Goal: Task Accomplishment & Management: Use online tool/utility

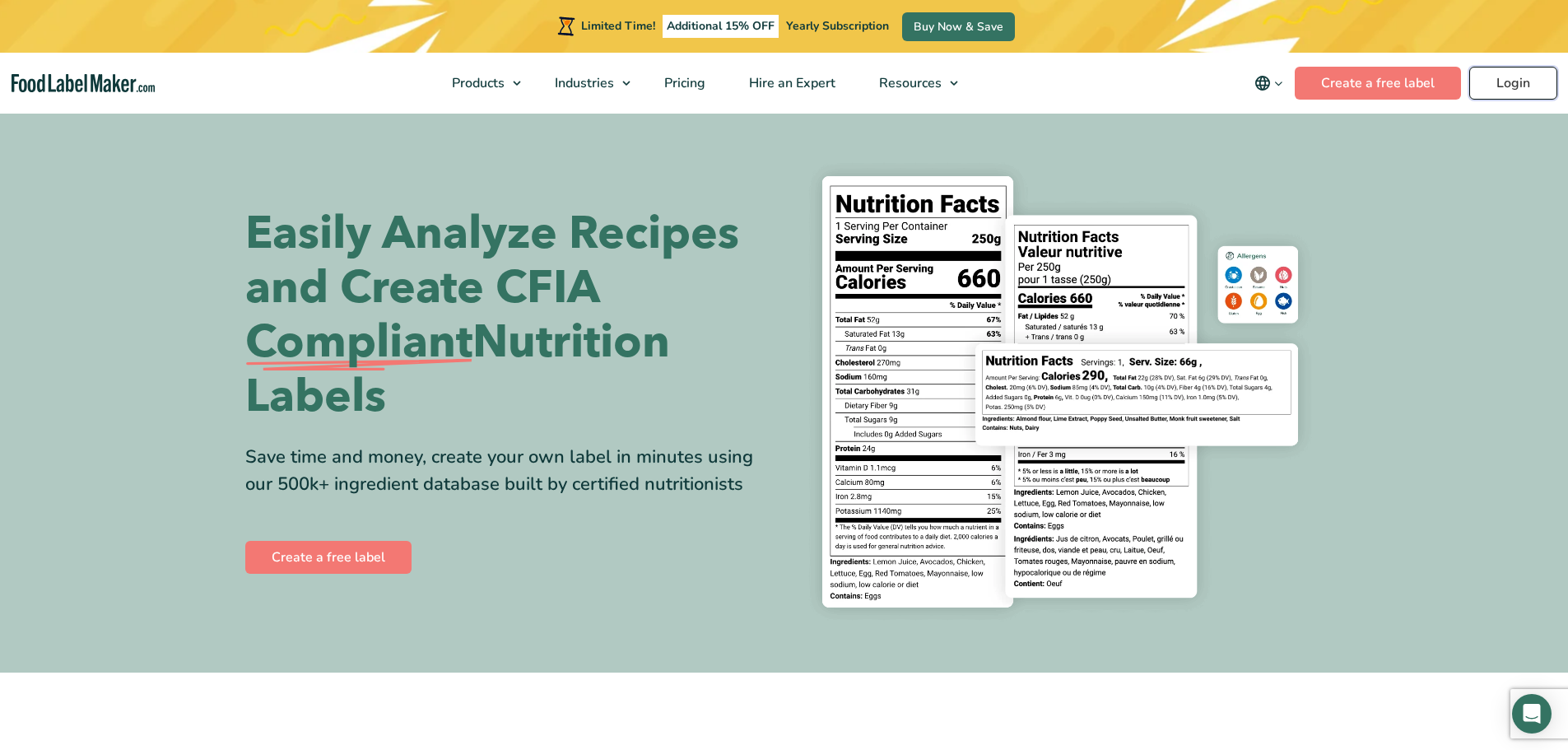
click at [1496, 81] on link "Login" at bounding box center [1512, 83] width 88 height 33
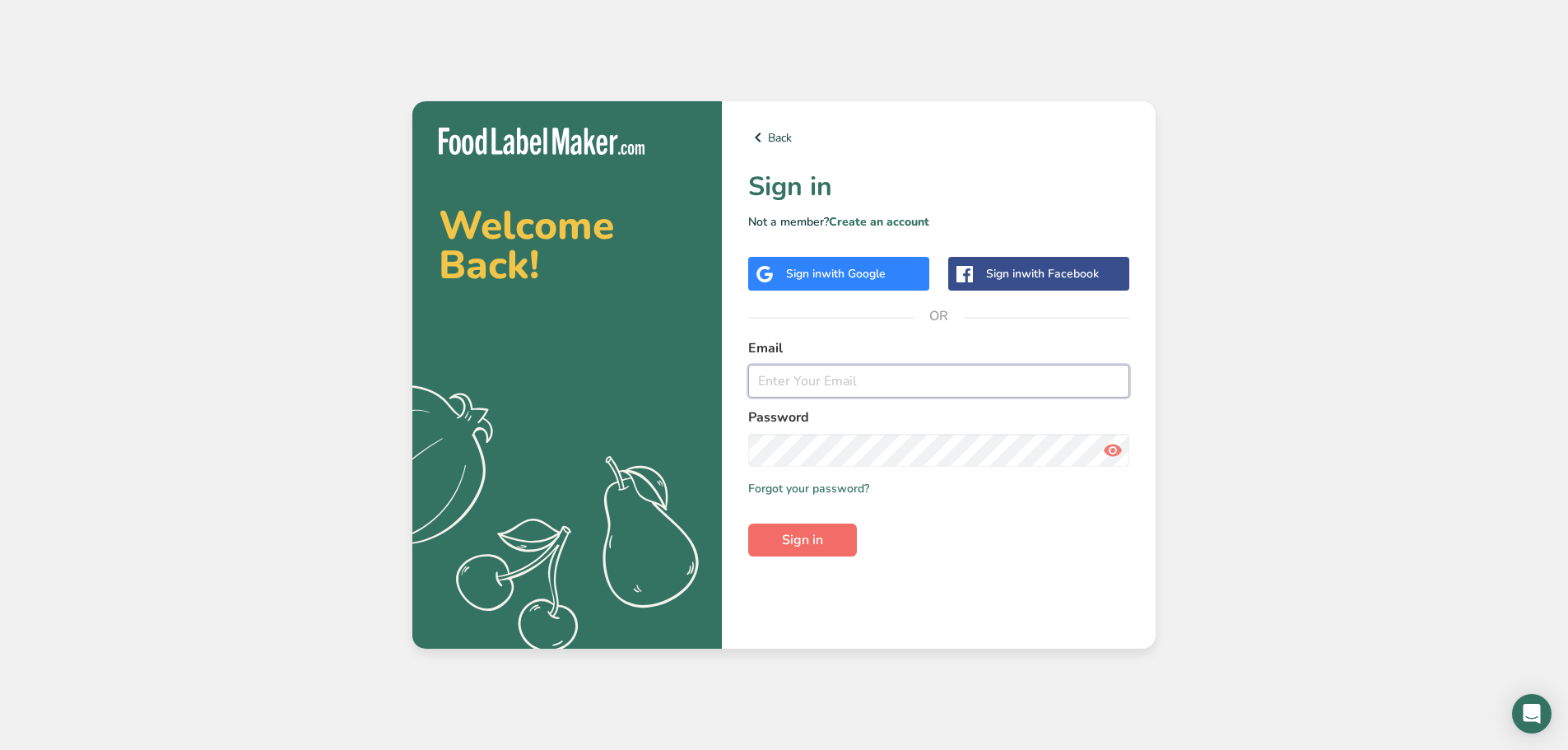
type input "[EMAIL_ADDRESS][DOMAIN_NAME]"
click at [832, 543] on button "Sign in" at bounding box center [802, 540] width 108 height 33
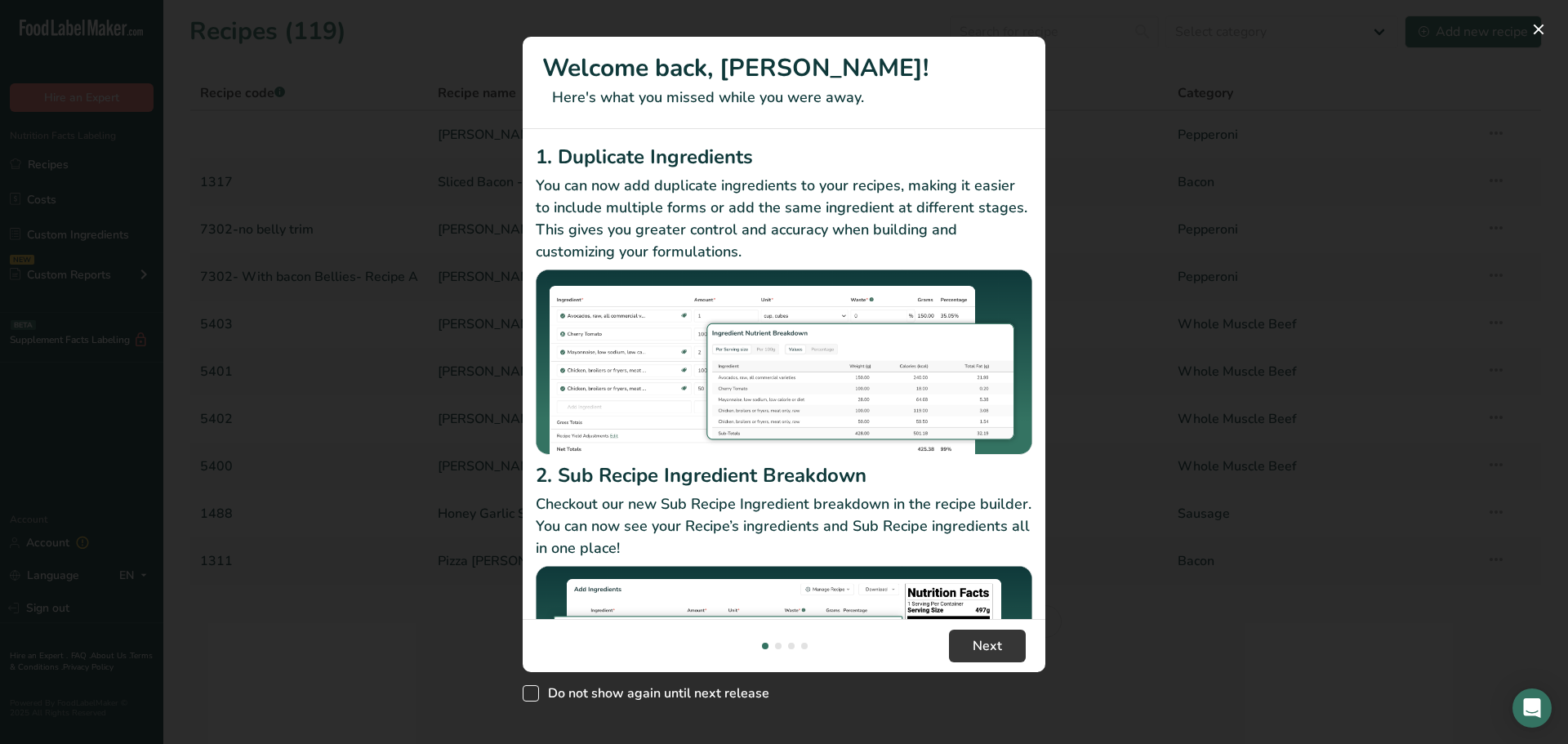
click at [536, 697] on span "New Features" at bounding box center [531, 693] width 17 height 17
click at [533, 697] on input "Do not show again until next release" at bounding box center [528, 693] width 11 height 11
checkbox input "true"
click at [973, 645] on span "Next" at bounding box center [988, 645] width 29 height 19
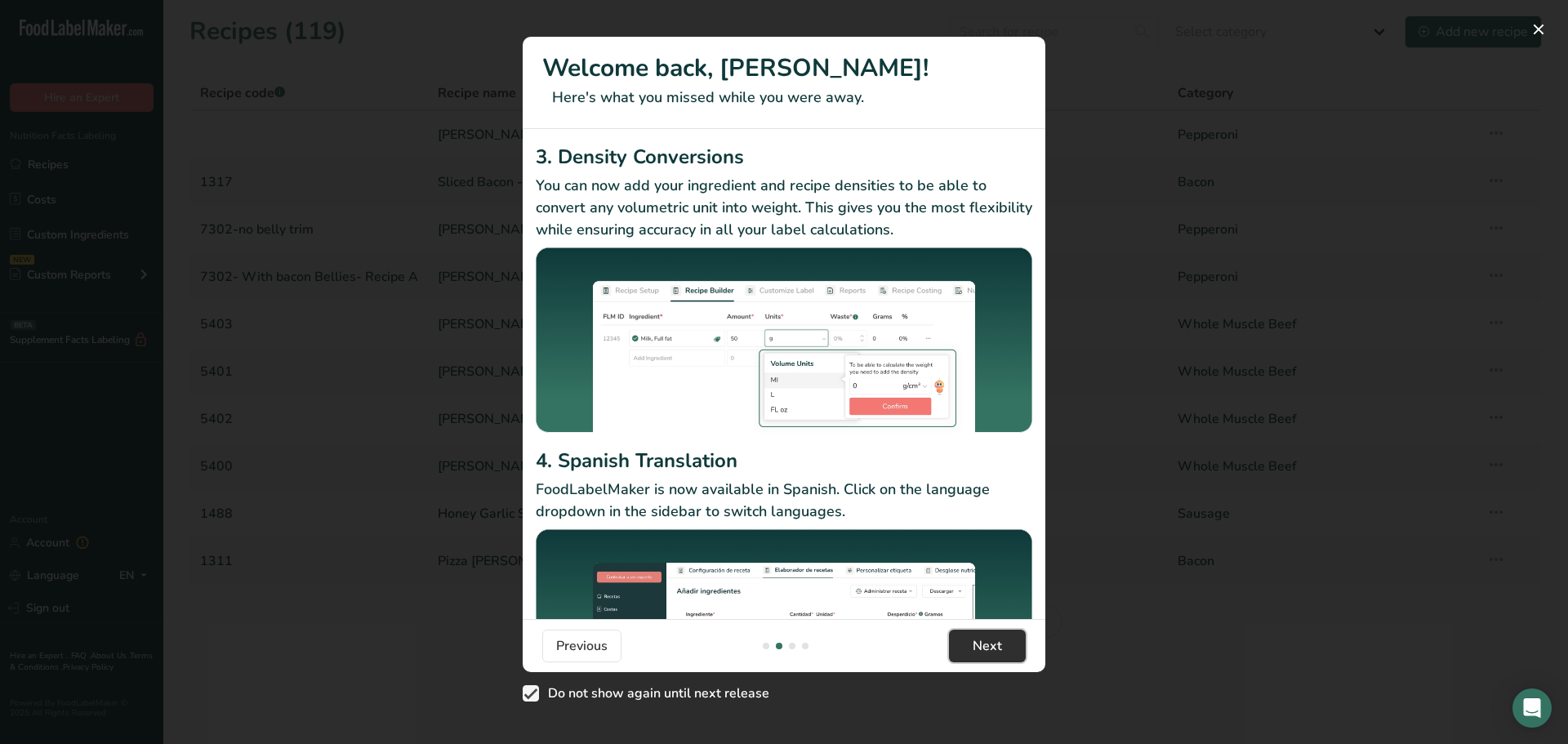
click at [973, 645] on span "Next" at bounding box center [988, 645] width 29 height 19
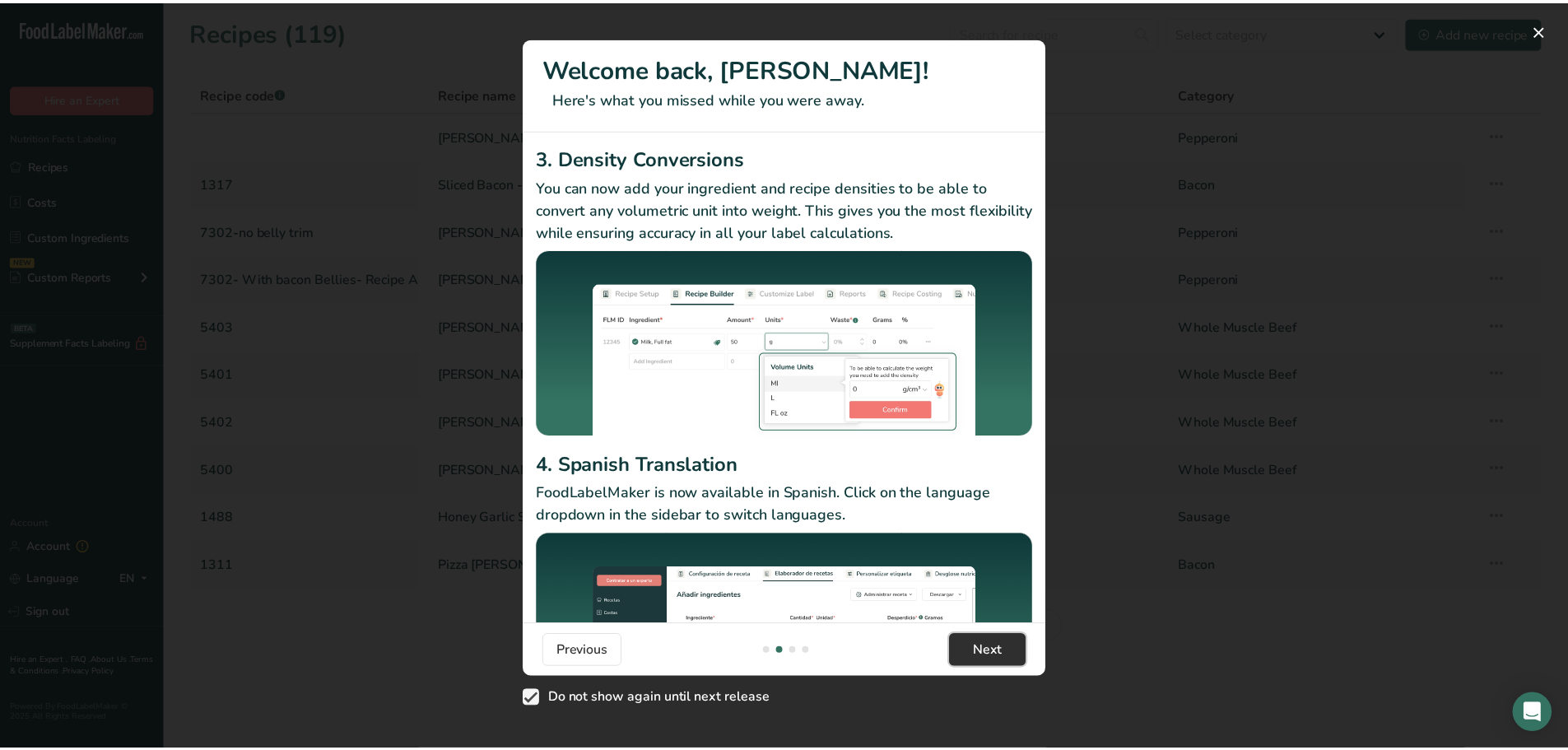
scroll to position [0, 1580]
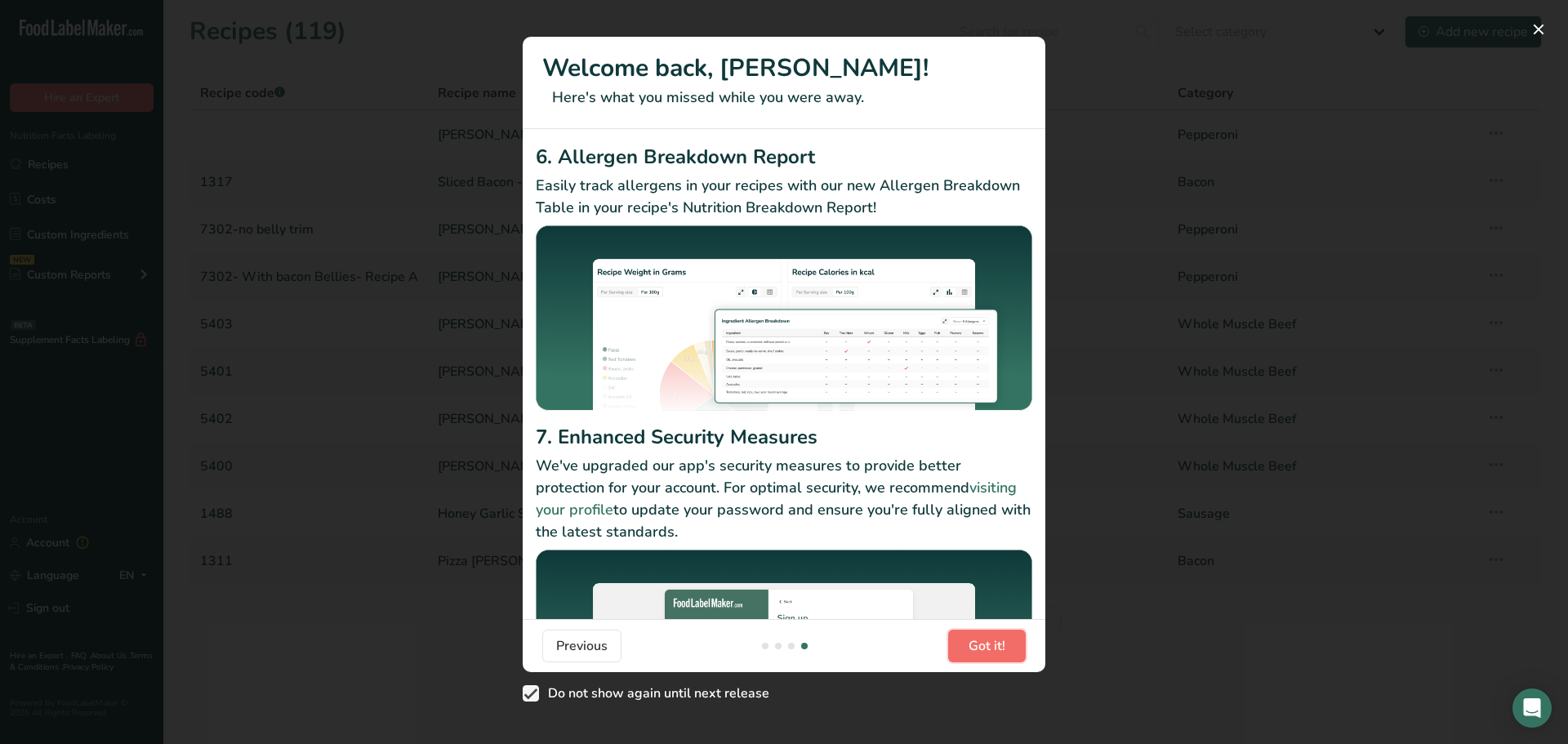
click at [973, 645] on span "Got it!" at bounding box center [987, 645] width 37 height 19
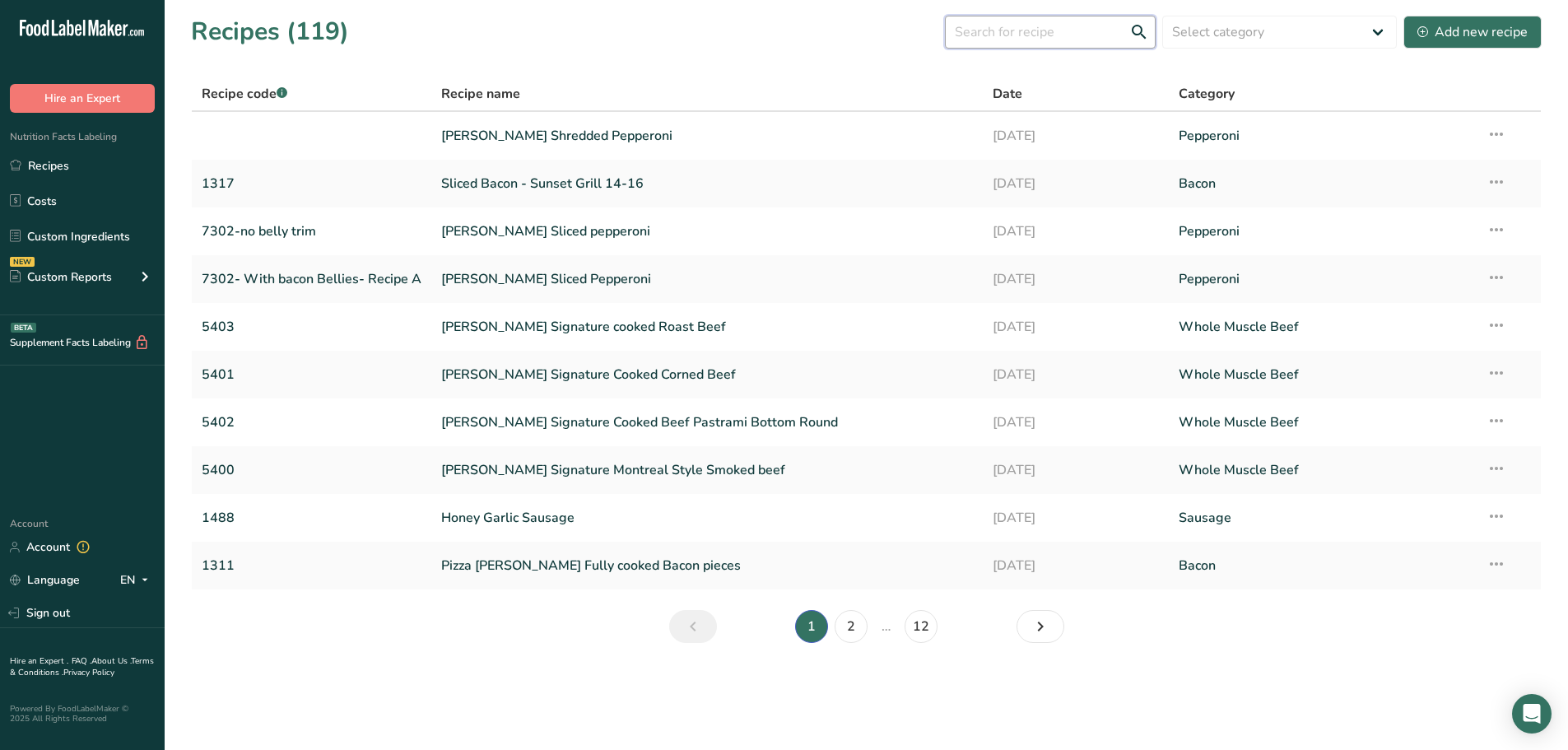
click at [1007, 42] on input "text" at bounding box center [1050, 32] width 211 height 33
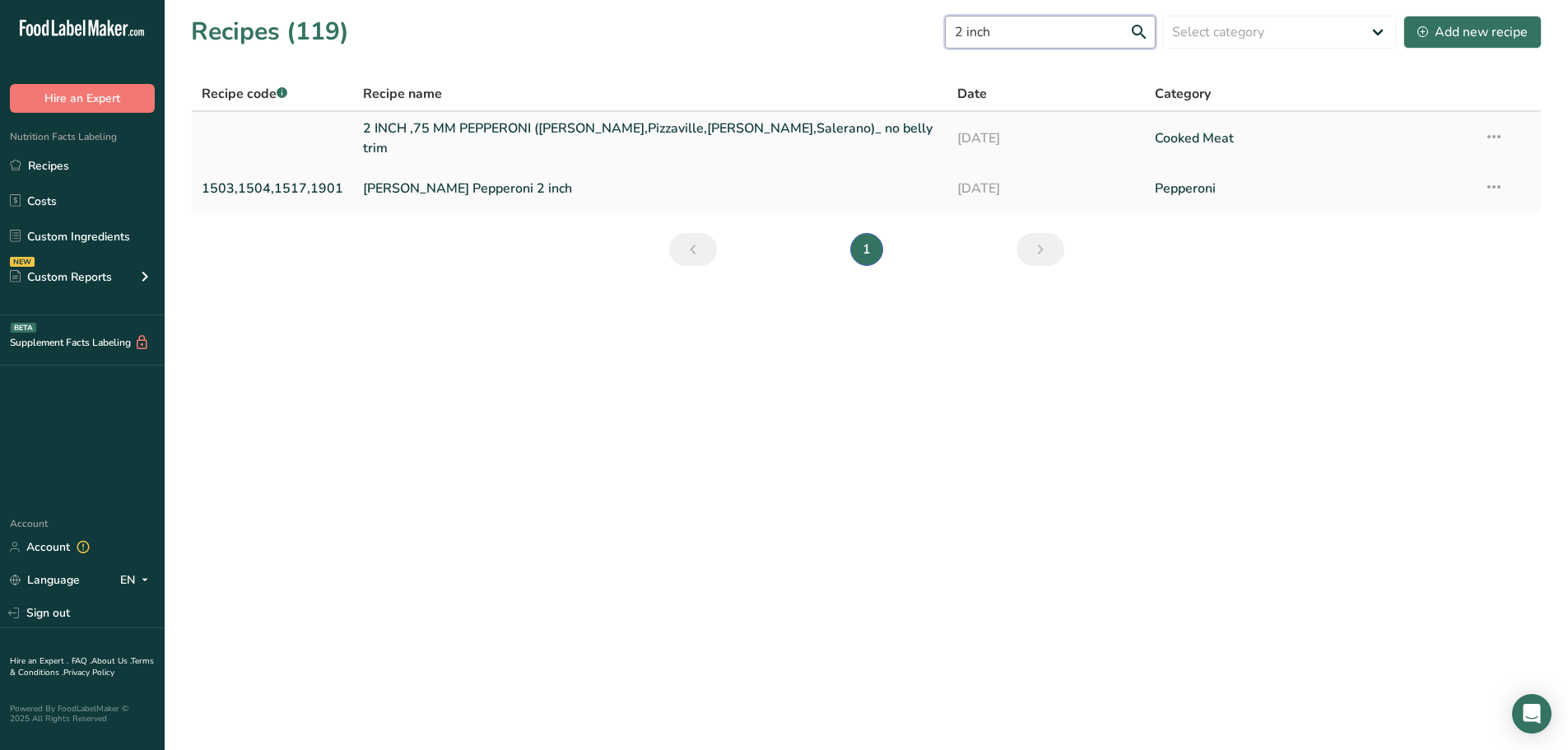
type input "2 inch"
click at [649, 137] on link "2 INCH ,75 MM PEPPERONI ([PERSON_NAME],Pizzaville,[PERSON_NAME],Salerano)_ no b…" at bounding box center [650, 138] width 574 height 40
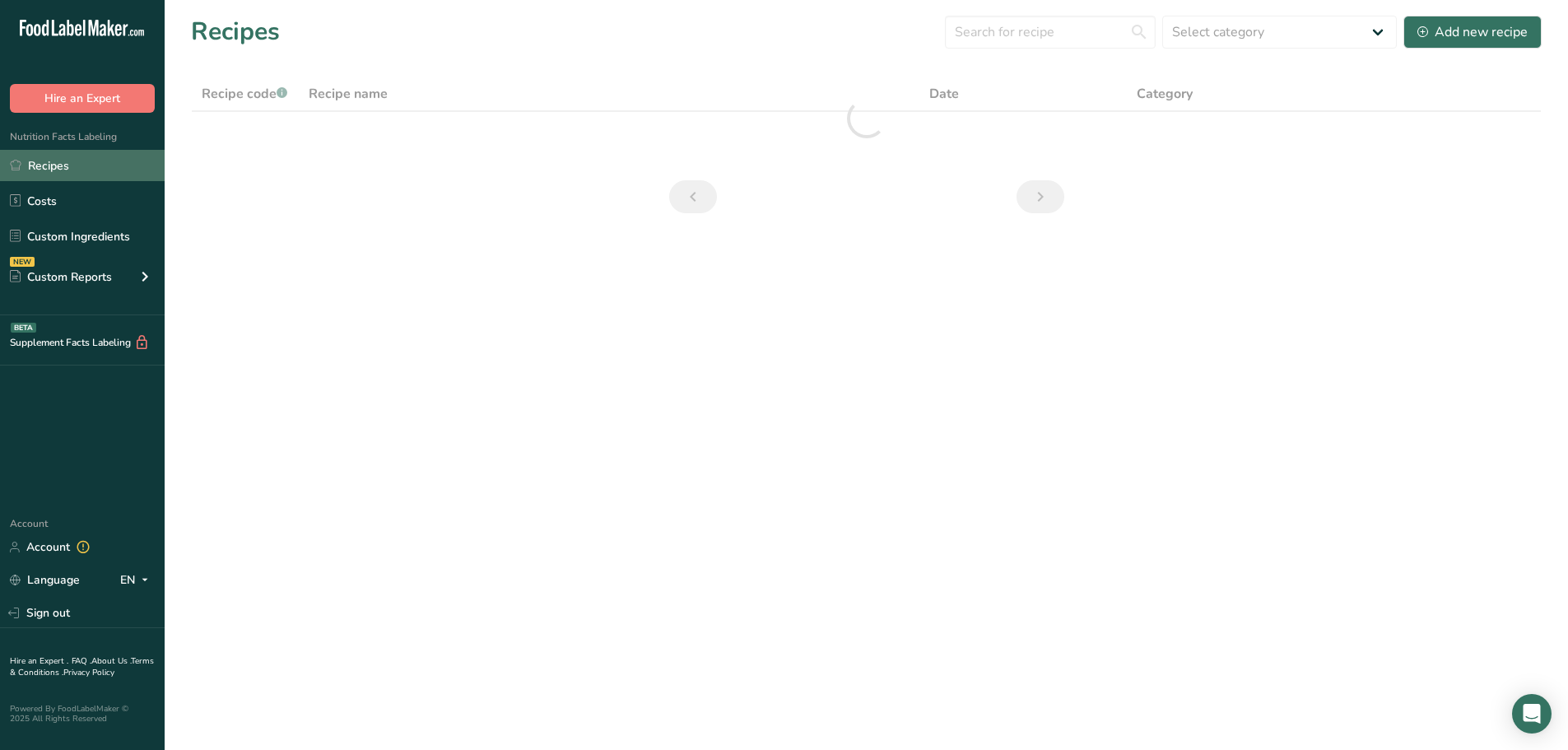
click at [68, 158] on link "Recipes" at bounding box center [82, 166] width 165 height 31
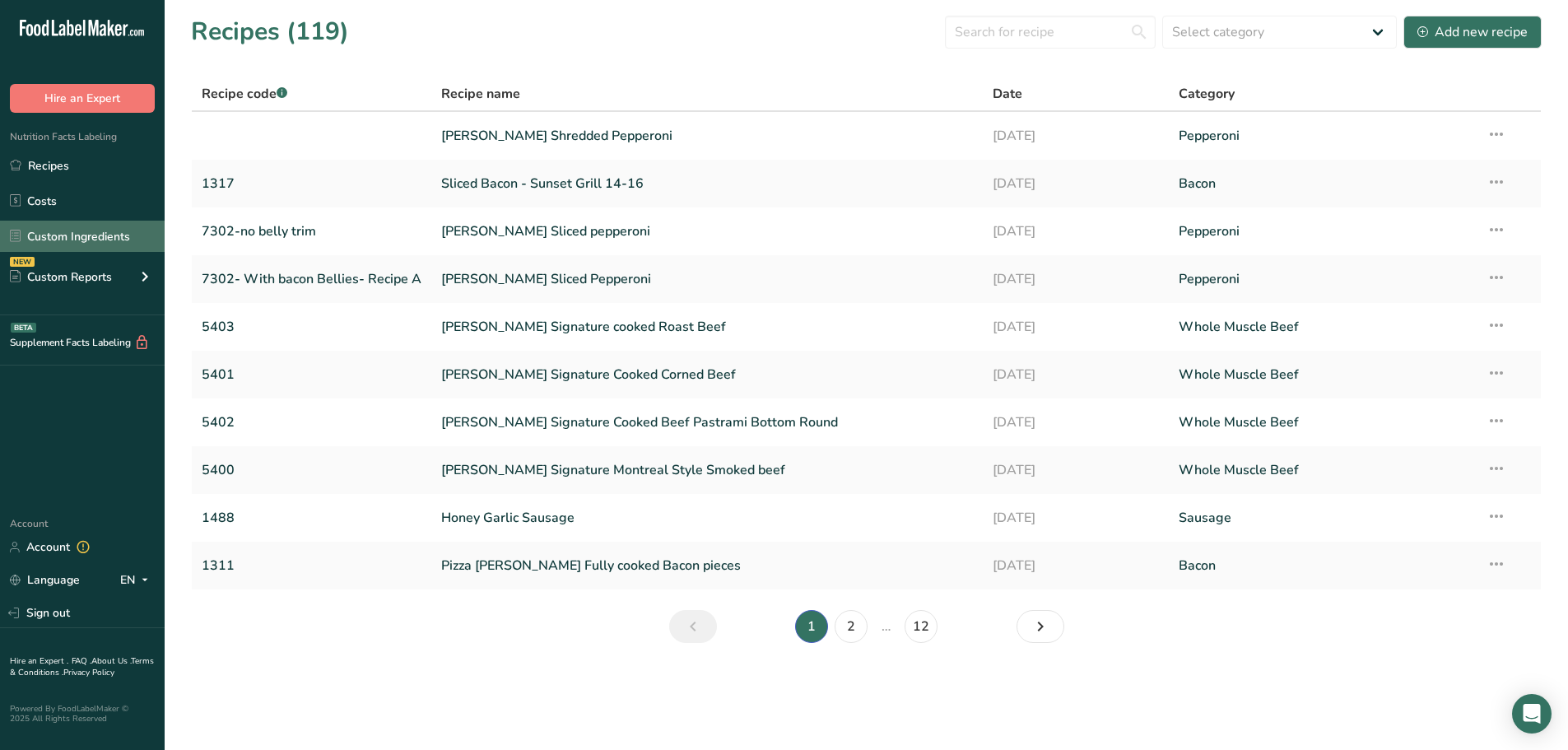
click at [94, 239] on link "Custom Ingredients" at bounding box center [82, 236] width 165 height 31
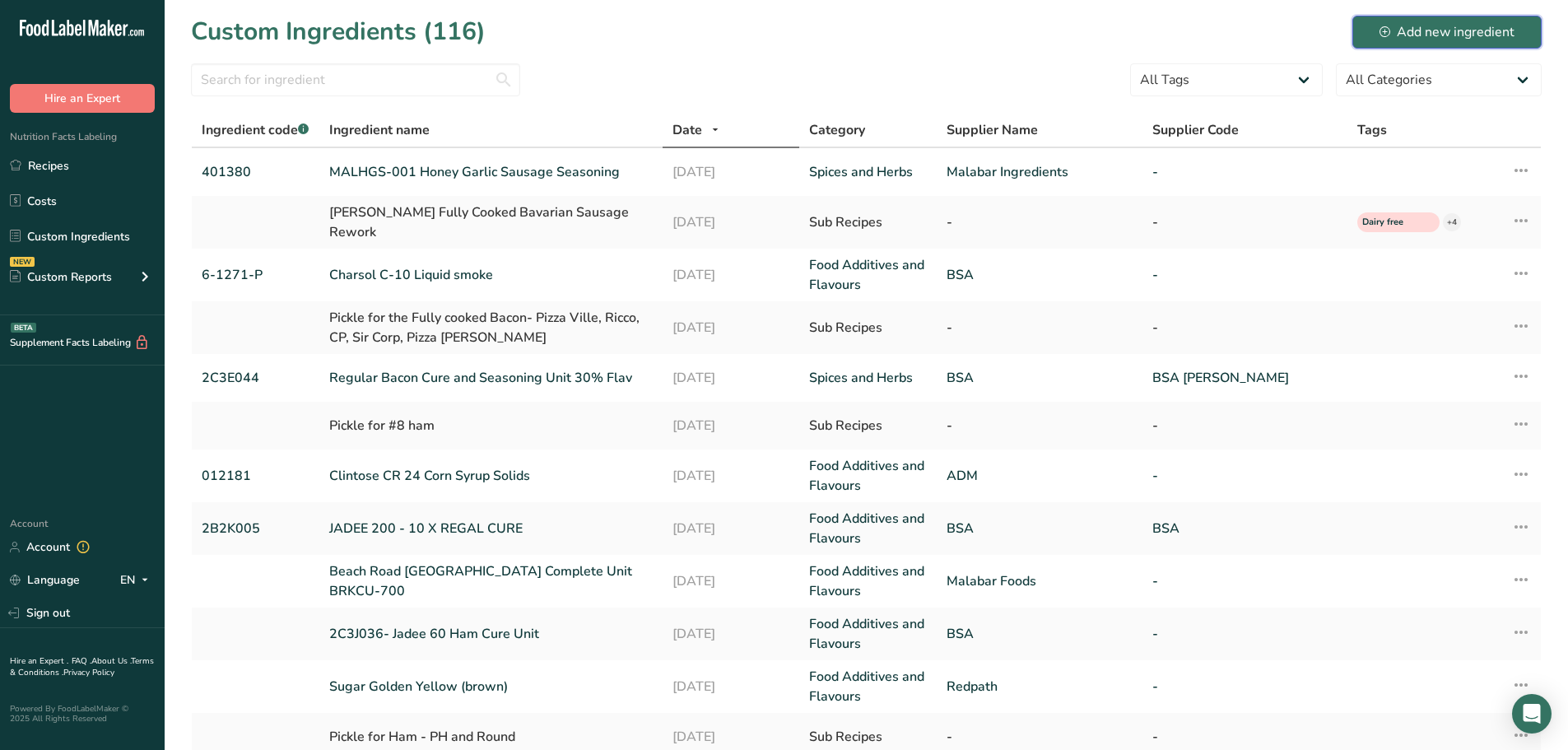
click at [1395, 31] on div "Add new ingredient" at bounding box center [1448, 31] width 135 height 19
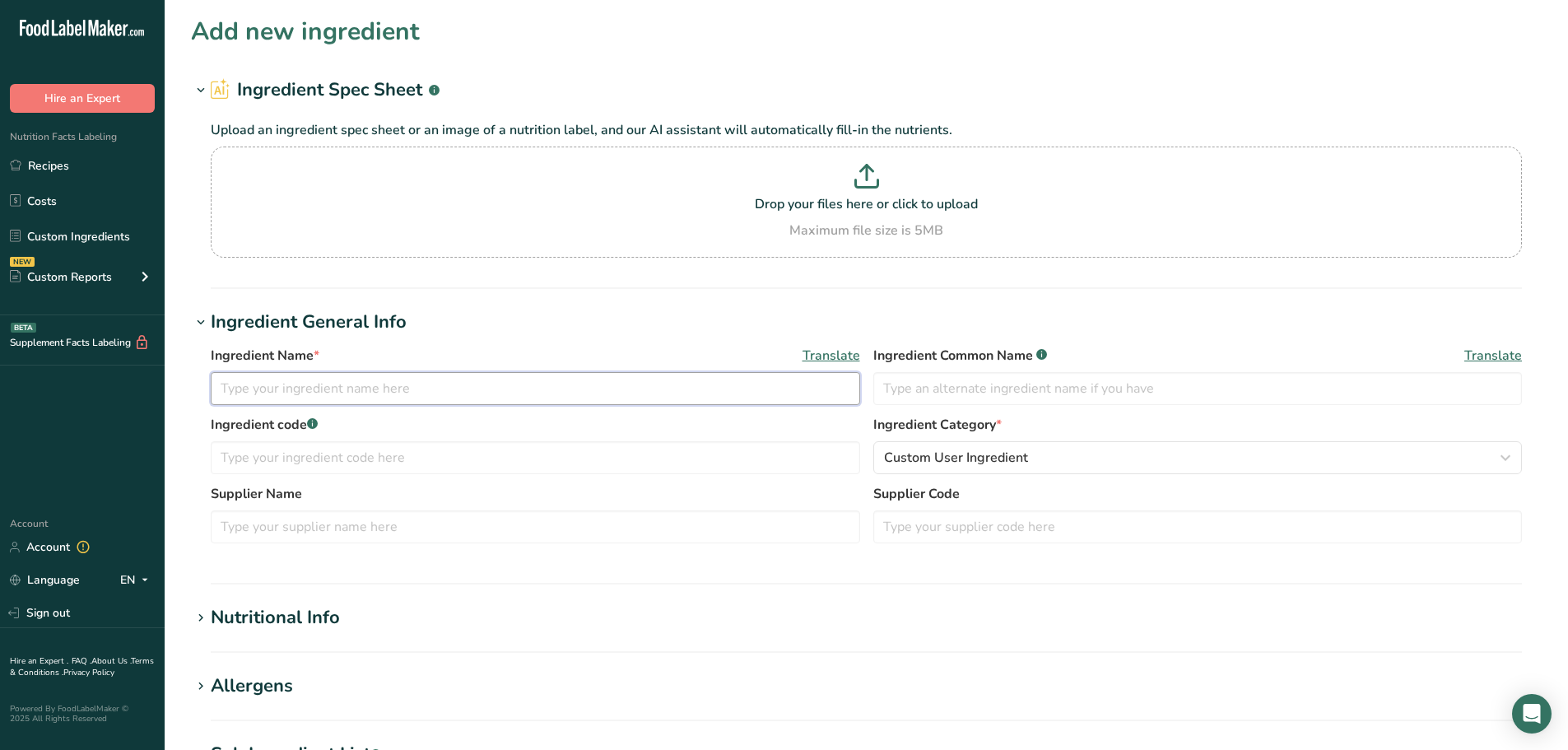
click at [298, 386] on input "text" at bounding box center [535, 389] width 649 height 33
click at [260, 384] on input "text" at bounding box center [535, 389] width 649 height 33
type input "Dehydrated pork Stock"
click at [933, 394] on input "text" at bounding box center [1198, 389] width 649 height 33
type input "pork stock"
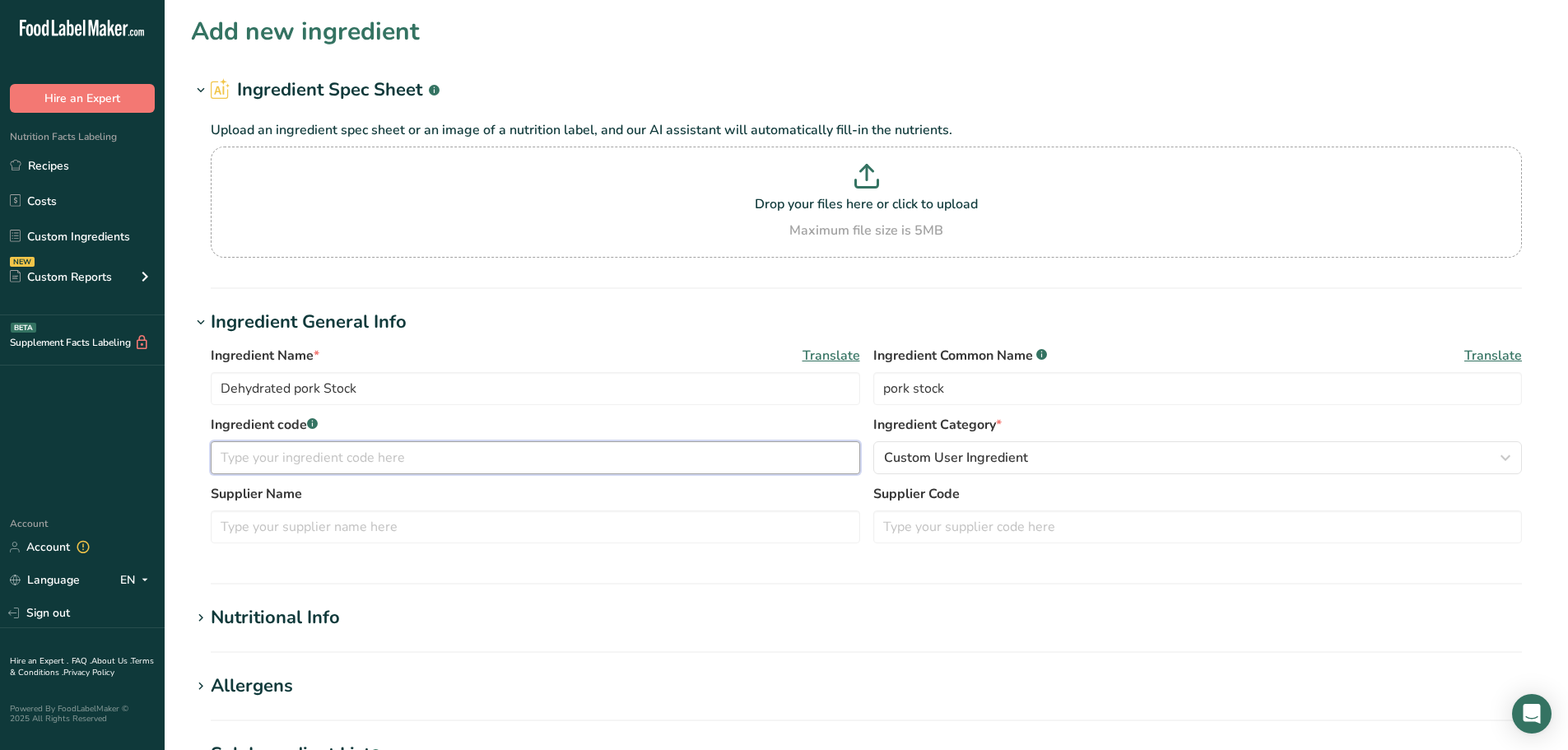
click at [299, 455] on input "text" at bounding box center [535, 457] width 649 height 33
type input "2B1F052"
click at [289, 525] on input "text" at bounding box center [535, 527] width 649 height 33
type input "BSA"
click at [955, 536] on input "text" at bounding box center [1198, 527] width 649 height 33
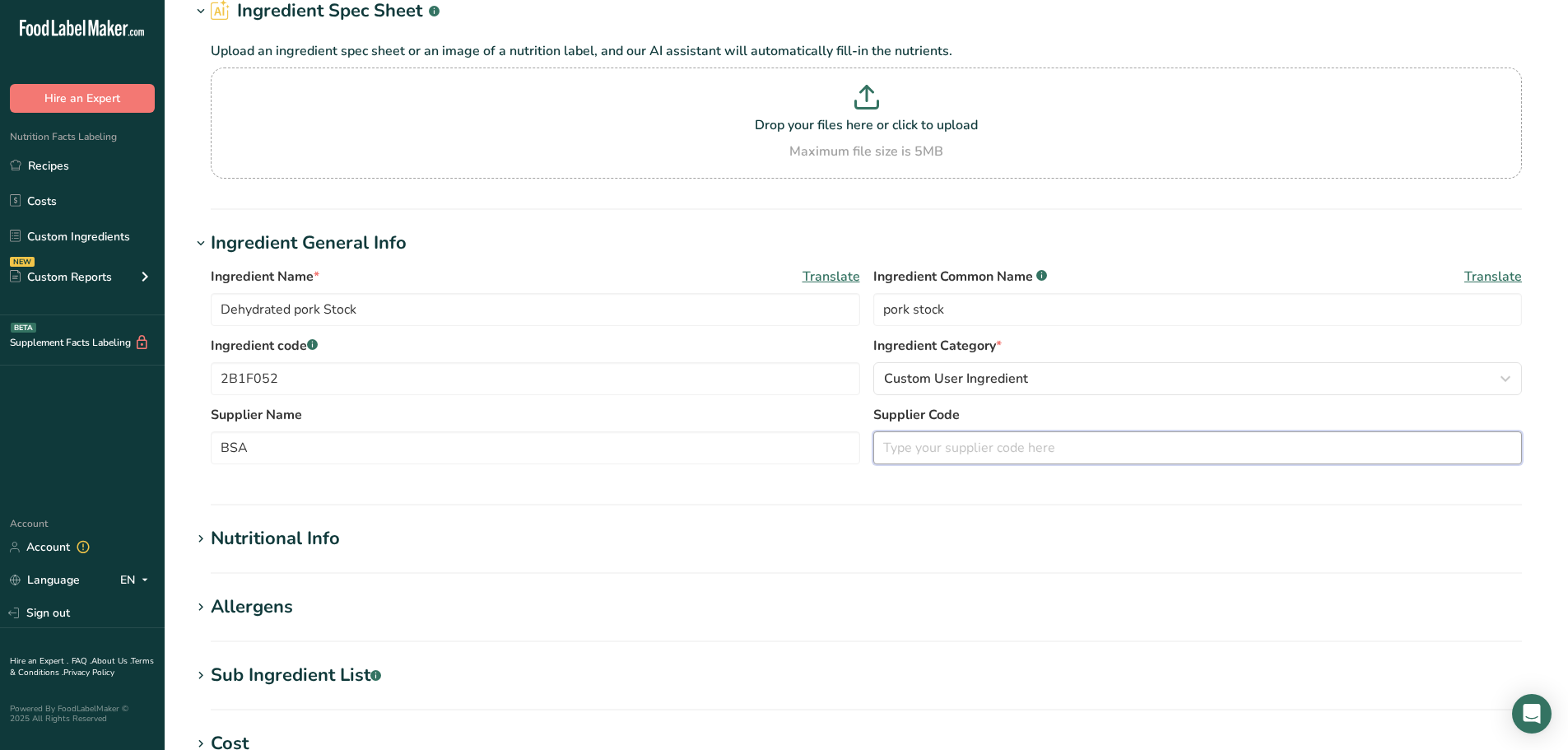
scroll to position [247, 0]
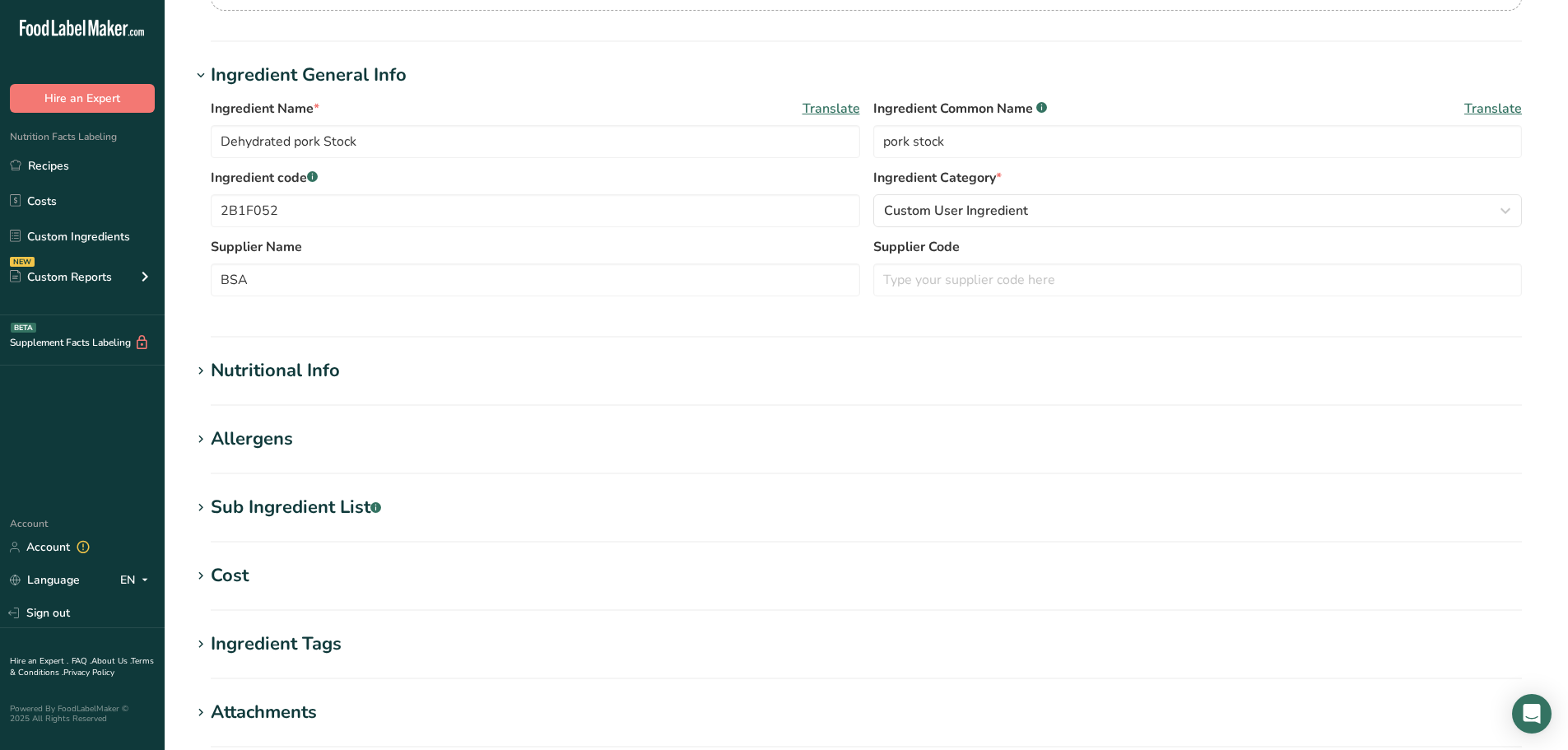
click at [248, 366] on div "Nutritional Info" at bounding box center [276, 370] width 130 height 27
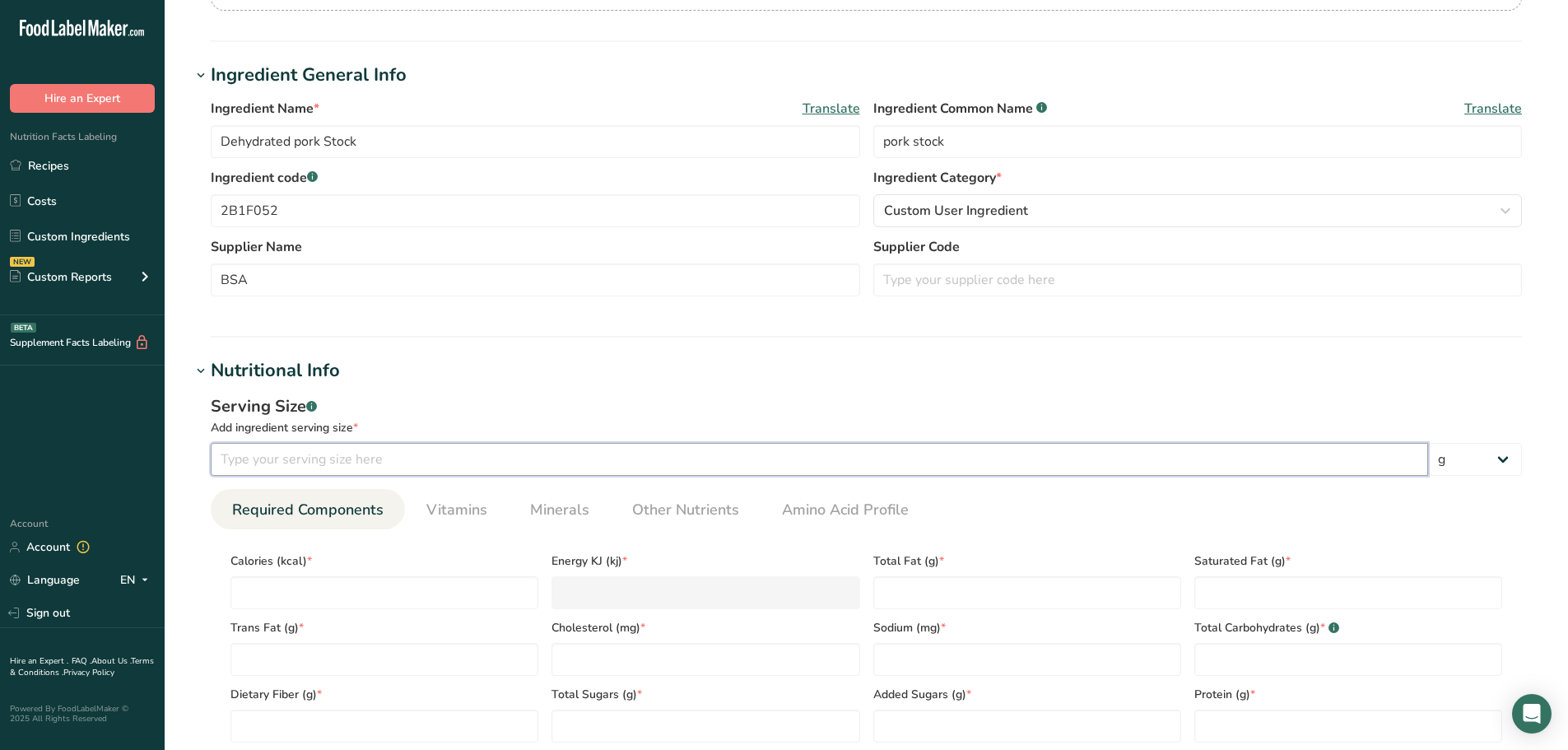
click at [313, 459] on input "number" at bounding box center [820, 459] width 1217 height 33
type input "100"
click at [295, 599] on input "number" at bounding box center [384, 593] width 307 height 33
type input "4"
type KJ "16.7"
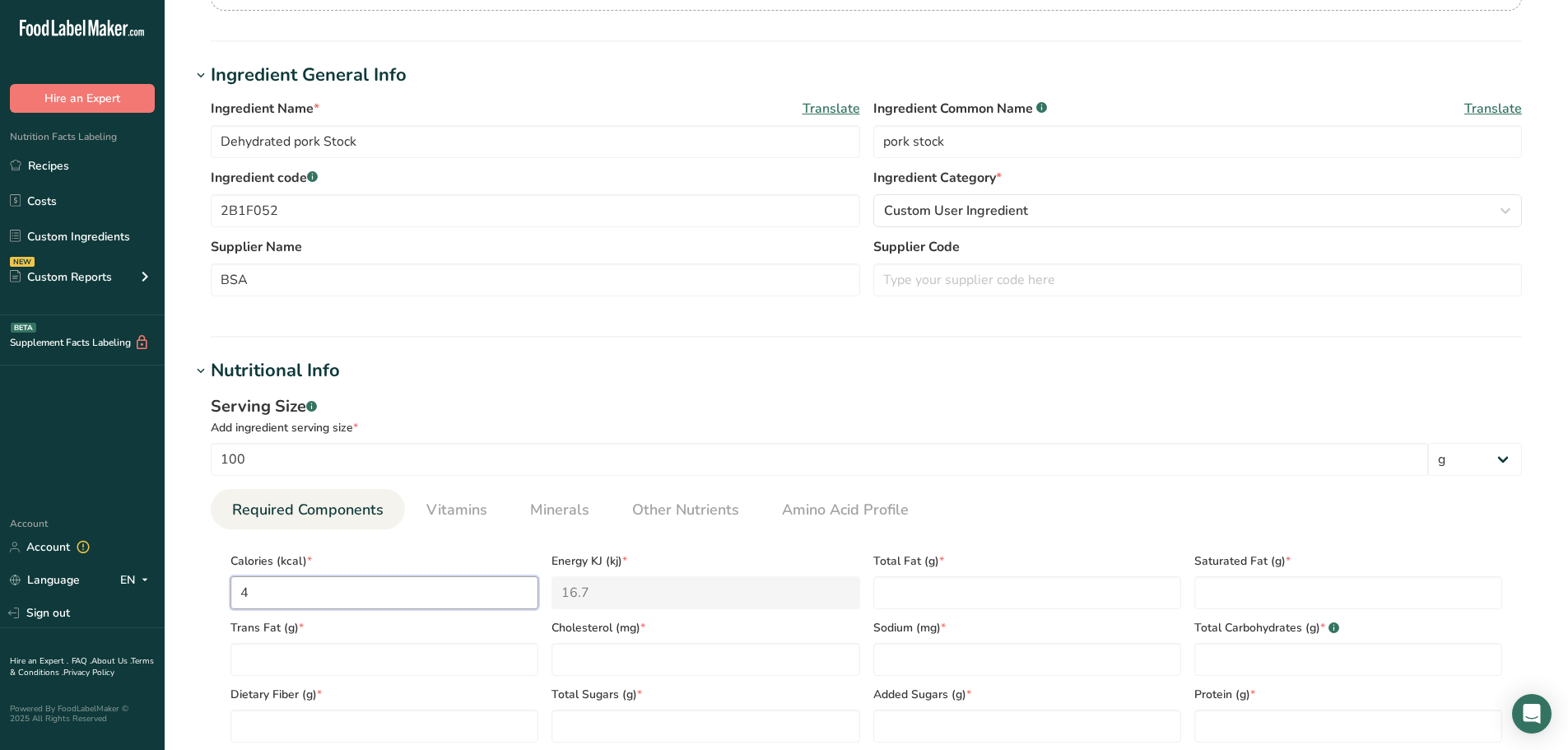
type input "49"
type KJ "205"
type input "490"
type KJ "2050.2"
type input "490"
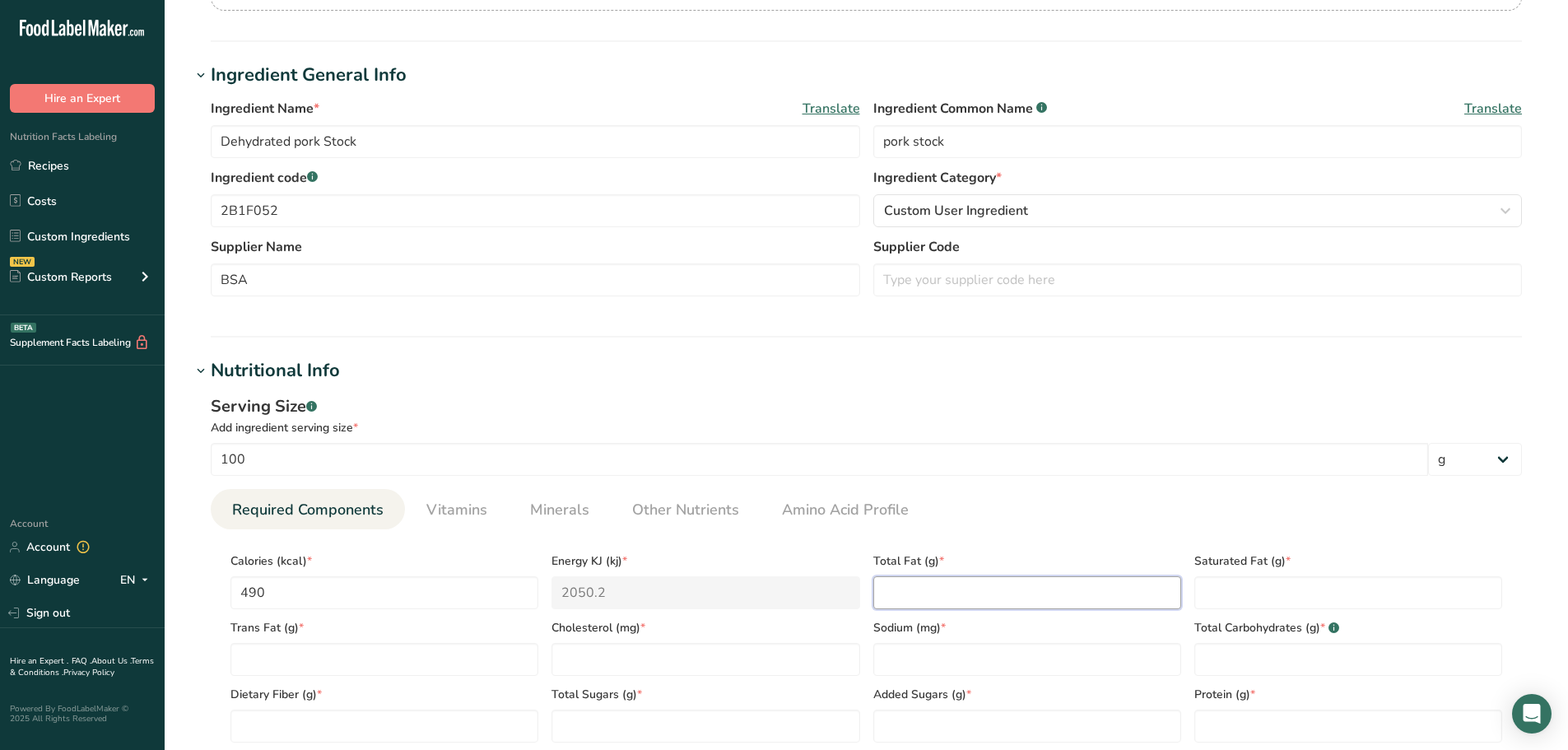
click at [944, 588] on Fat "number" at bounding box center [1027, 593] width 307 height 33
type Fat "14"
click at [1286, 594] on Fat "number" at bounding box center [1348, 593] width 307 height 33
type Fat "4.8"
click at [292, 662] on Fat "number" at bounding box center [384, 659] width 307 height 33
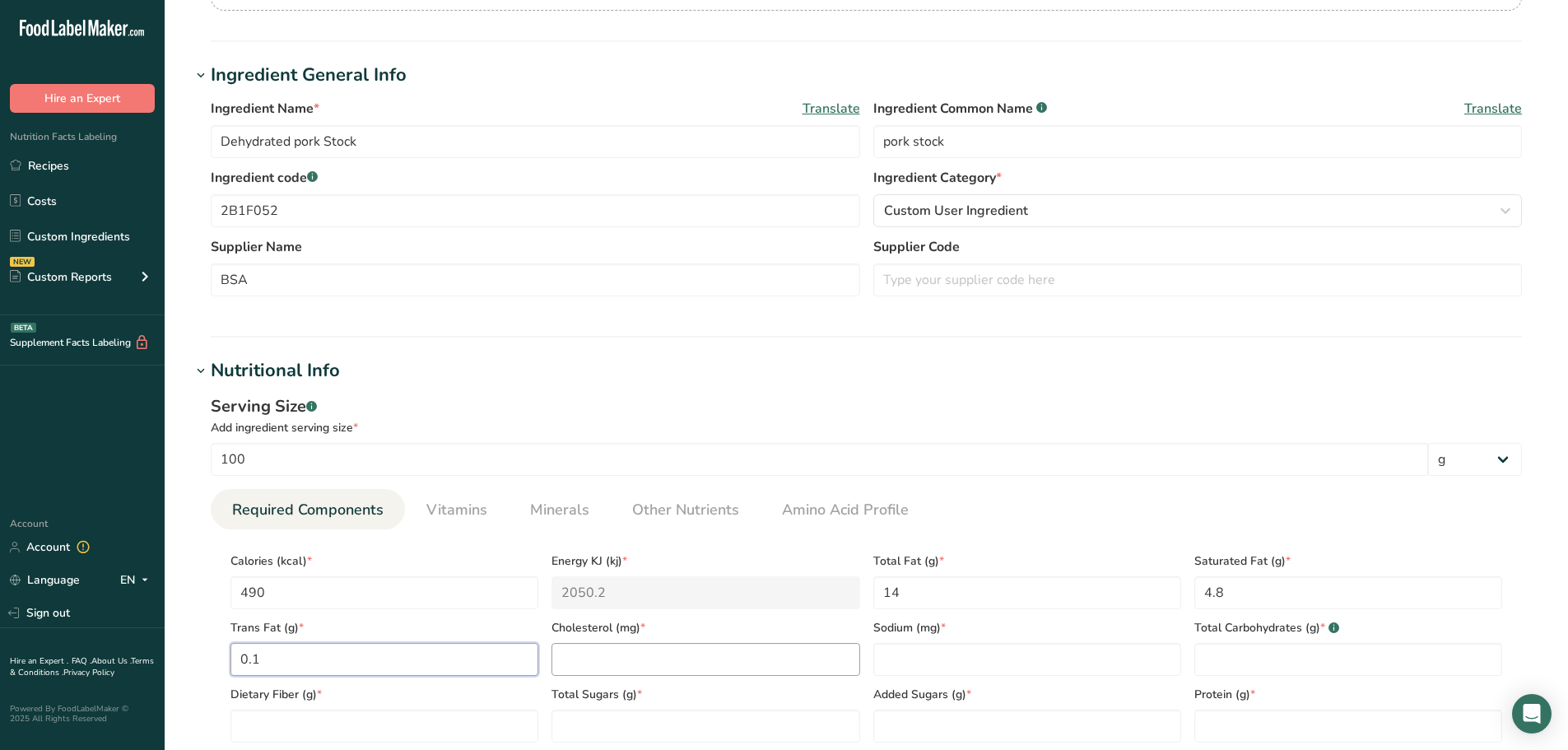
type Fat "0.1"
click at [626, 669] on input "number" at bounding box center [705, 659] width 307 height 33
type input "550"
click at [887, 645] on input "number" at bounding box center [1027, 659] width 307 height 33
type input "400"
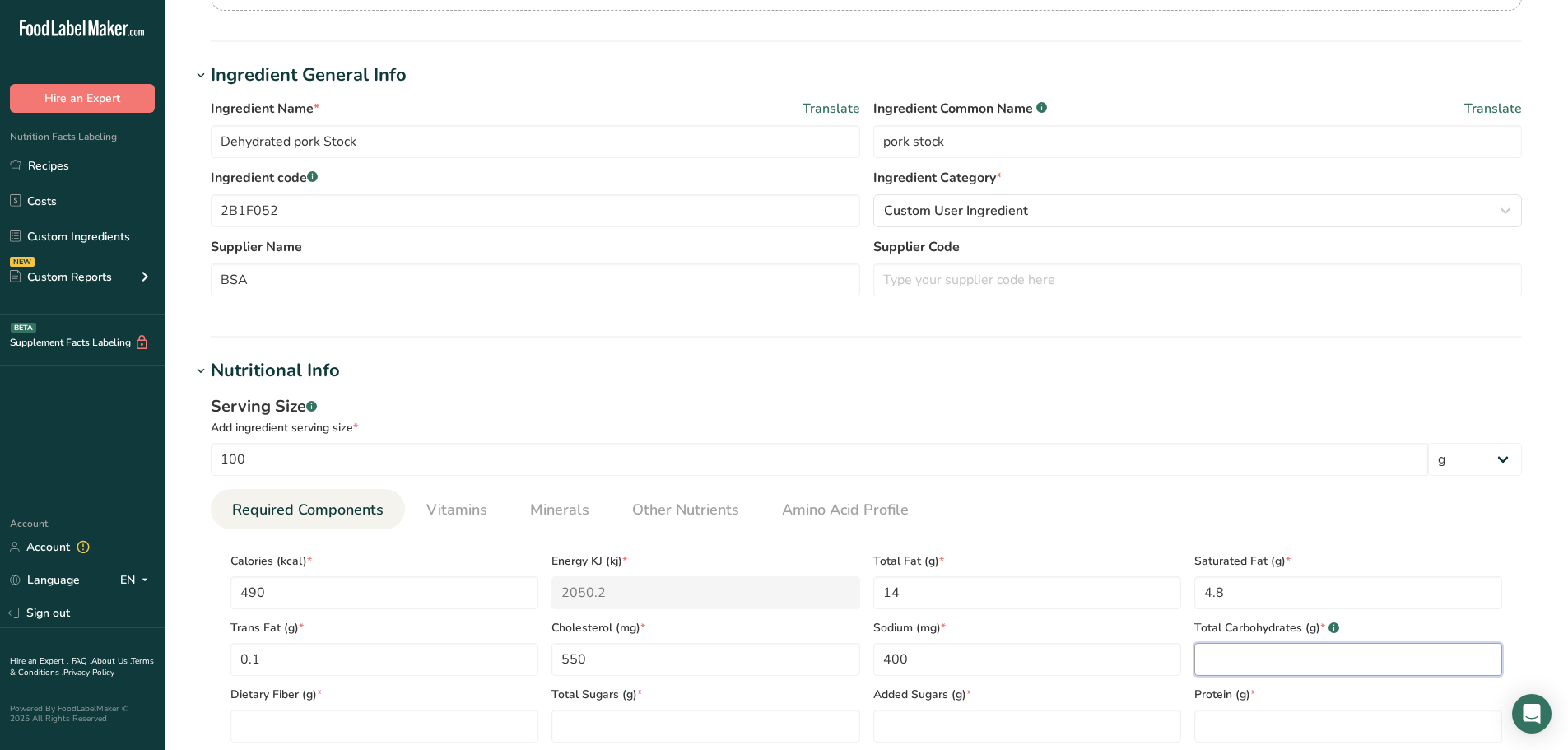
click at [1287, 655] on Carbohydrates "number" at bounding box center [1348, 659] width 307 height 33
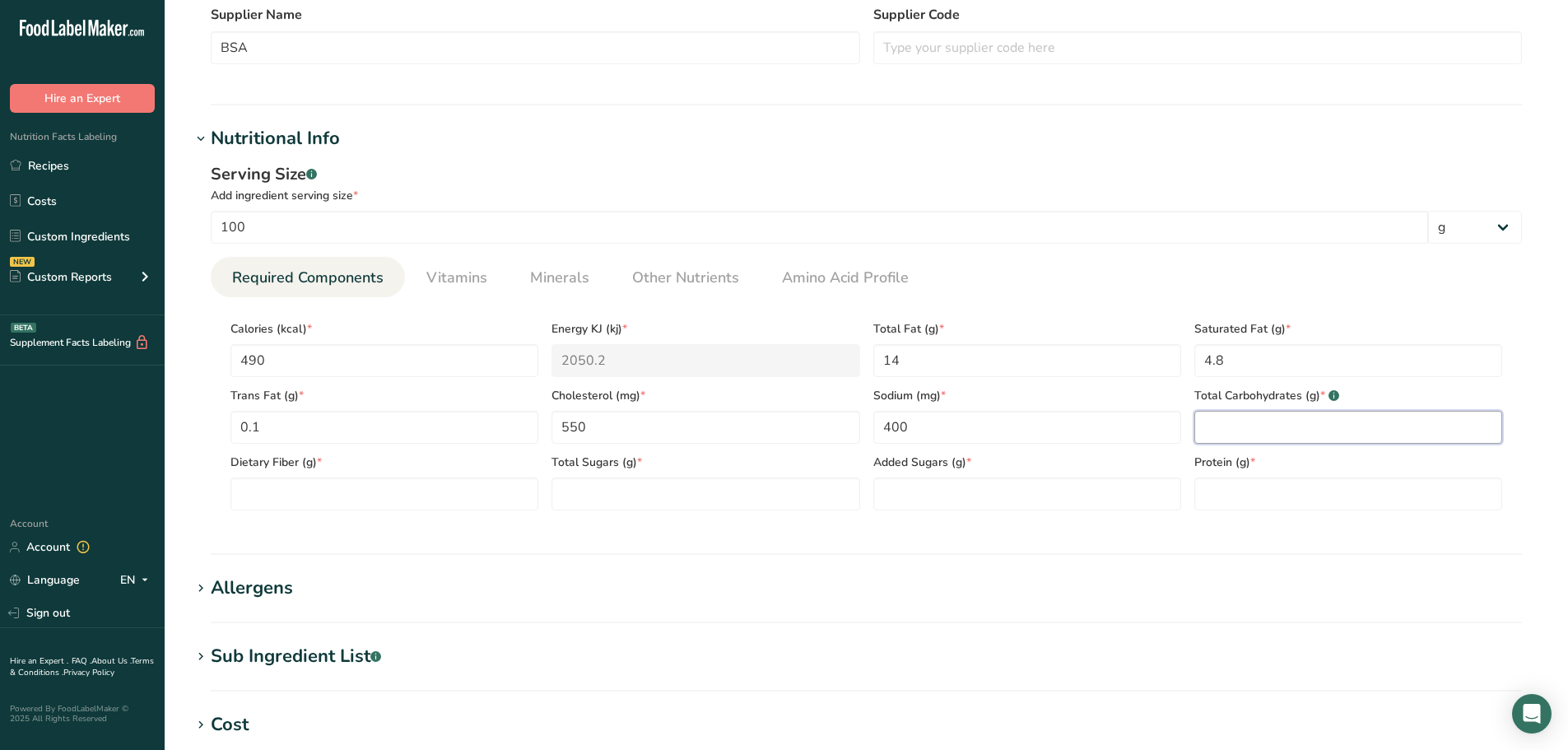
scroll to position [494, 0]
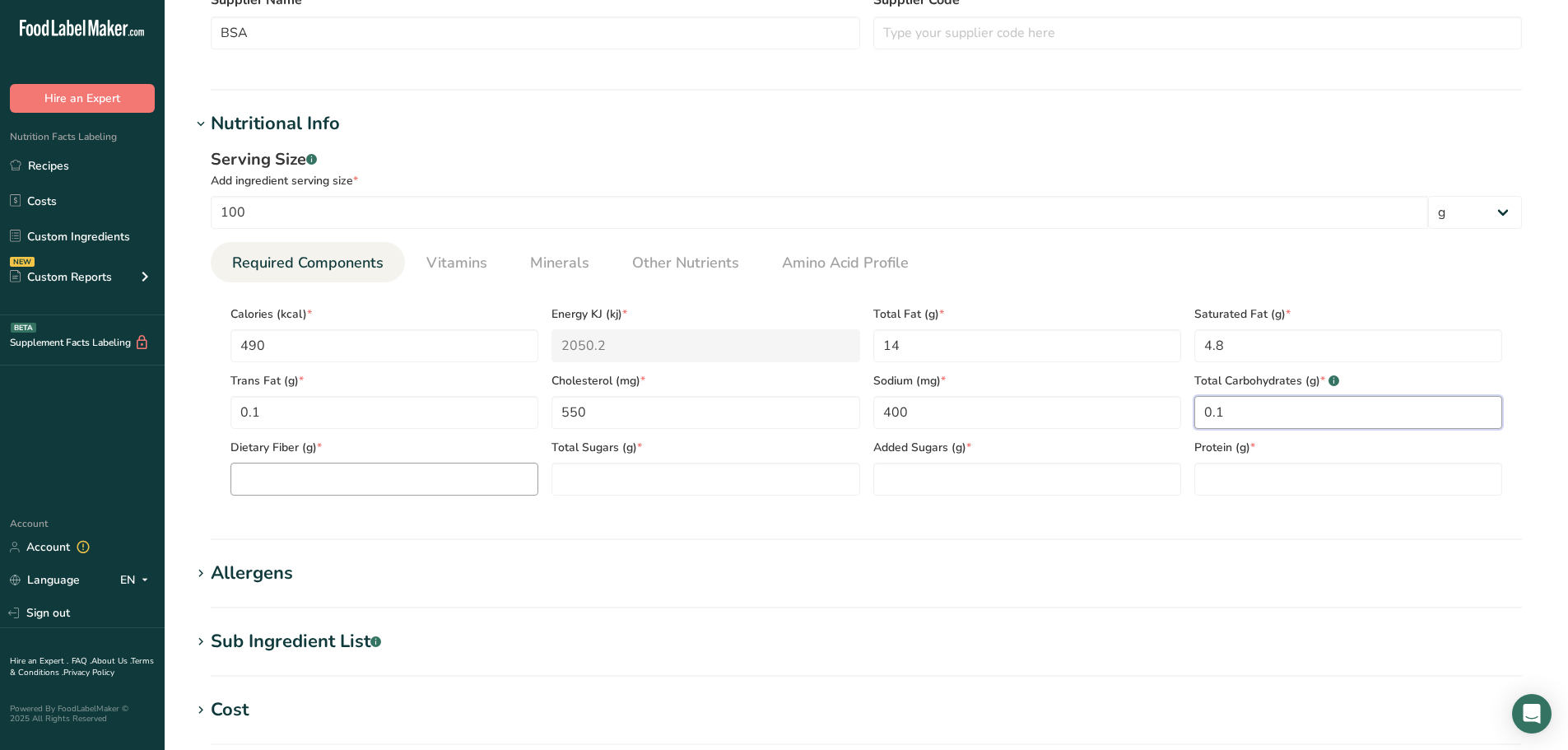
type Carbohydrates "0.1"
click at [365, 472] on Fiber "number" at bounding box center [384, 479] width 307 height 33
type Fiber "0.0"
click at [660, 490] on Sugars "number" at bounding box center [705, 479] width 307 height 33
type Sugars "0.0"
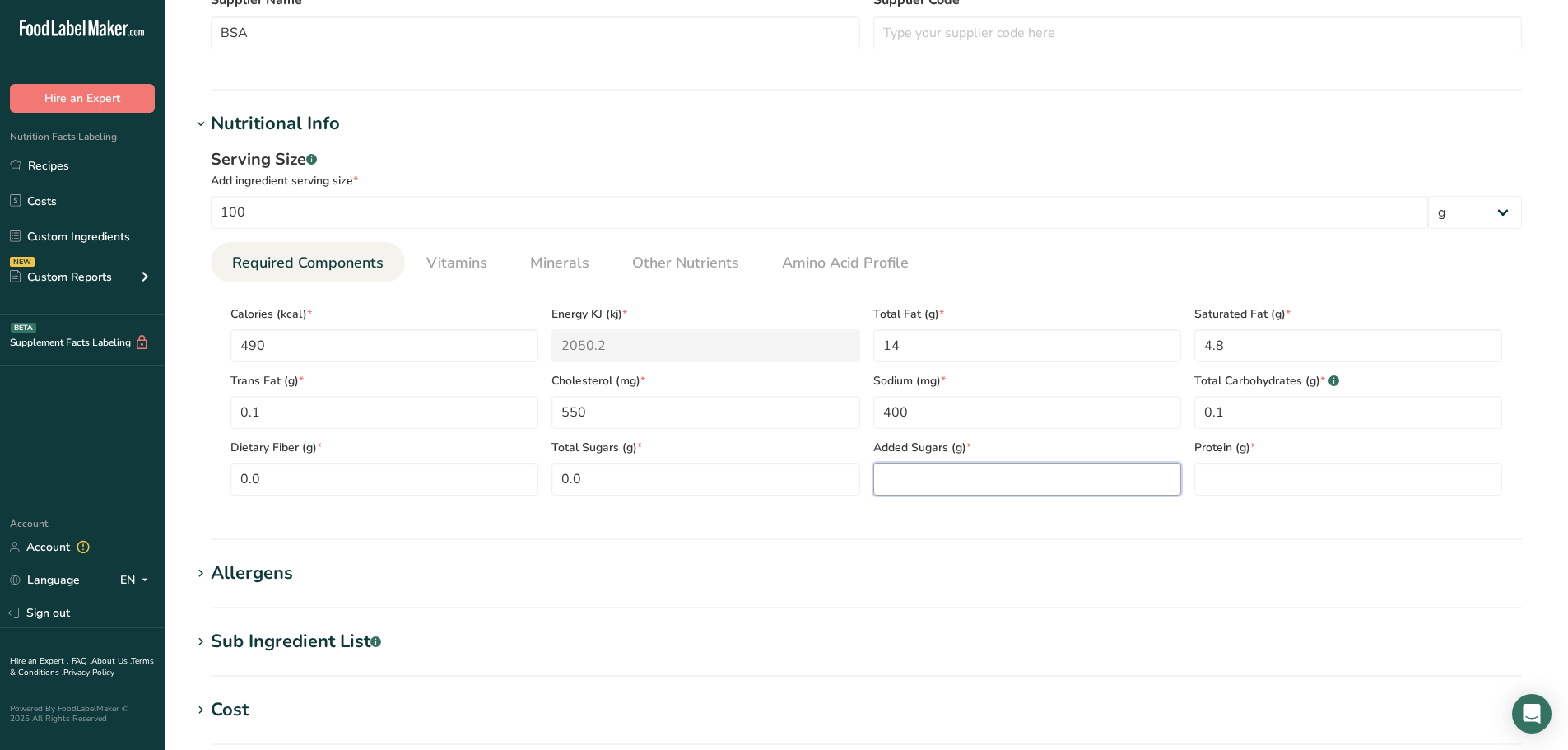
click at [998, 474] on Sugars "number" at bounding box center [1027, 479] width 307 height 33
type Sugars "0.0"
click at [1249, 468] on input "number" at bounding box center [1348, 479] width 307 height 33
type input "91.0"
click at [459, 259] on span "Vitamins" at bounding box center [457, 263] width 61 height 22
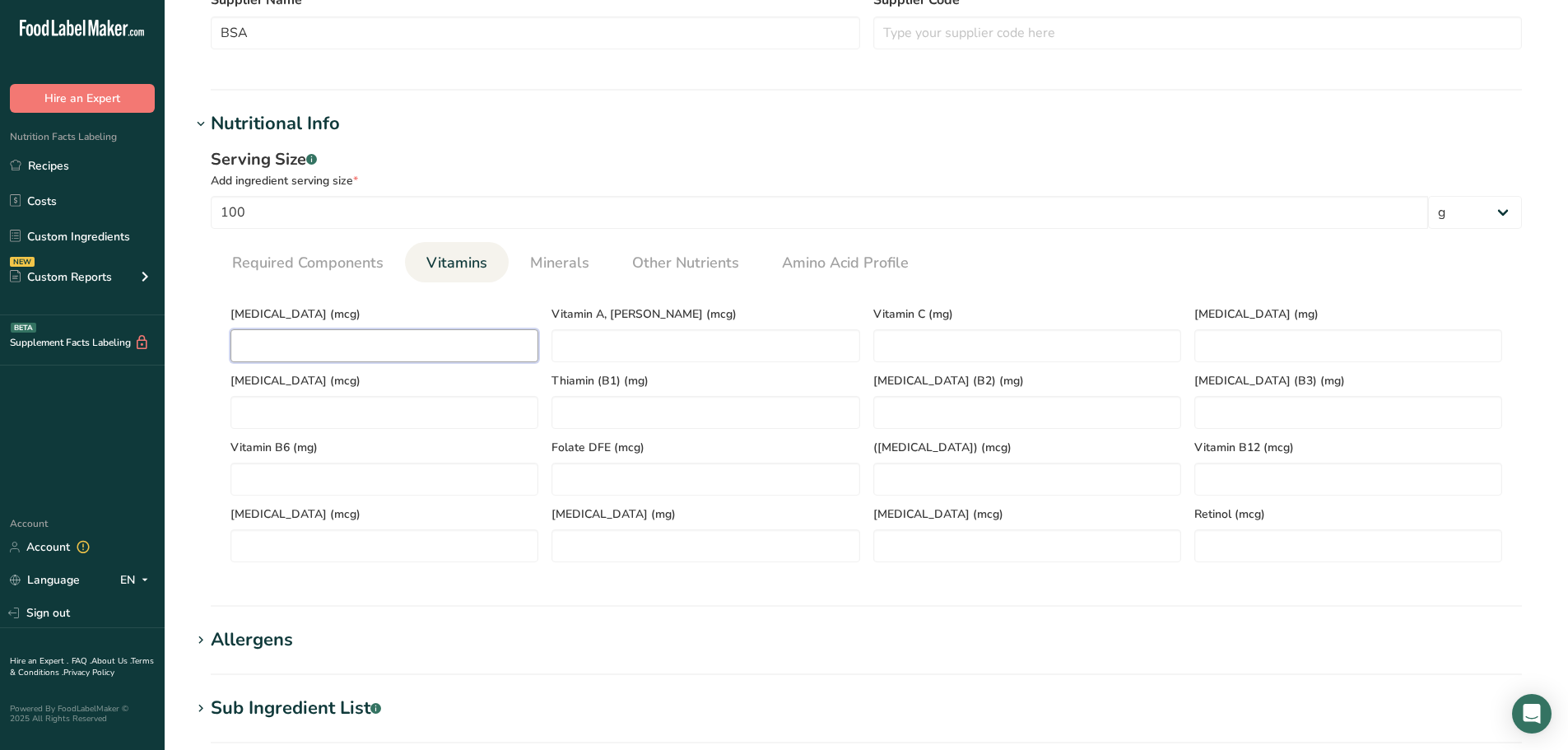
click at [312, 343] on D "number" at bounding box center [384, 346] width 307 height 33
type D "0.0"
click at [670, 342] on RAE "number" at bounding box center [705, 346] width 307 height 33
type RAE "5"
click at [406, 484] on B6 "number" at bounding box center [384, 479] width 307 height 33
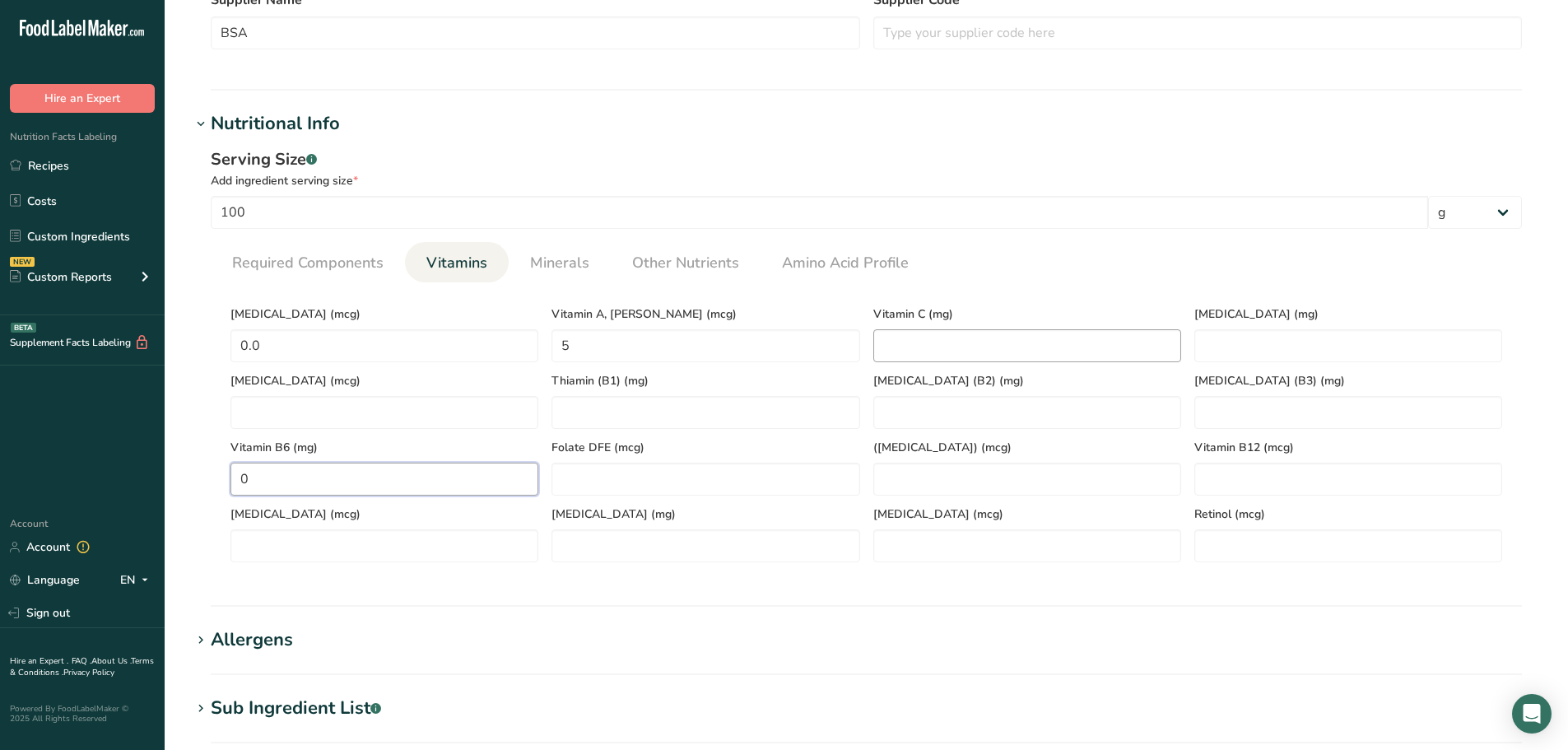
type B6 "0"
click at [966, 346] on C "number" at bounding box center [1027, 346] width 307 height 33
type C "1"
click at [570, 265] on span "Minerals" at bounding box center [559, 263] width 59 height 22
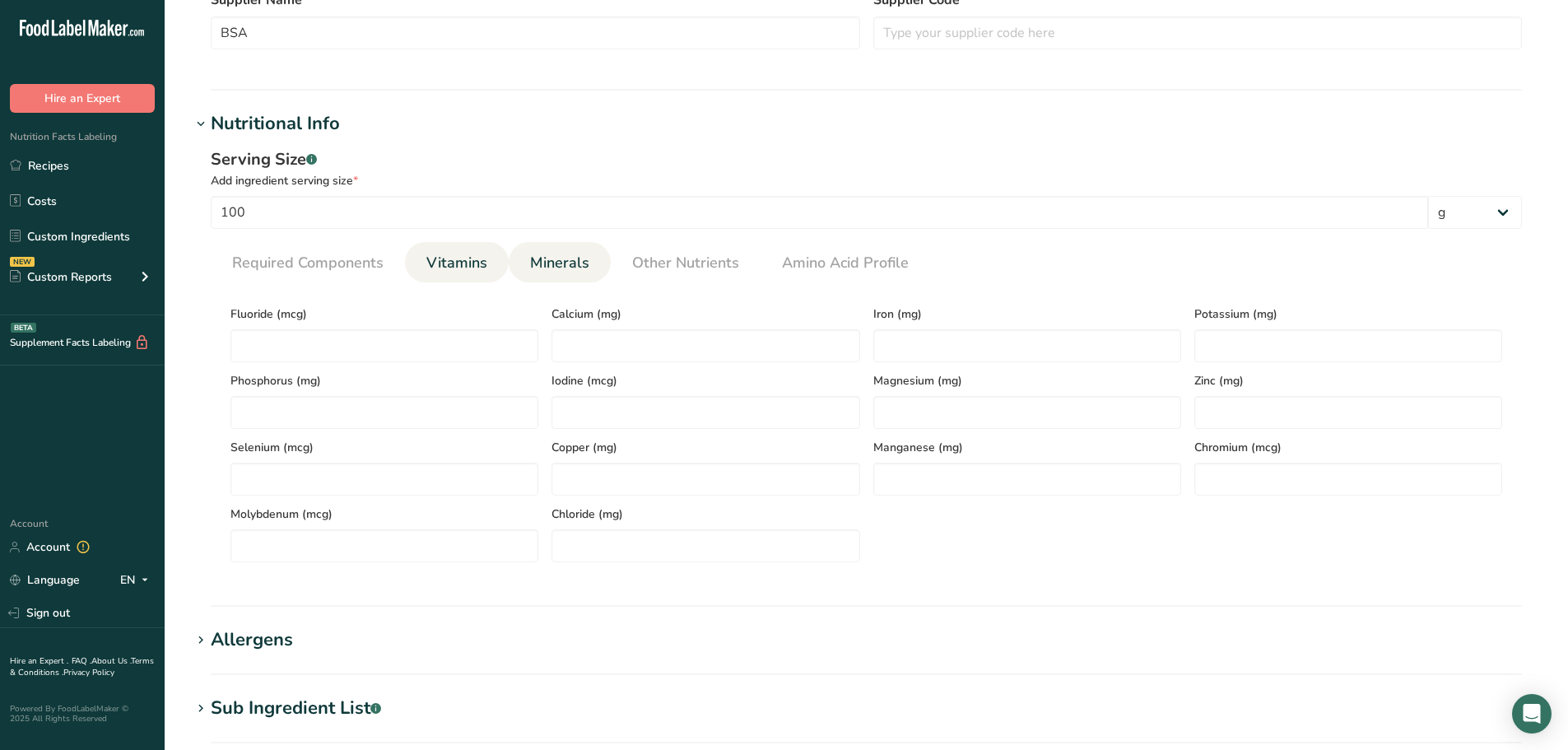
click at [458, 267] on span "Vitamins" at bounding box center [457, 263] width 61 height 22
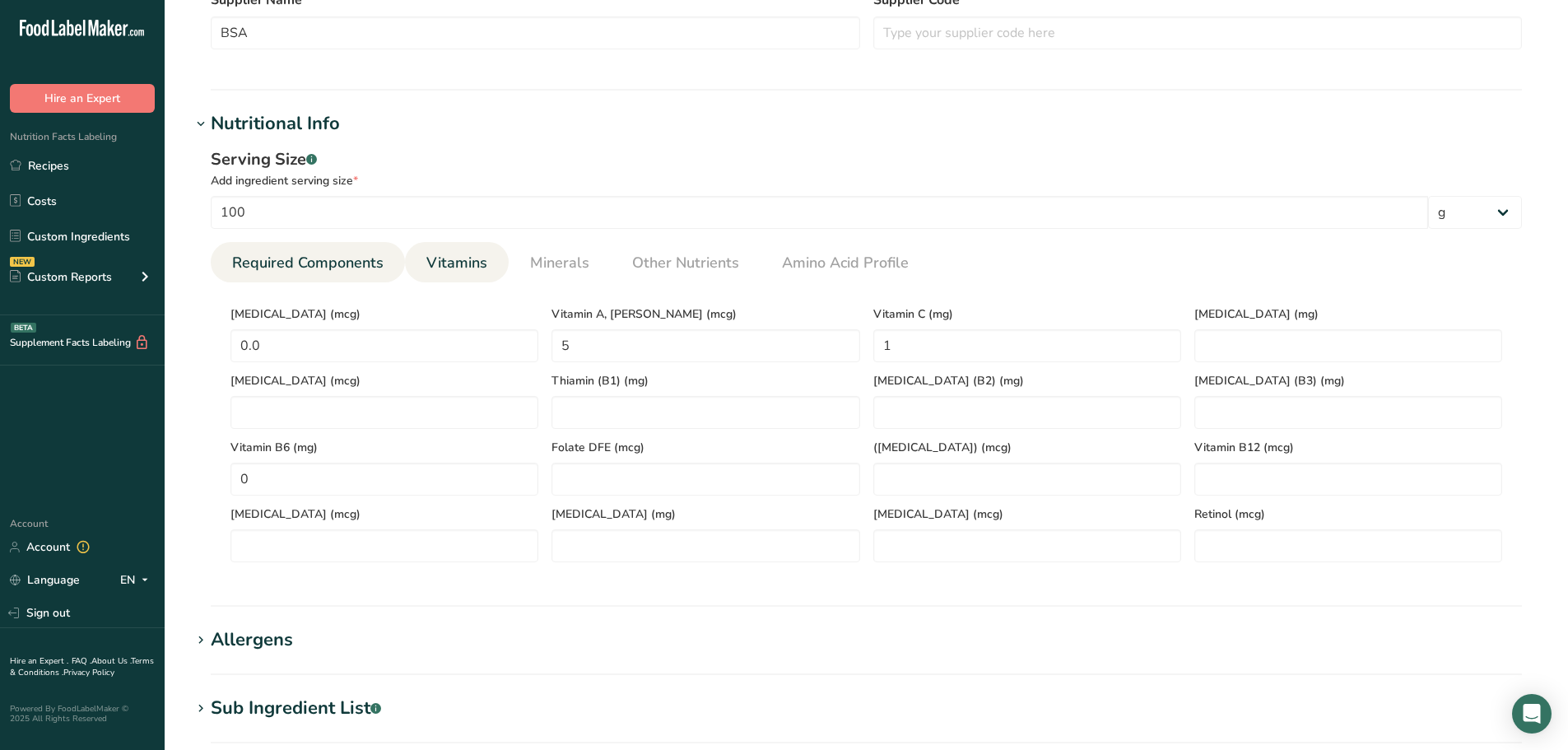
click at [360, 268] on span "Required Components" at bounding box center [308, 263] width 152 height 22
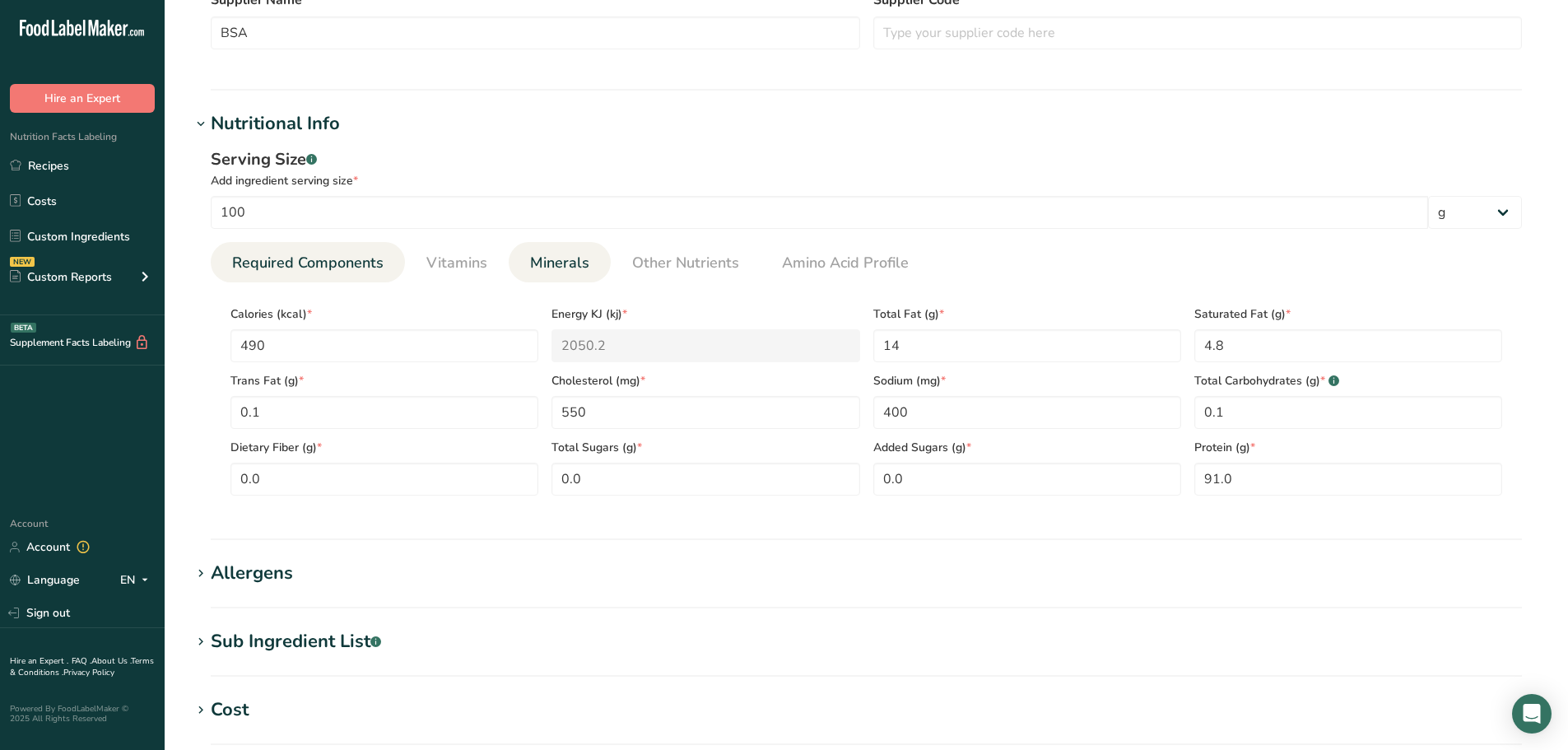
click at [517, 263] on li "Minerals" at bounding box center [559, 262] width 102 height 41
click at [583, 269] on span "Minerals" at bounding box center [559, 263] width 59 height 22
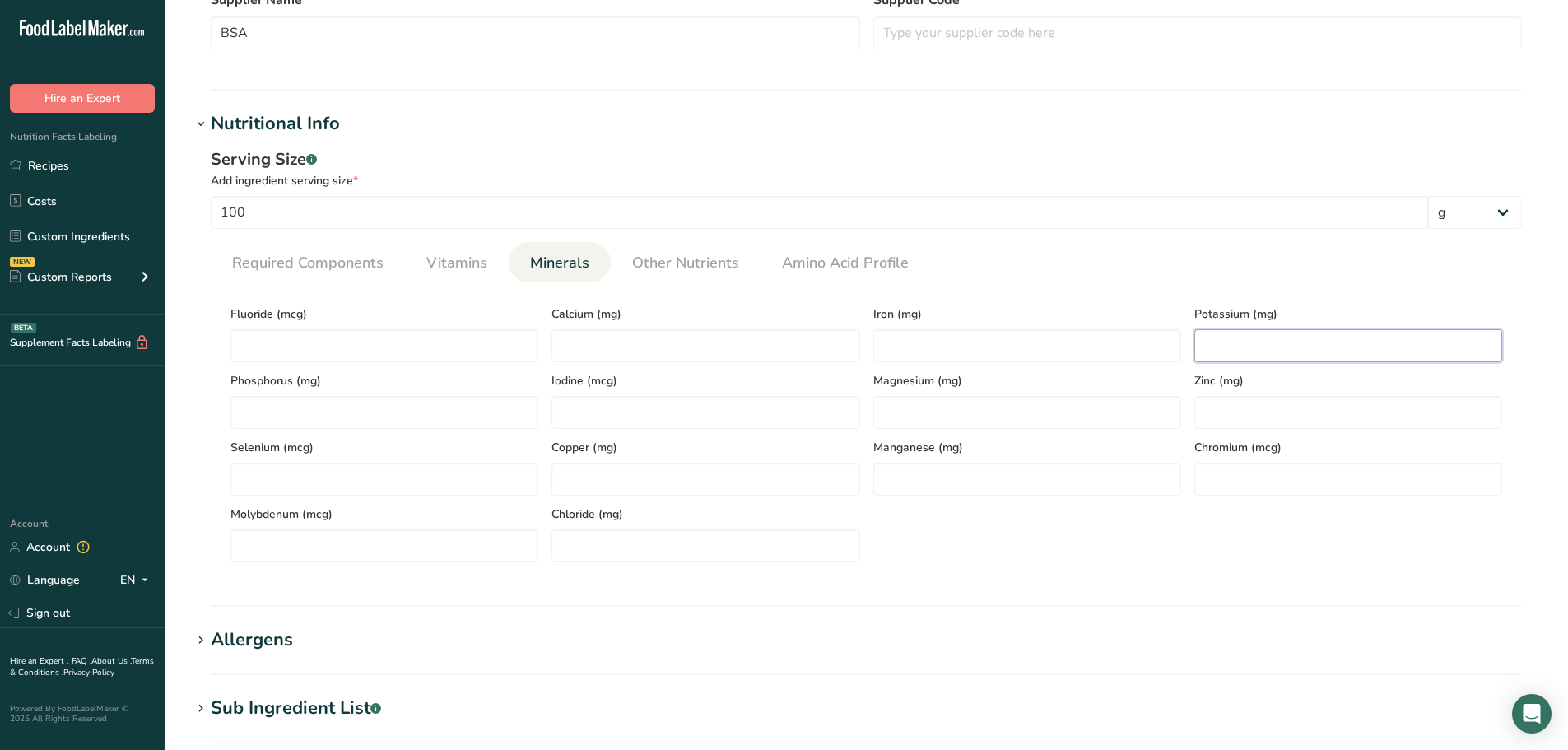
click at [1293, 338] on input "number" at bounding box center [1348, 346] width 307 height 33
type input "103"
click at [747, 349] on input "number" at bounding box center [705, 346] width 307 height 33
type input "49"
click at [1033, 405] on input "number" at bounding box center [1027, 412] width 307 height 33
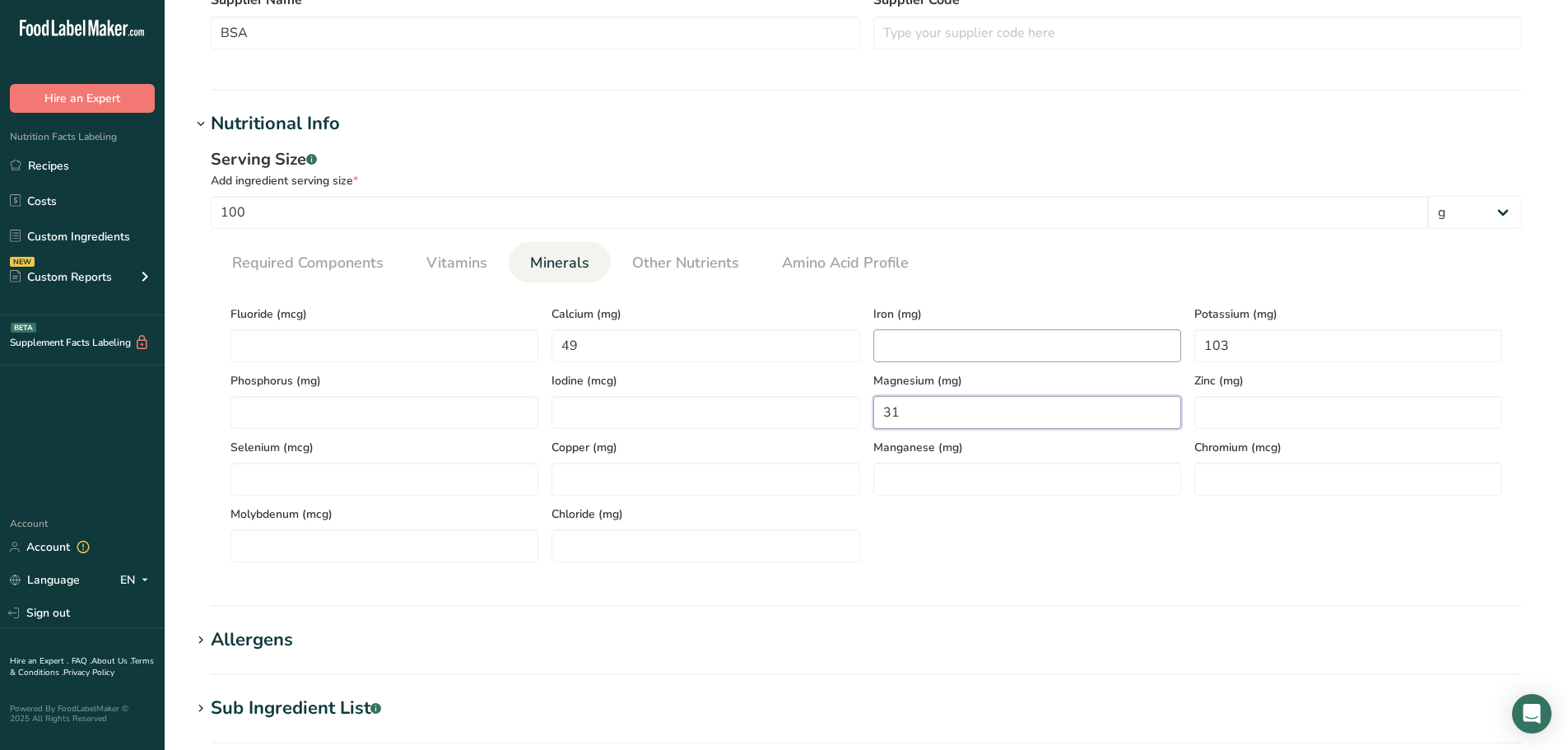
type input "31"
click at [985, 339] on input "number" at bounding box center [1027, 346] width 307 height 33
type input "2"
click at [1003, 598] on section "Nutritional Info Serving Size .a-a{fill:#347362;}.b-a{fill:#fff;} Add ingredien…" at bounding box center [866, 358] width 1350 height 496
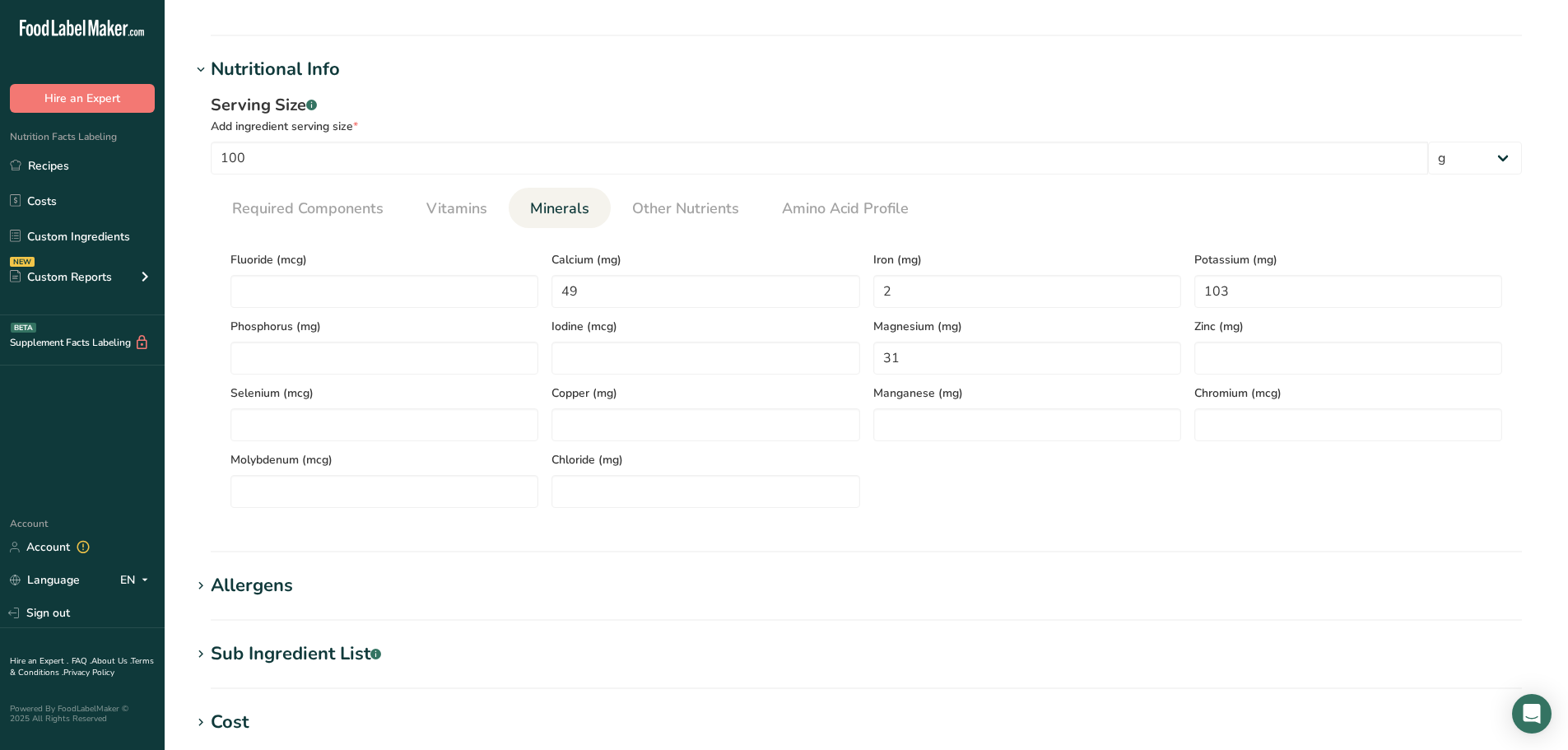
scroll to position [301, 0]
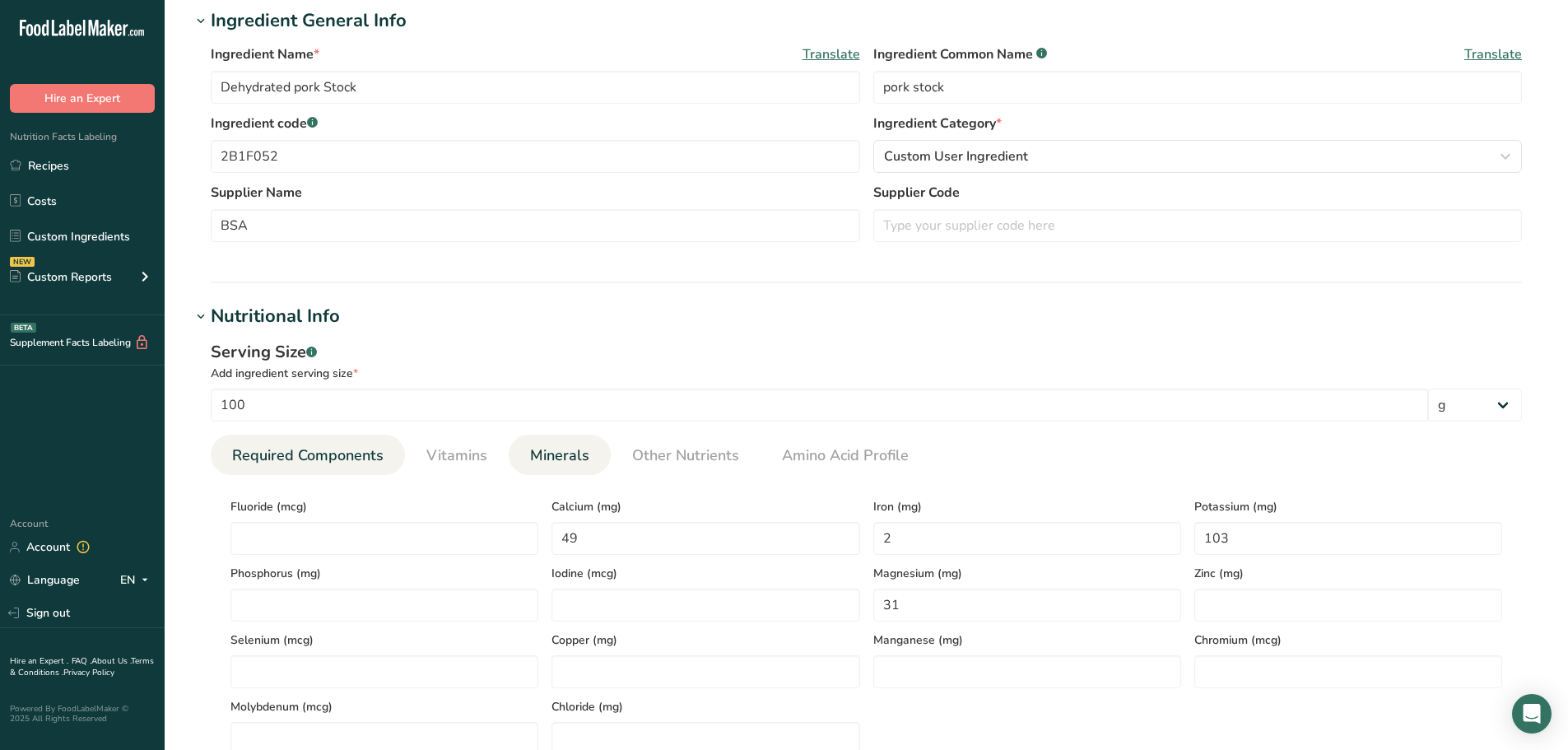
click at [305, 463] on span "Required Components" at bounding box center [308, 456] width 152 height 22
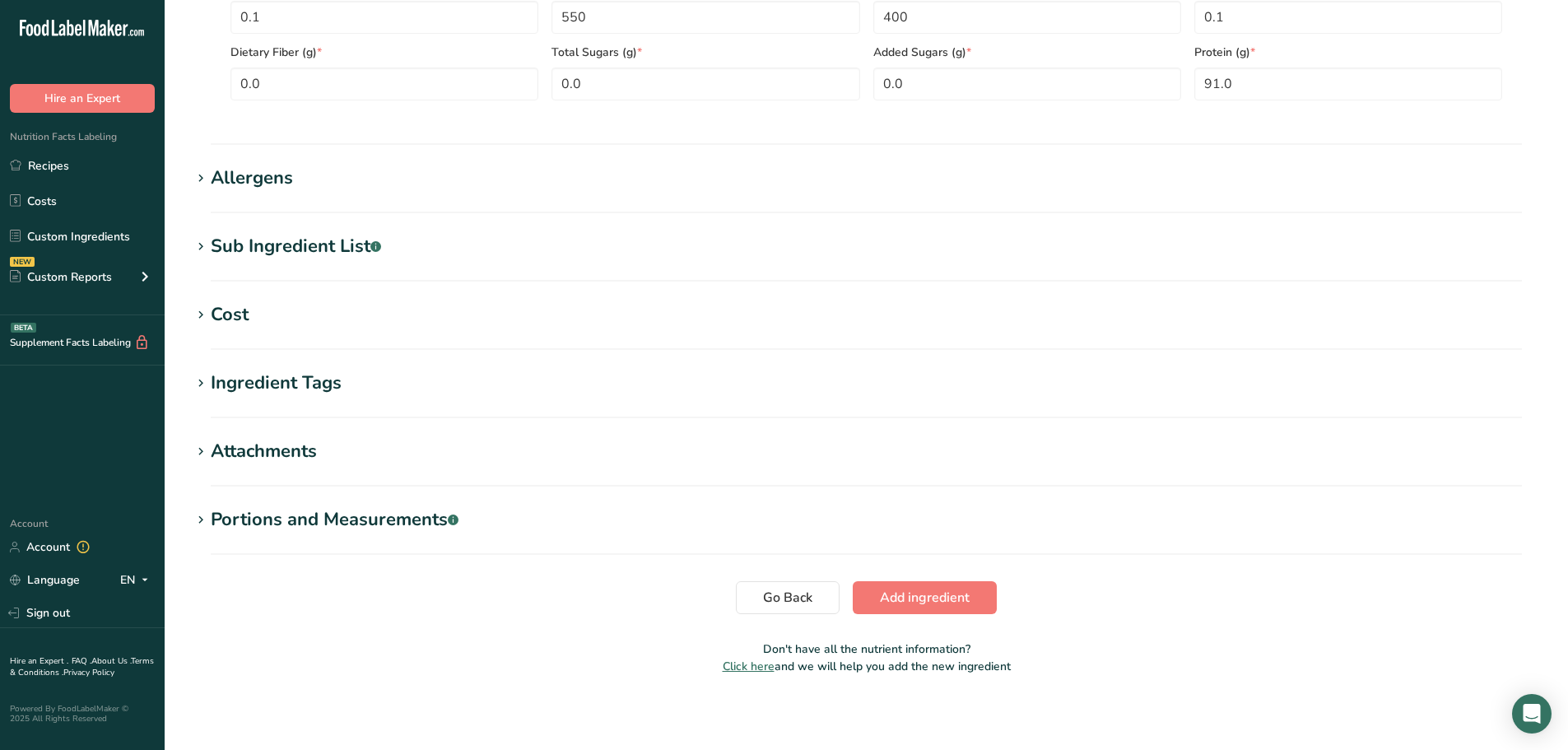
scroll to position [893, 0]
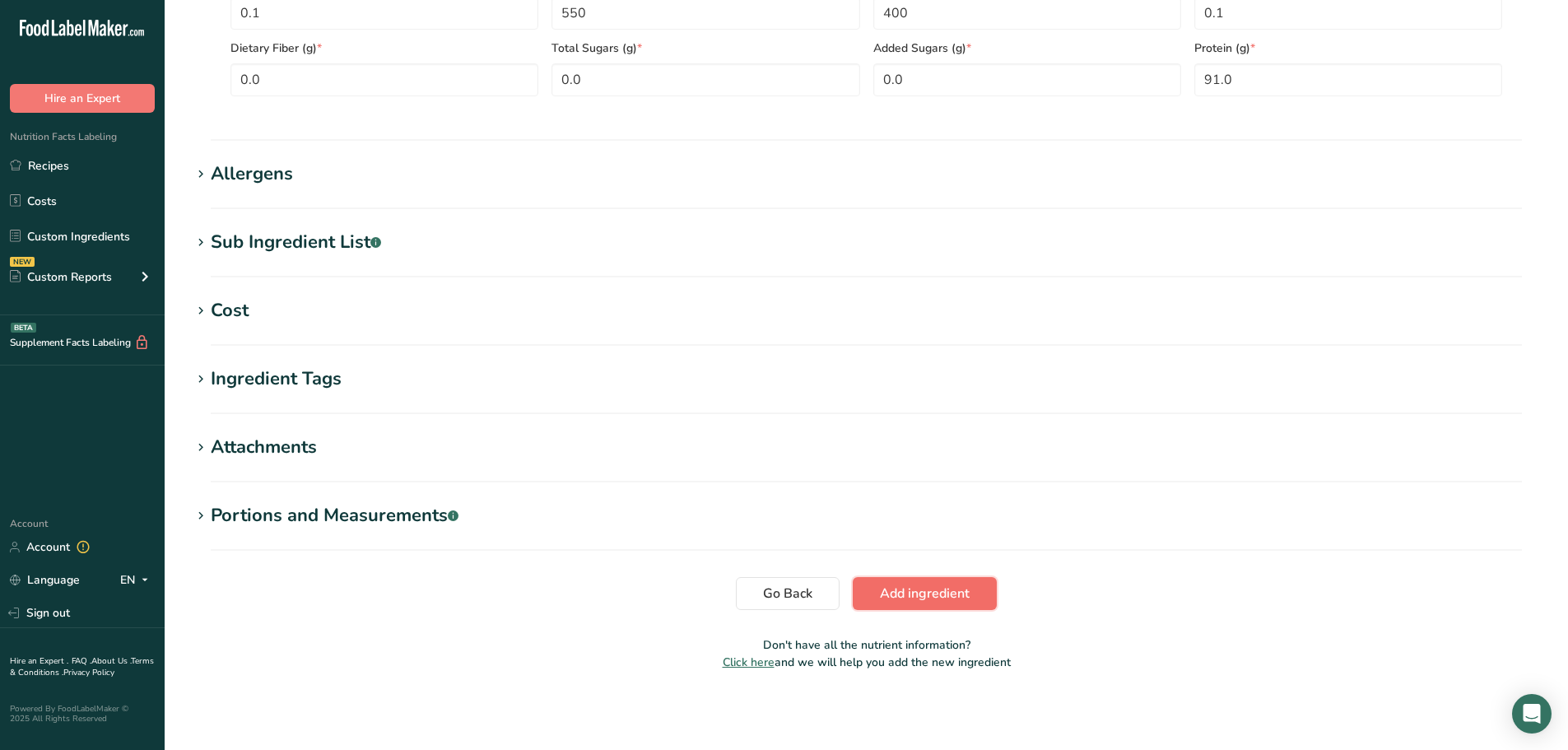
click at [929, 597] on span "Add ingredient" at bounding box center [924, 593] width 90 height 19
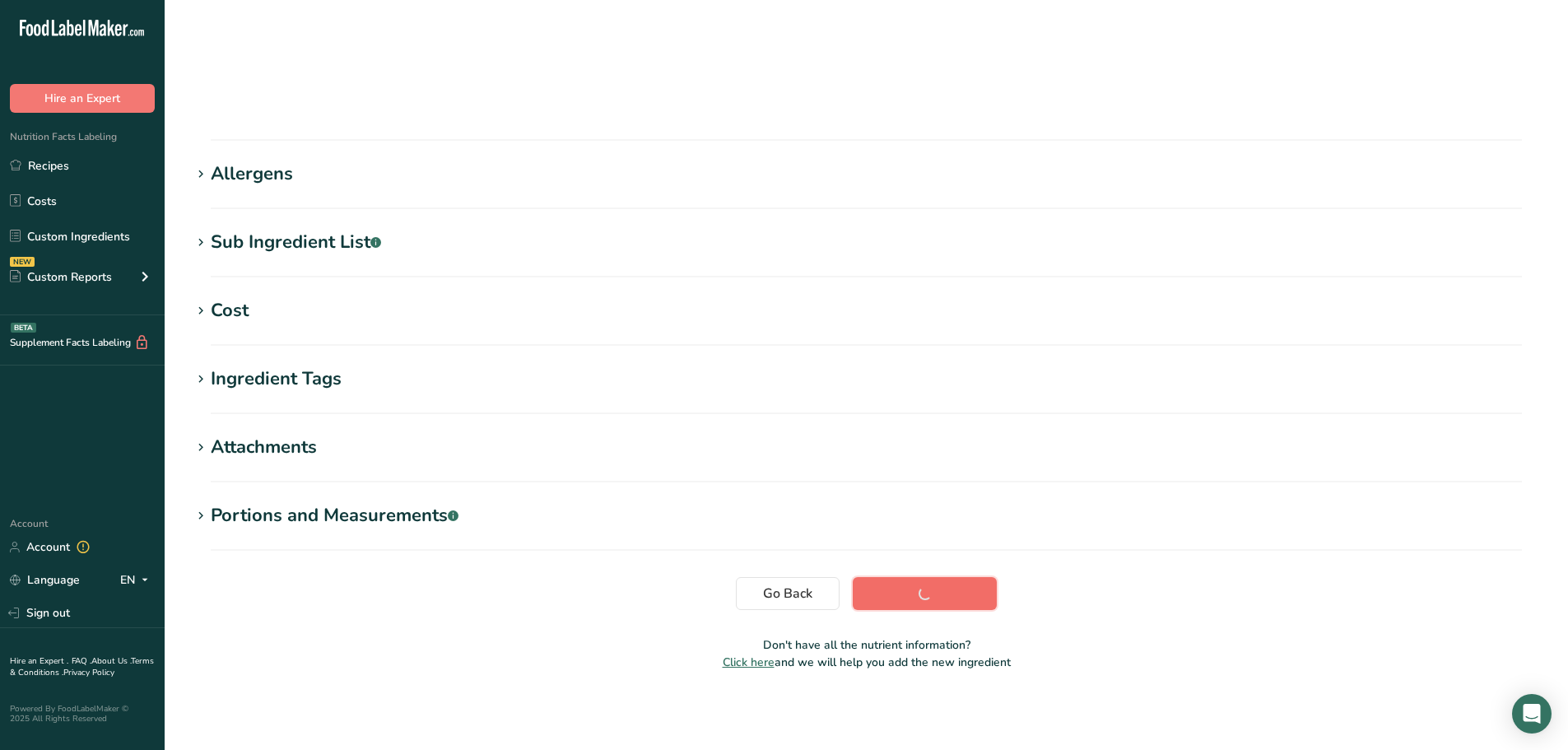
scroll to position [121, 0]
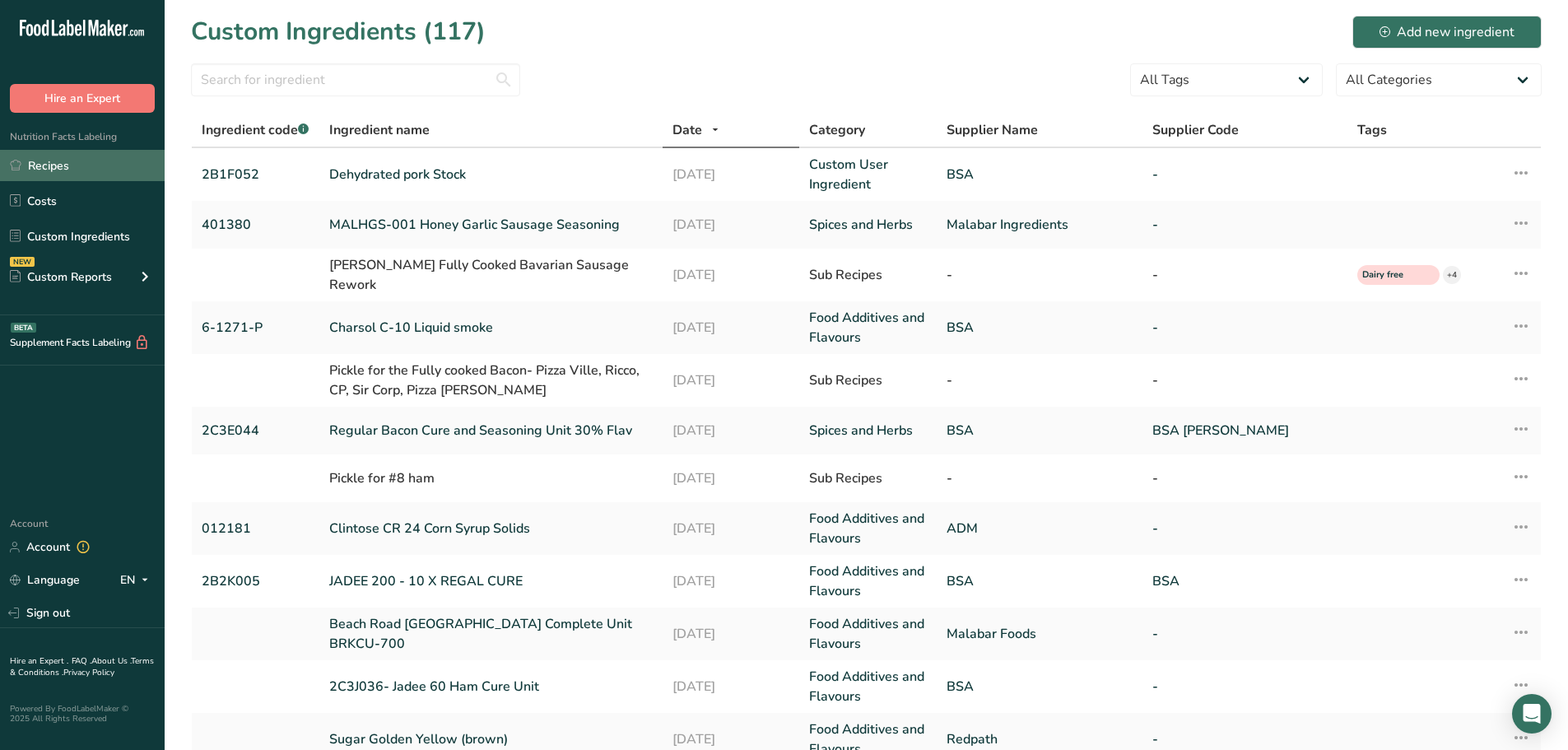
click at [72, 167] on link "Recipes" at bounding box center [82, 166] width 165 height 31
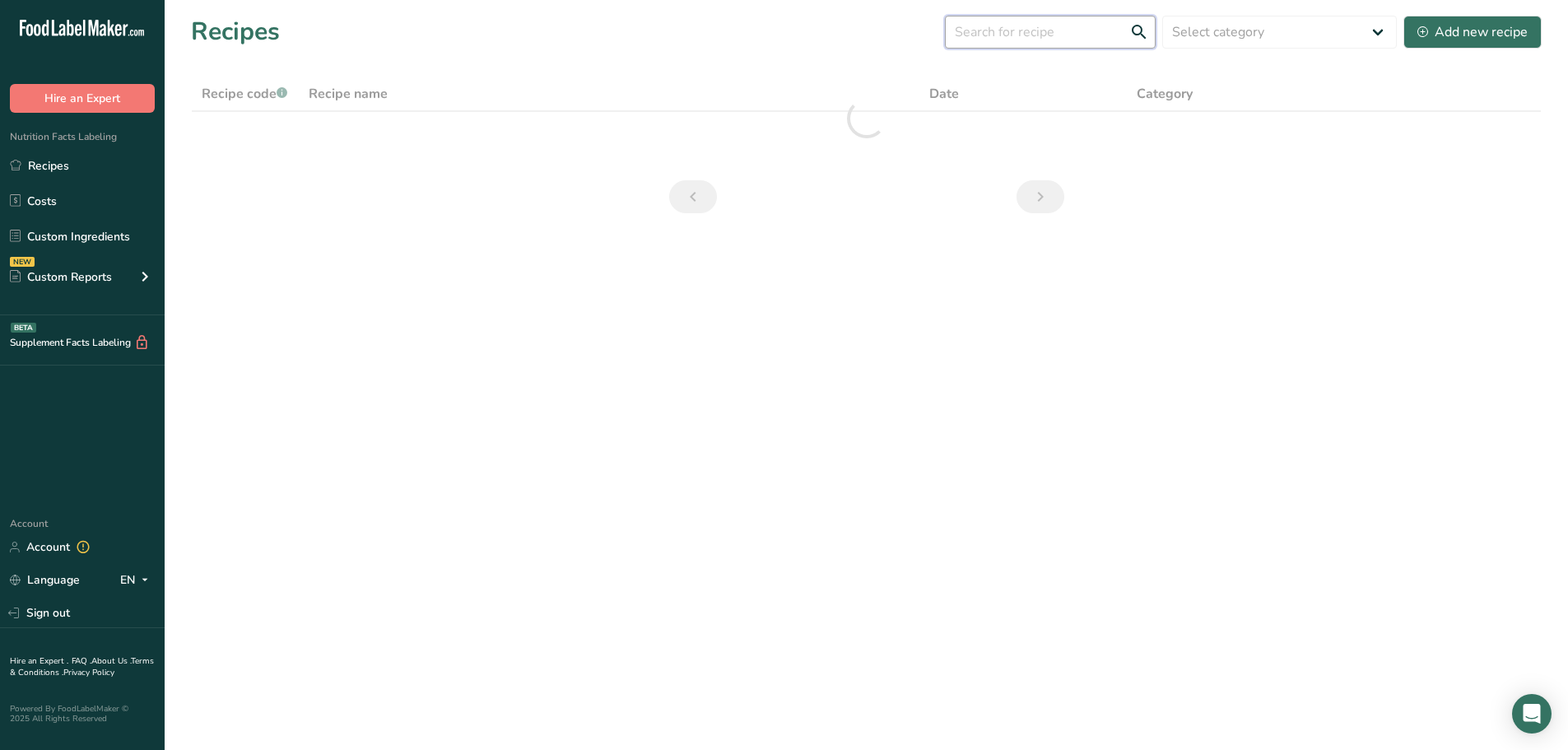
click at [1007, 26] on input "text" at bounding box center [1050, 32] width 211 height 33
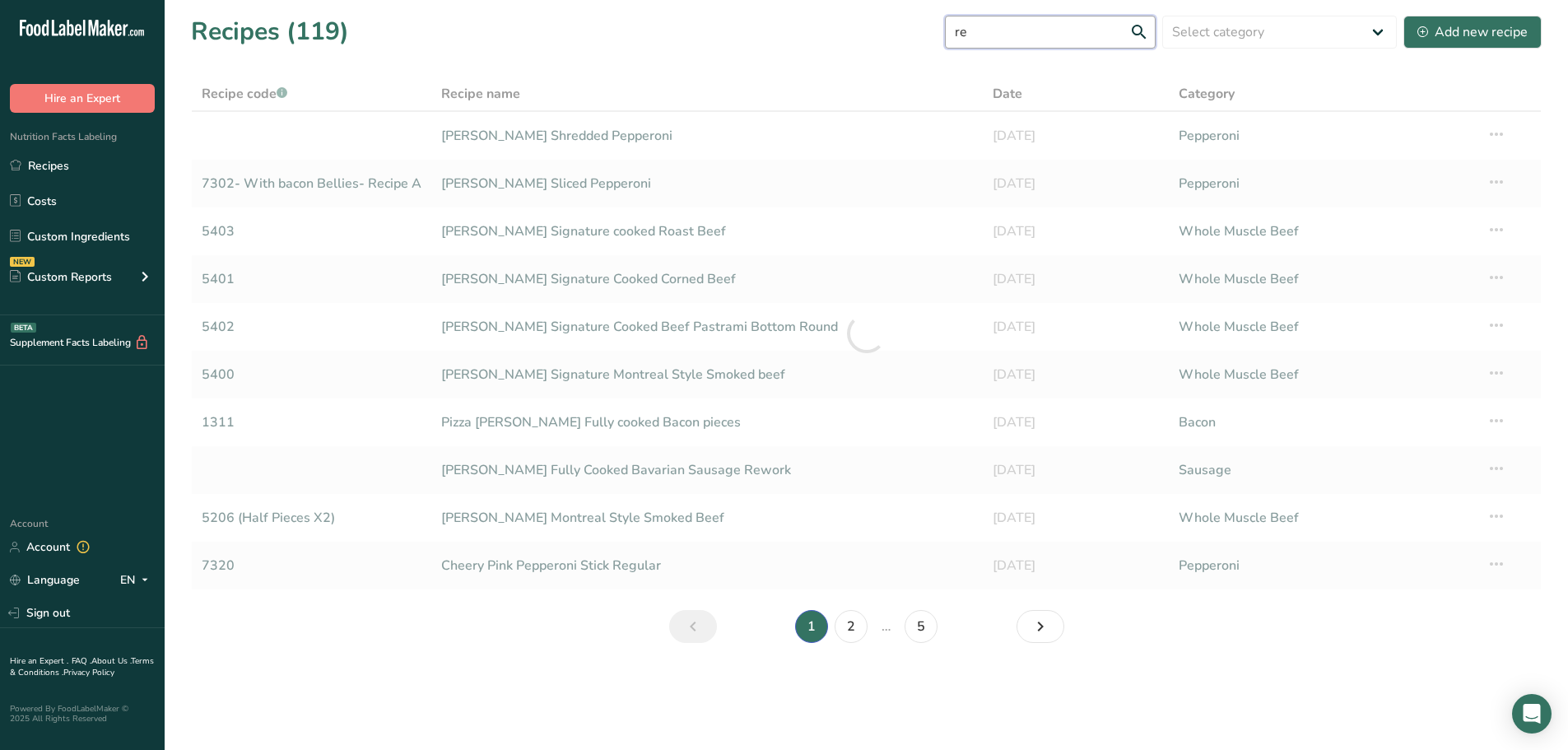
type input "r"
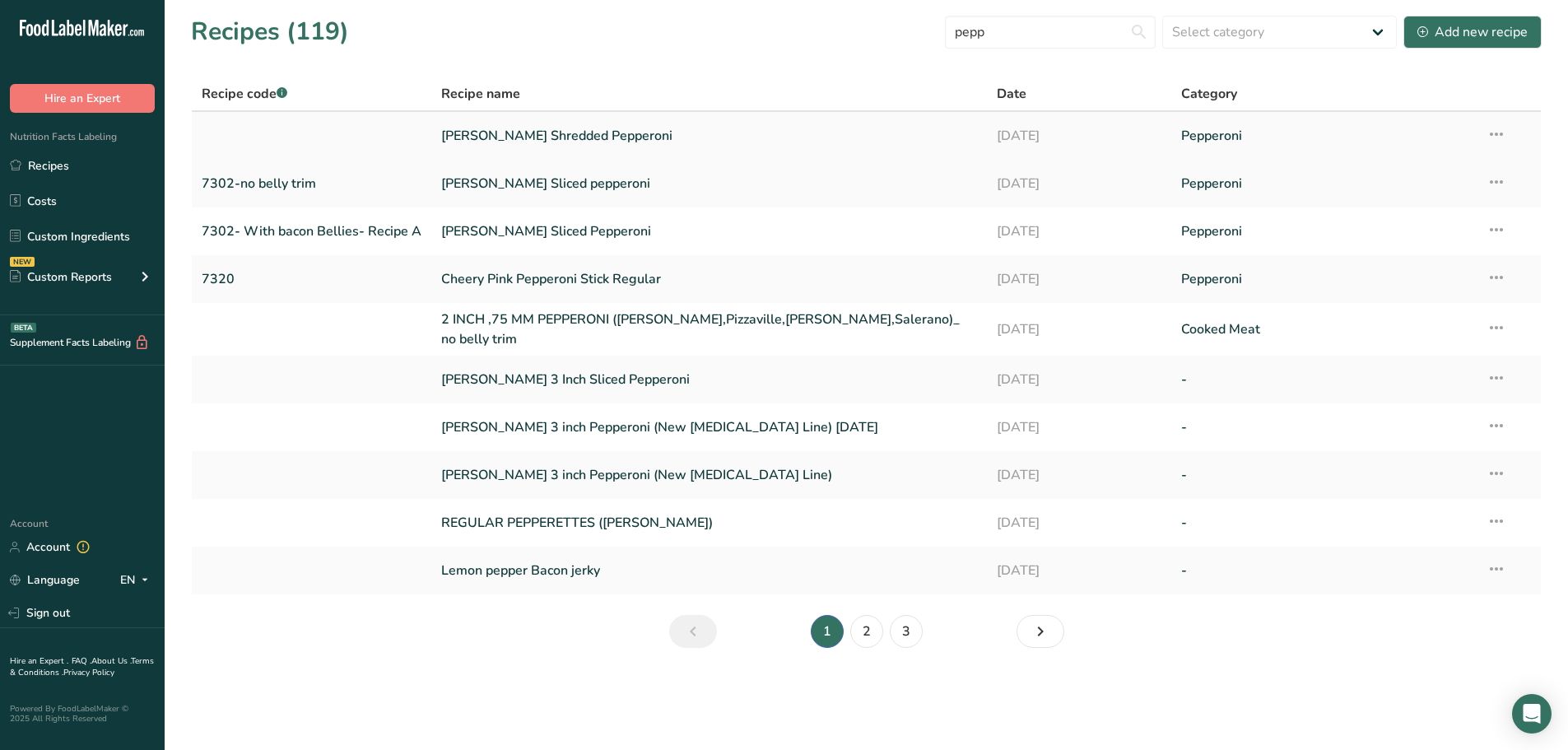
click at [1502, 138] on icon at bounding box center [1496, 134] width 19 height 30
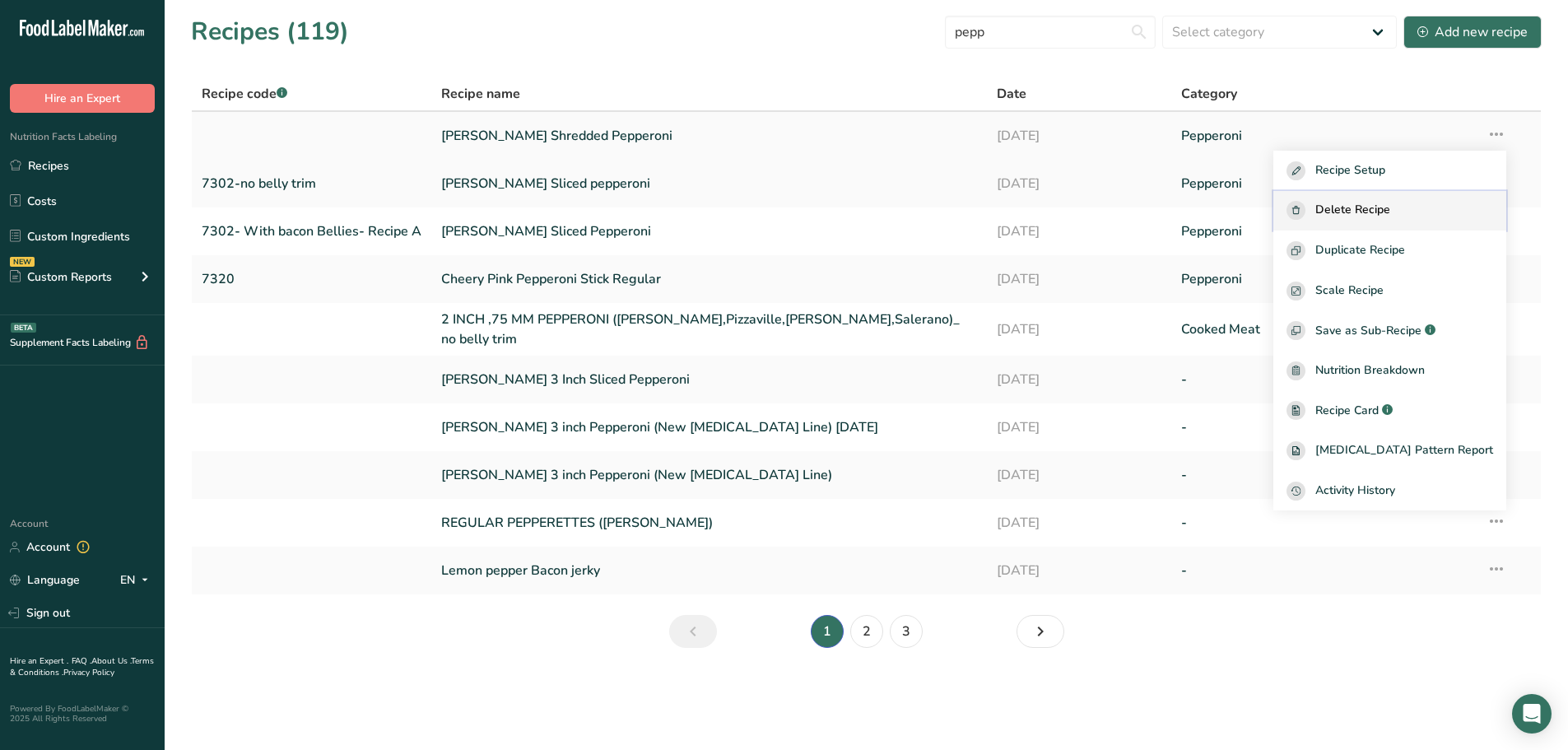
click at [1390, 208] on span "Delete Recipe" at bounding box center [1352, 210] width 75 height 19
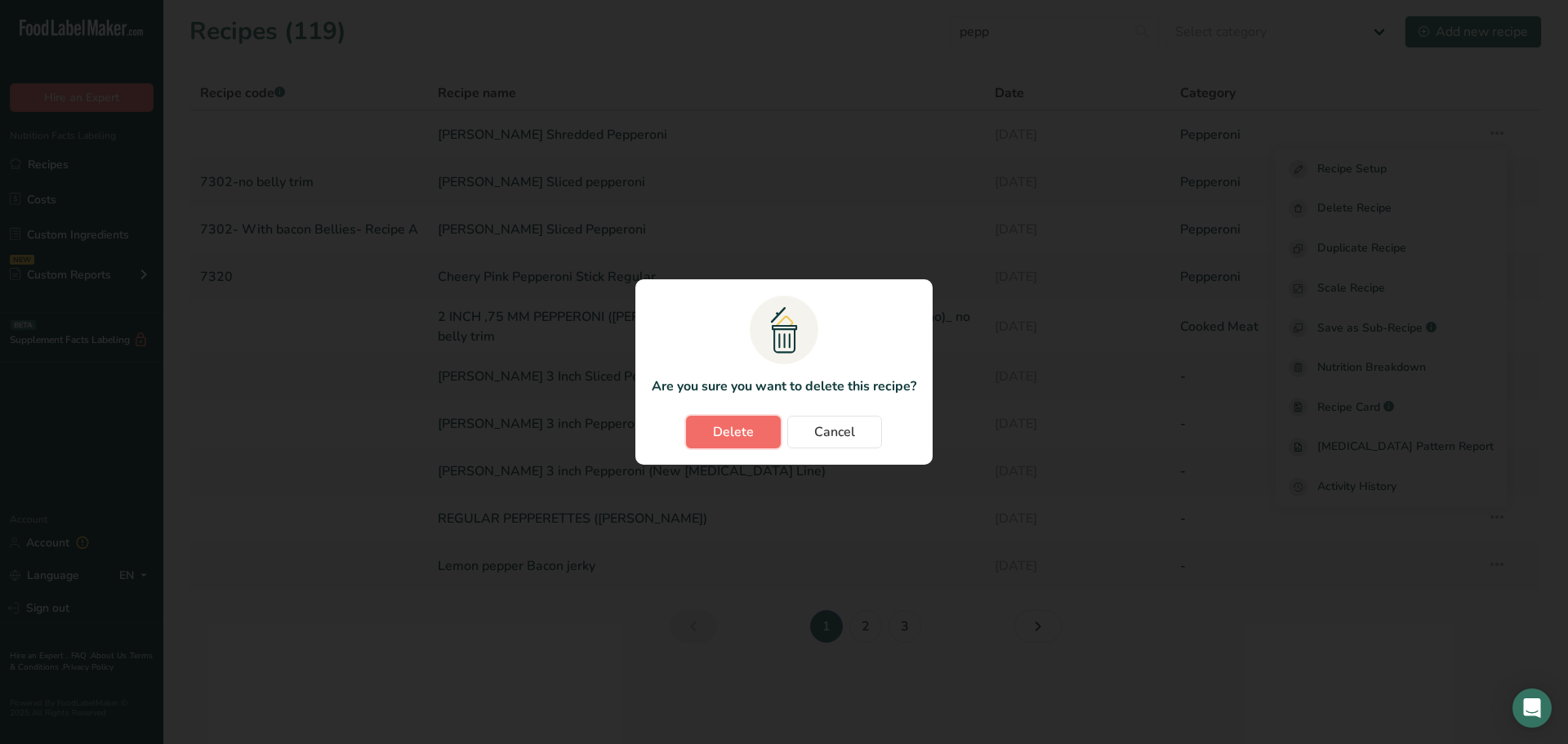
click at [709, 435] on button "Delete" at bounding box center [733, 432] width 95 height 33
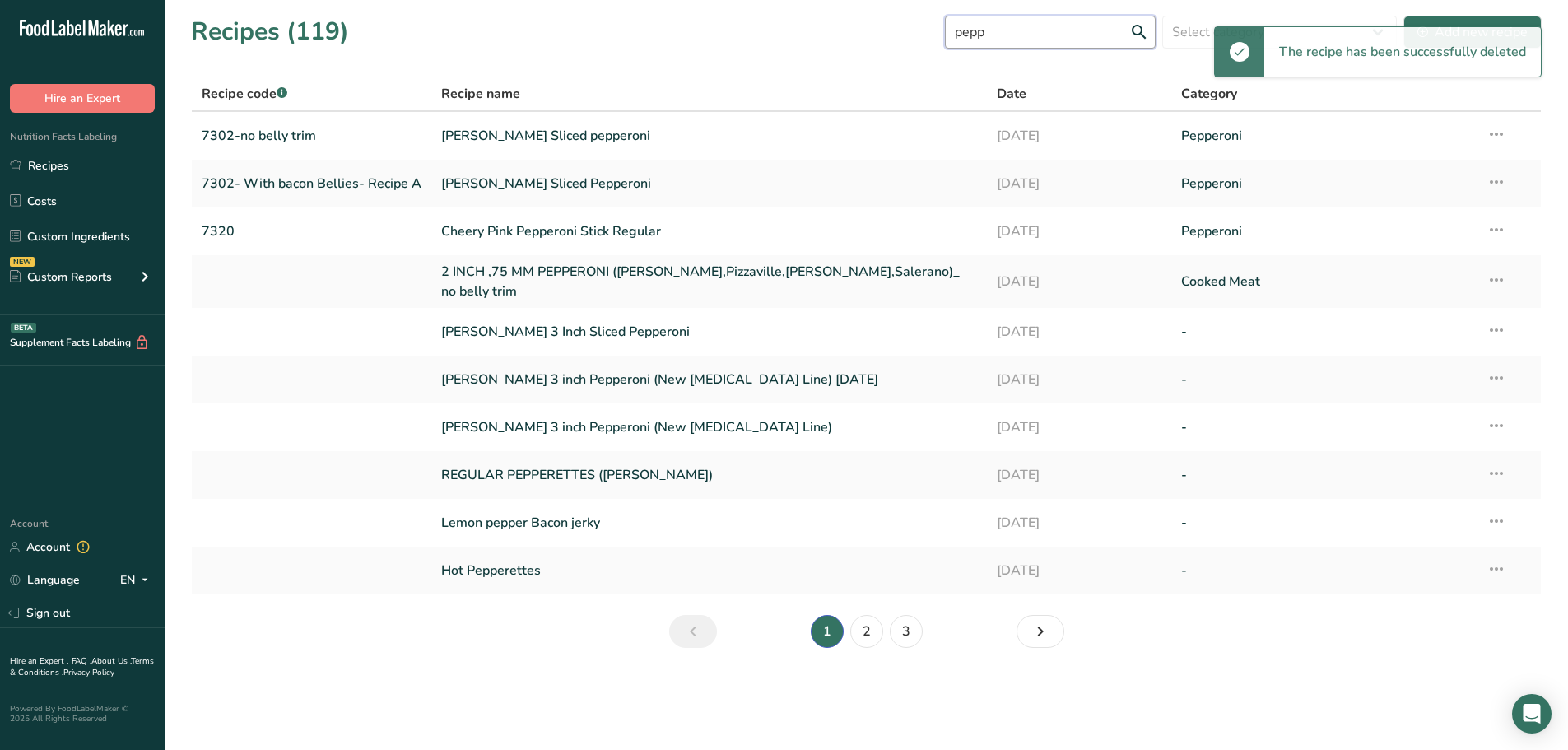
drag, startPoint x: 1025, startPoint y: 33, endPoint x: 860, endPoint y: 65, distance: 168.1
click at [860, 65] on section "Recipes (119) pepp Select category All Bacon Baked Goods [GEOGRAPHIC_DATA] Conf…" at bounding box center [866, 337] width 1403 height 674
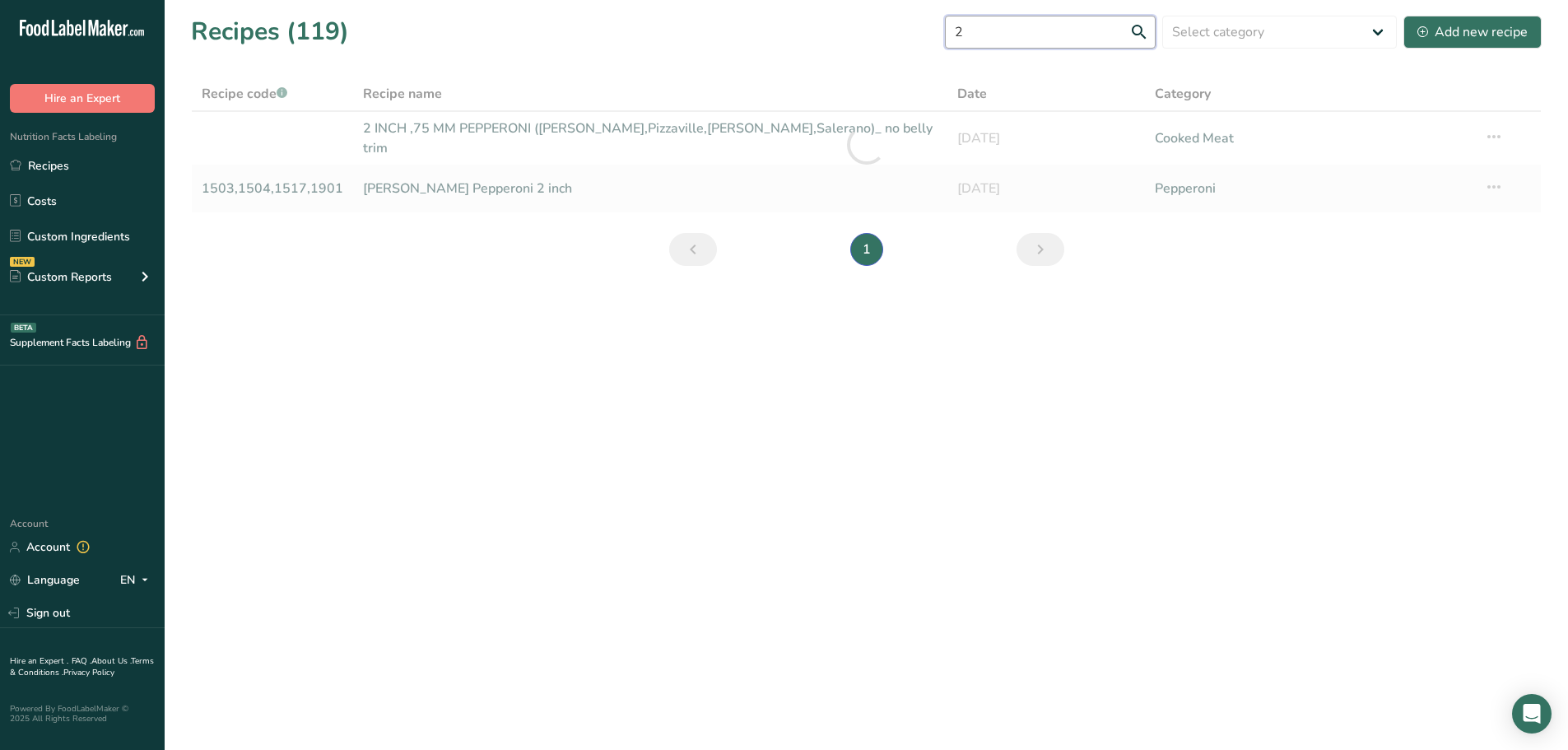
type input "2"
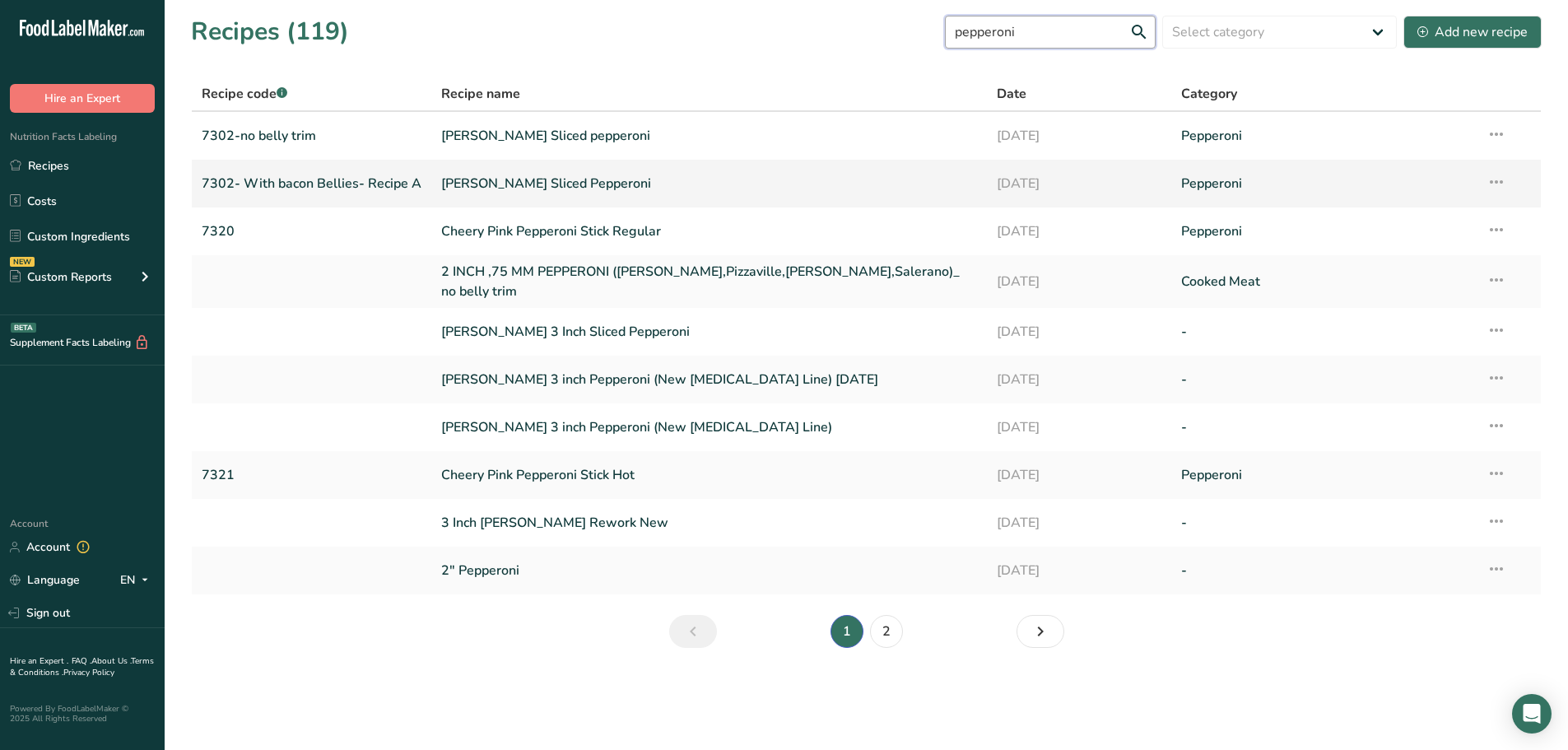
type input "pepperoni"
click at [1490, 181] on icon at bounding box center [1496, 181] width 19 height 30
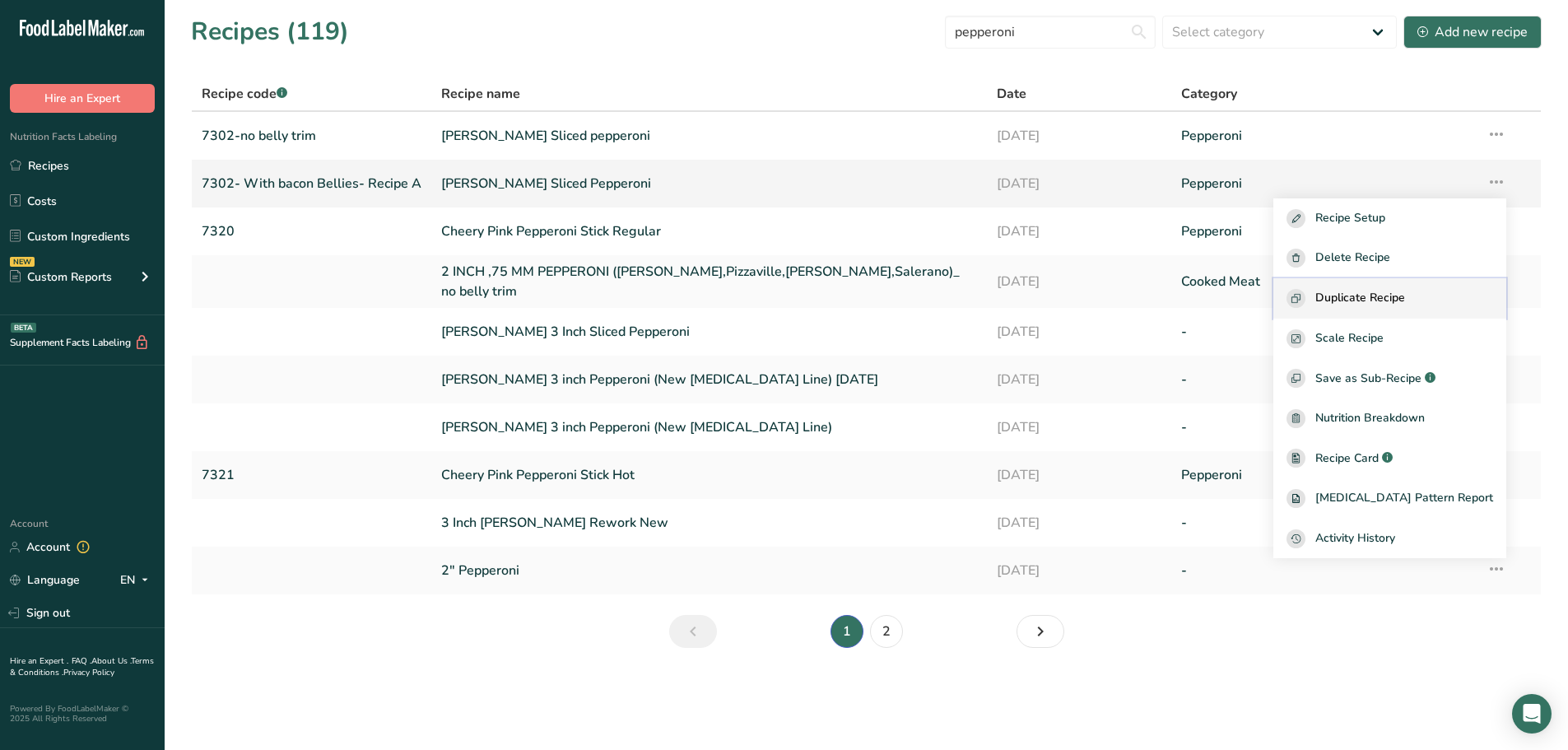
click at [1405, 299] on span "Duplicate Recipe" at bounding box center [1360, 298] width 90 height 19
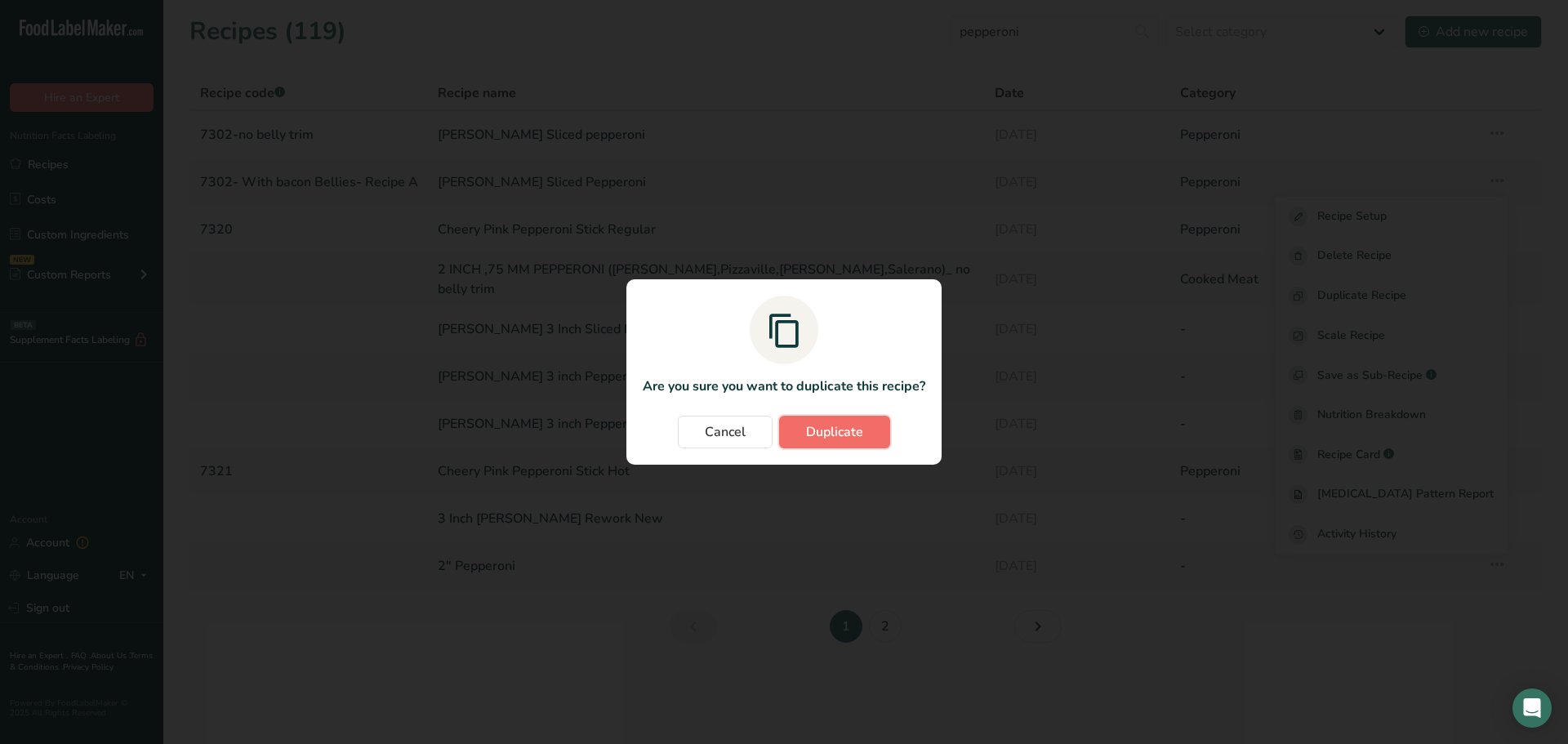
click at [845, 434] on span "Duplicate" at bounding box center [835, 431] width 57 height 19
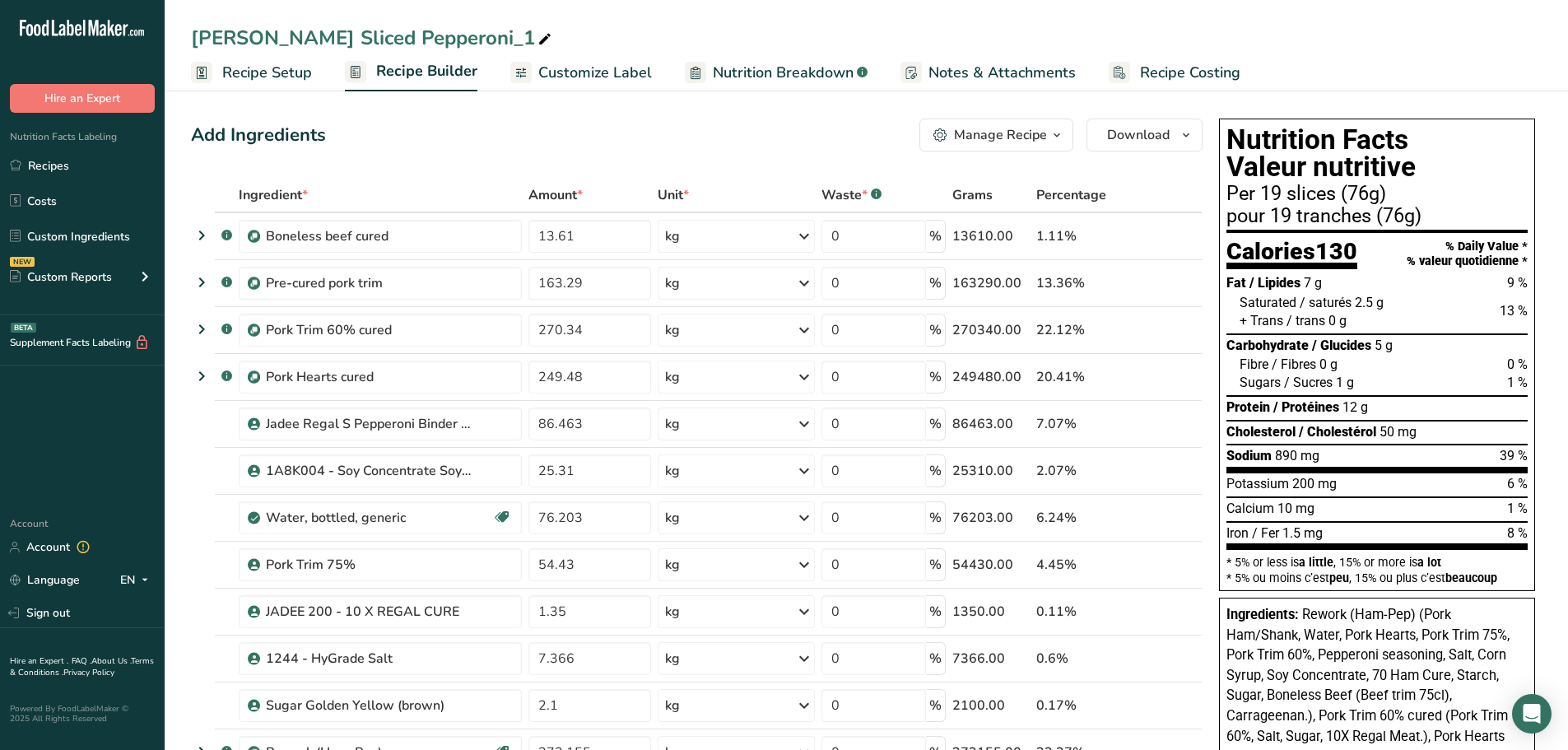
click at [535, 35] on span at bounding box center [545, 39] width 19 height 19
type input "[PERSON_NAME] Shredded Pepperoni"
click at [585, 230] on input "13.61" at bounding box center [590, 236] width 122 height 33
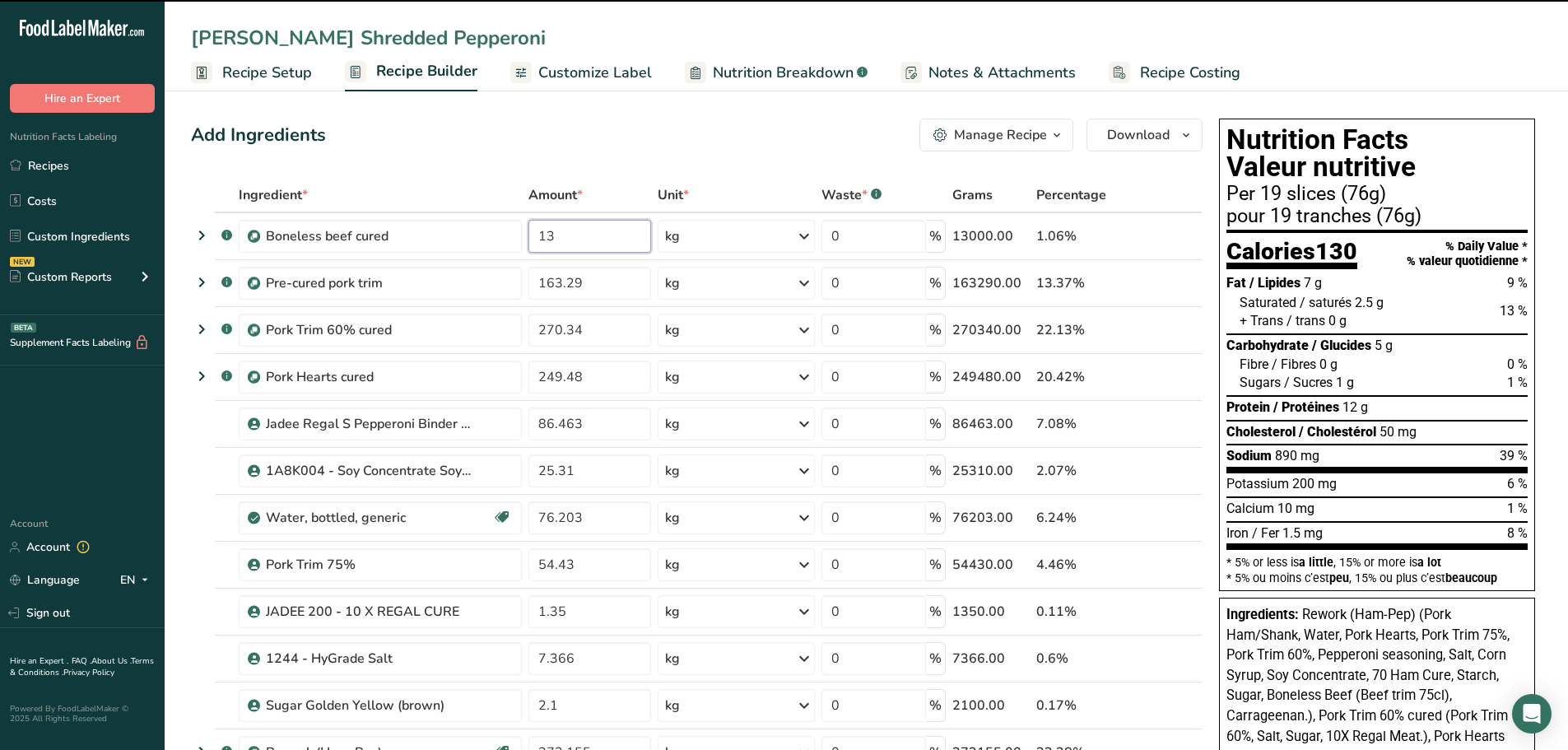
type input "1"
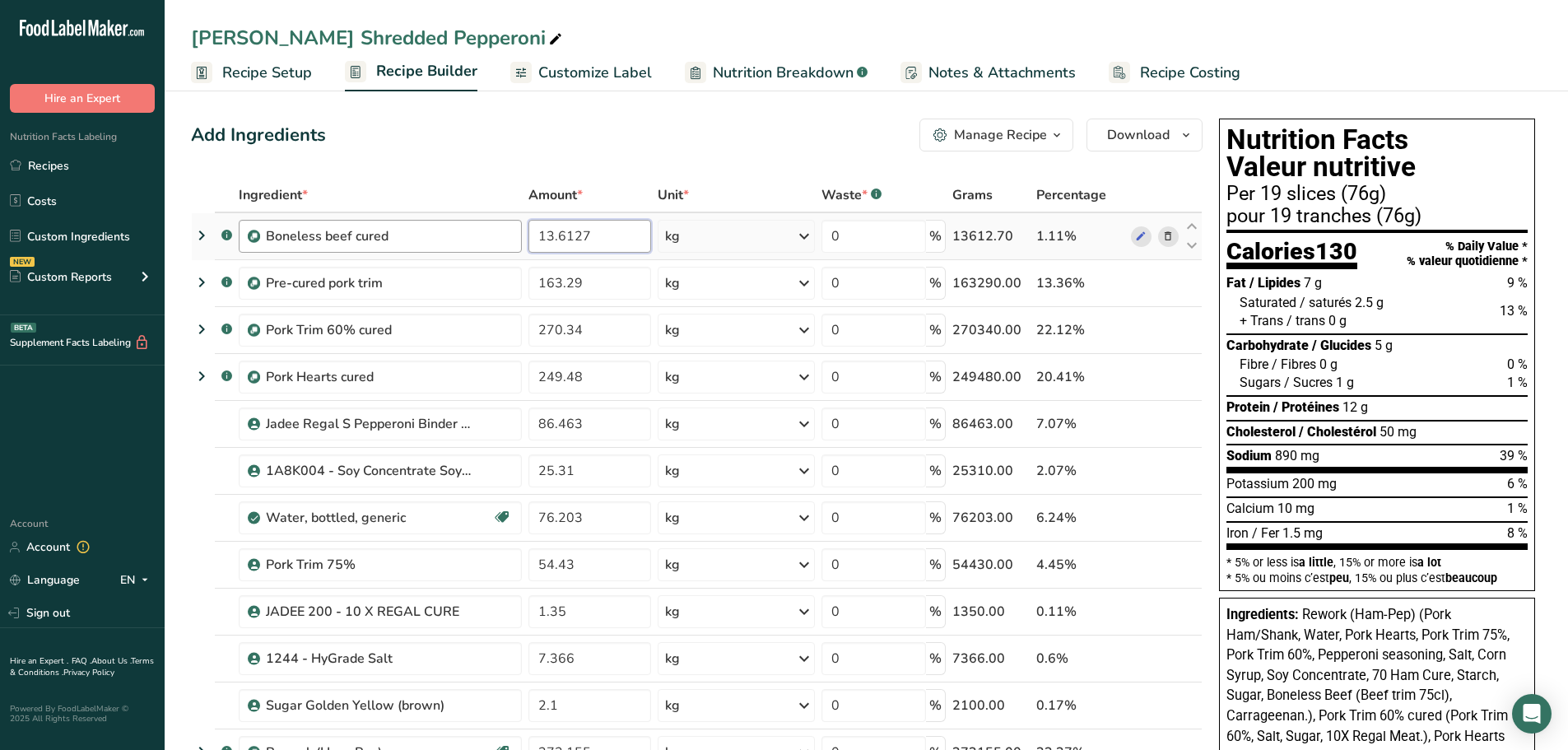
drag, startPoint x: 587, startPoint y: 235, endPoint x: 498, endPoint y: 234, distance: 89.0
click at [498, 234] on tr ".a-a{fill:#347362;}.b-a{fill:#fff;} Boneless beef cured 13.6127 kg Weight Units…" at bounding box center [696, 236] width 1010 height 47
type input "2.27"
click at [621, 286] on div "Ingredient * Amount * Unit * Waste * .a-a{fill:#347362;}.b-a{fill:#fff;} Grams …" at bounding box center [696, 552] width 1011 height 748
click at [621, 286] on input "163.29" at bounding box center [590, 283] width 122 height 33
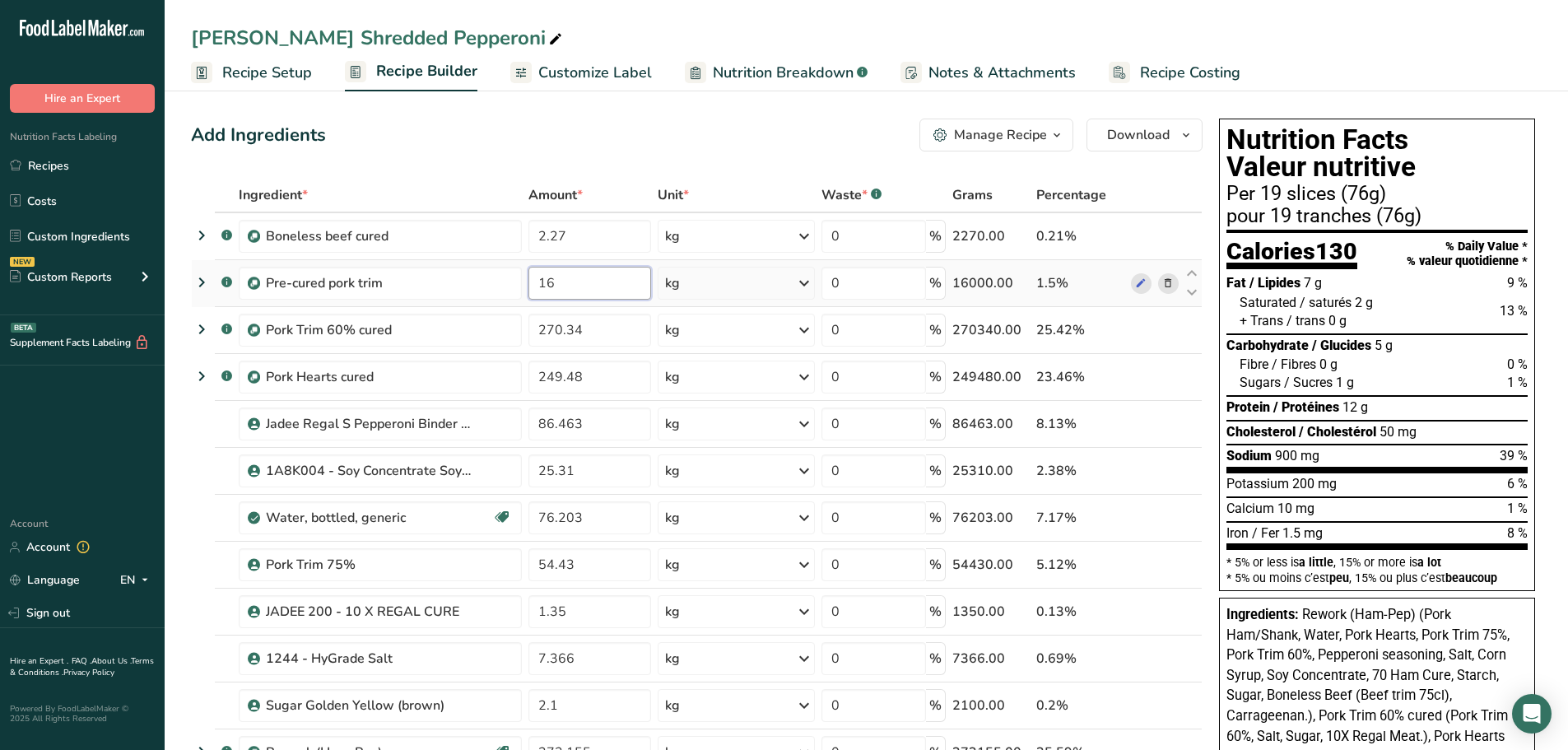
type input "1"
type input "36.29"
click at [609, 333] on div "Ingredient * Amount * Unit * Waste * .a-a{fill:#347362;}.b-a{fill:#fff;} Grams …" at bounding box center [696, 552] width 1011 height 748
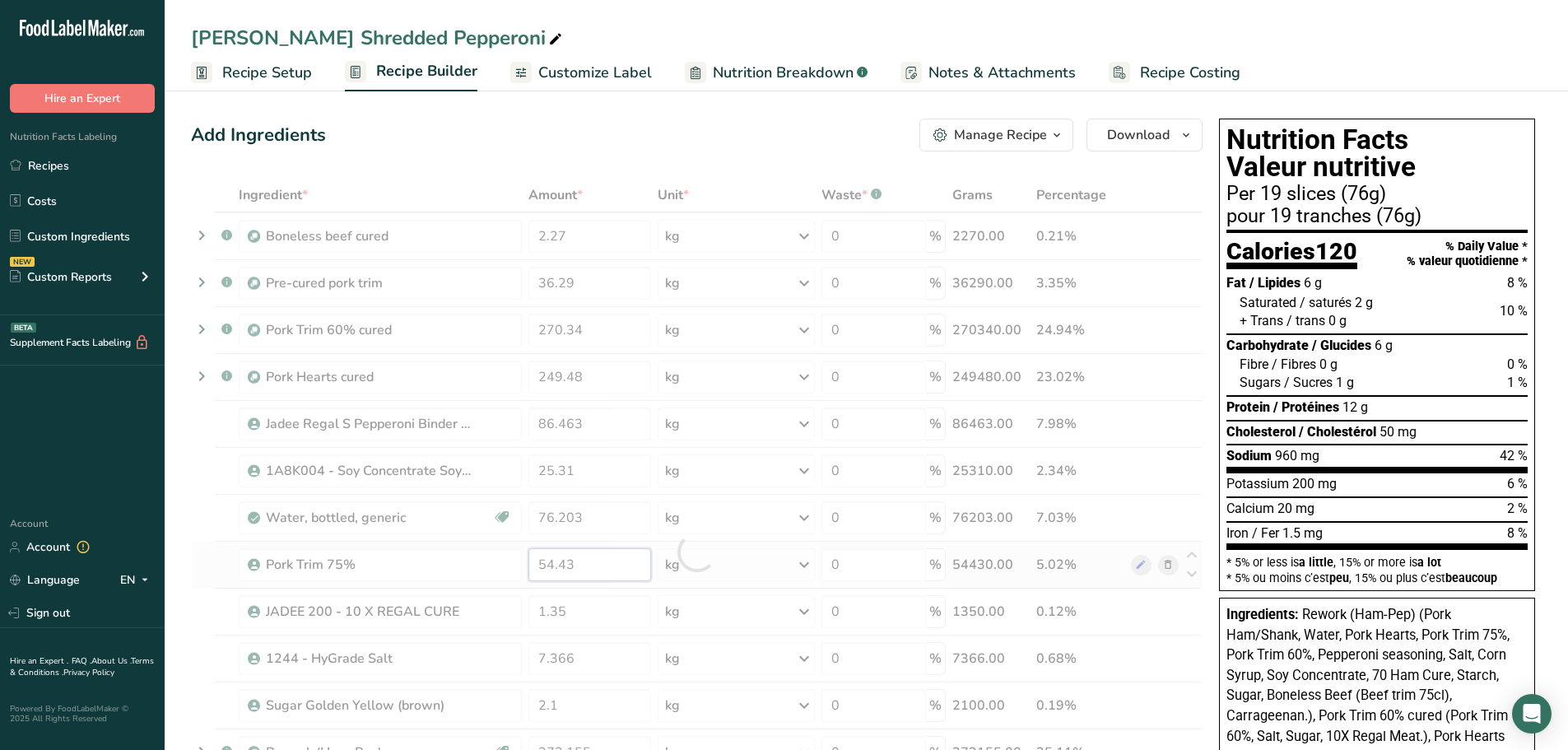
click at [618, 572] on div "Ingredient * Amount * Unit * Waste * .a-a{fill:#347362;}.b-a{fill:#fff;} Grams …" at bounding box center [696, 552] width 1011 height 748
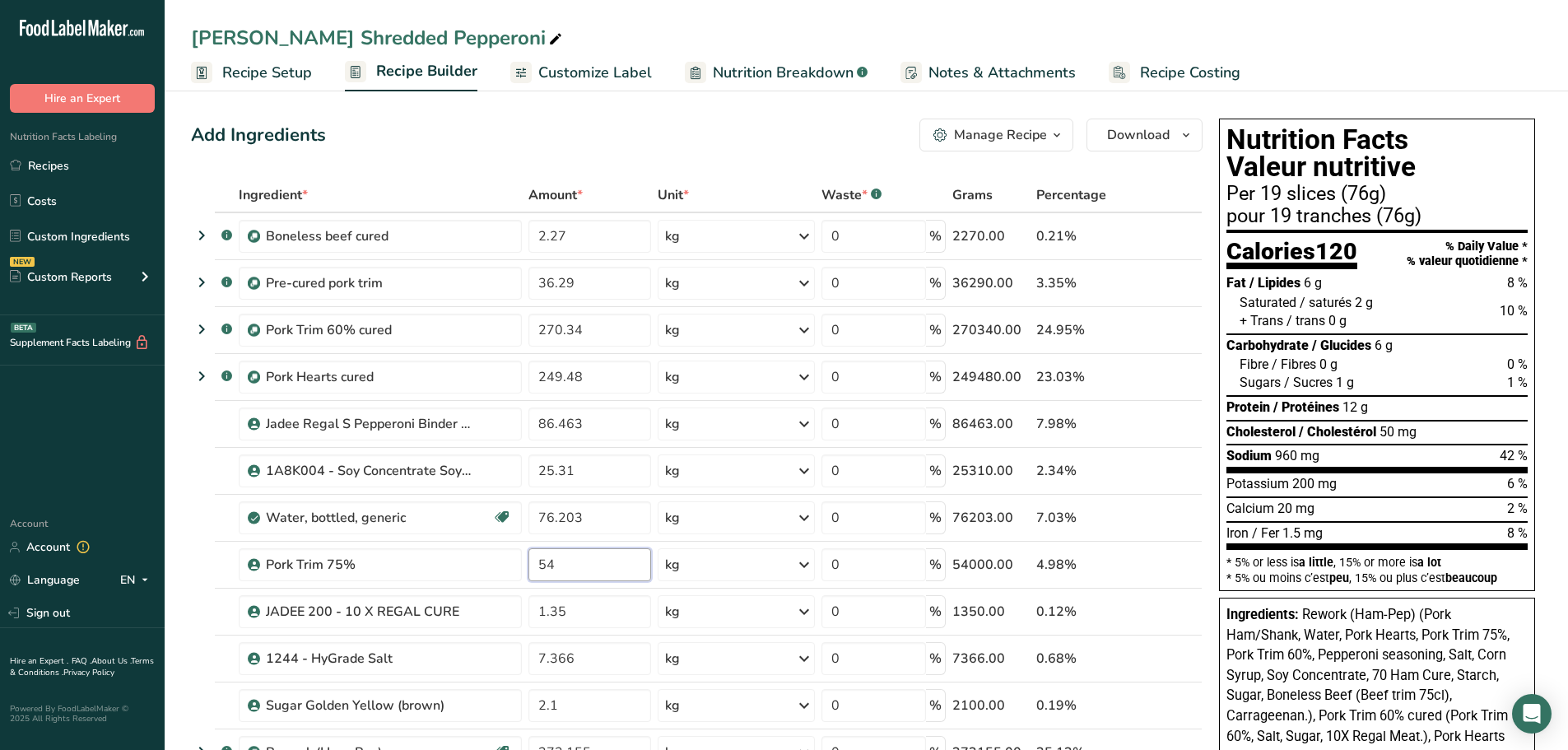
type input "5"
type input "9.83"
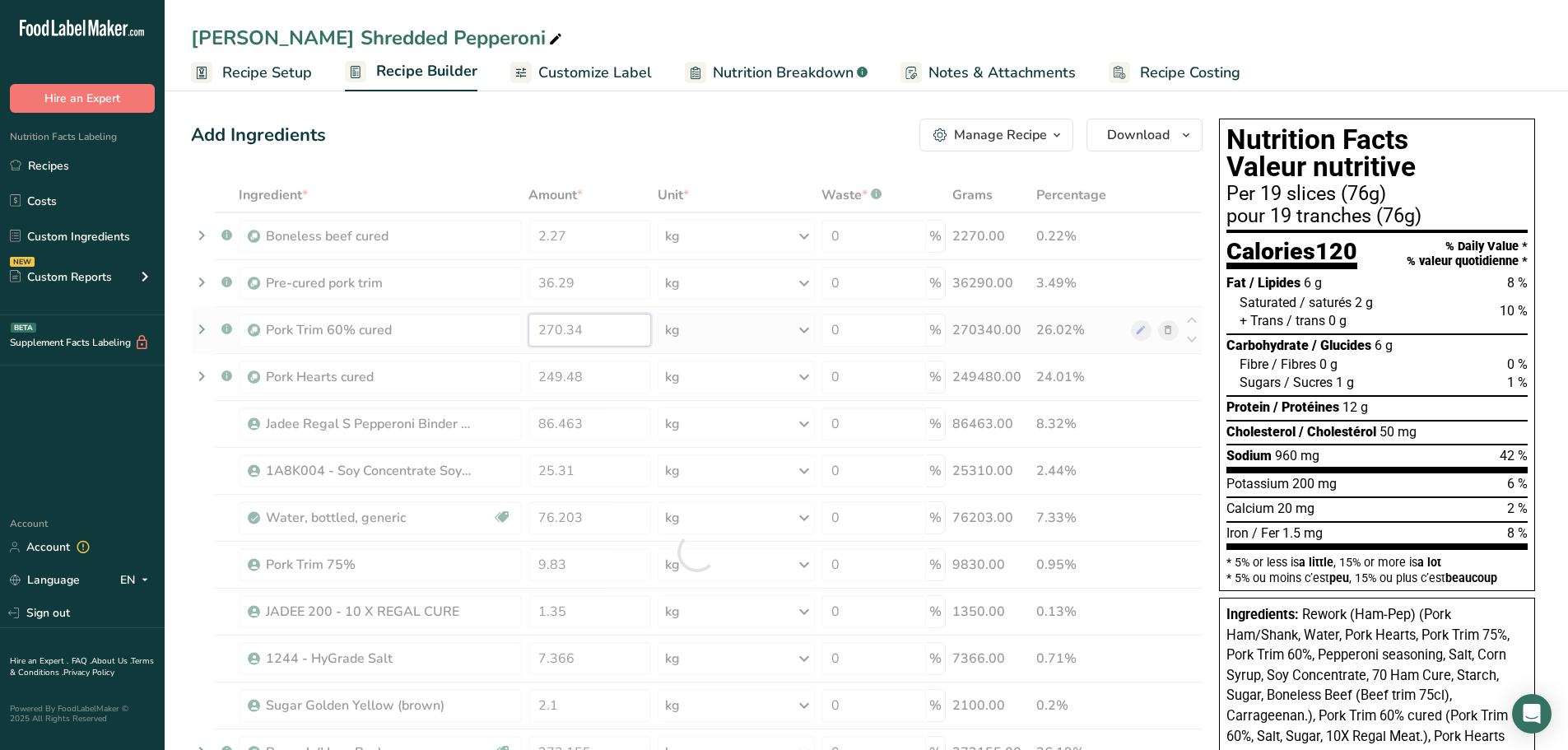
click at [622, 326] on div "Ingredient * Amount * Unit * Waste * .a-a{fill:#347362;}.b-a{fill:#fff;} Grams …" at bounding box center [696, 552] width 1011 height 748
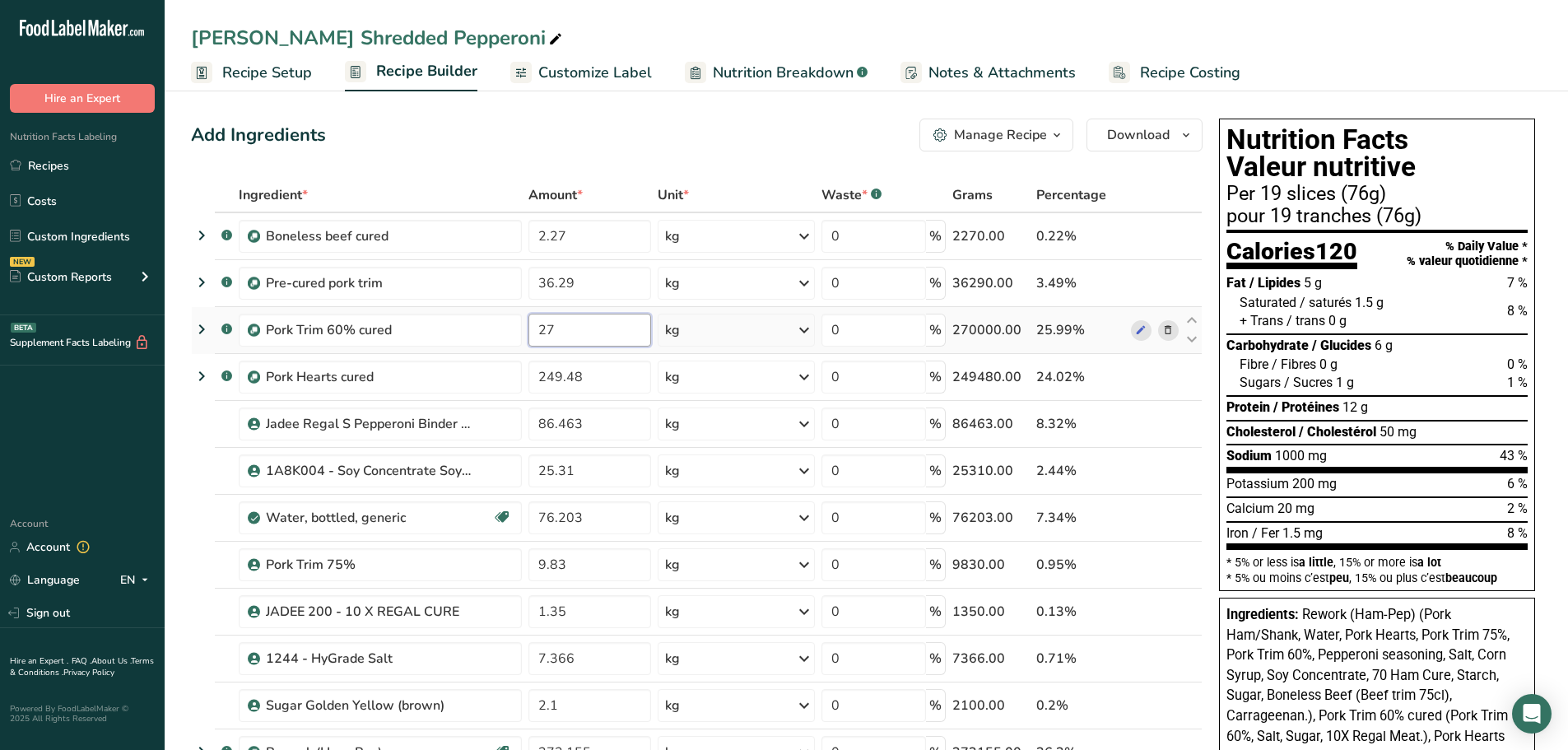
type input "2"
type input "56.7"
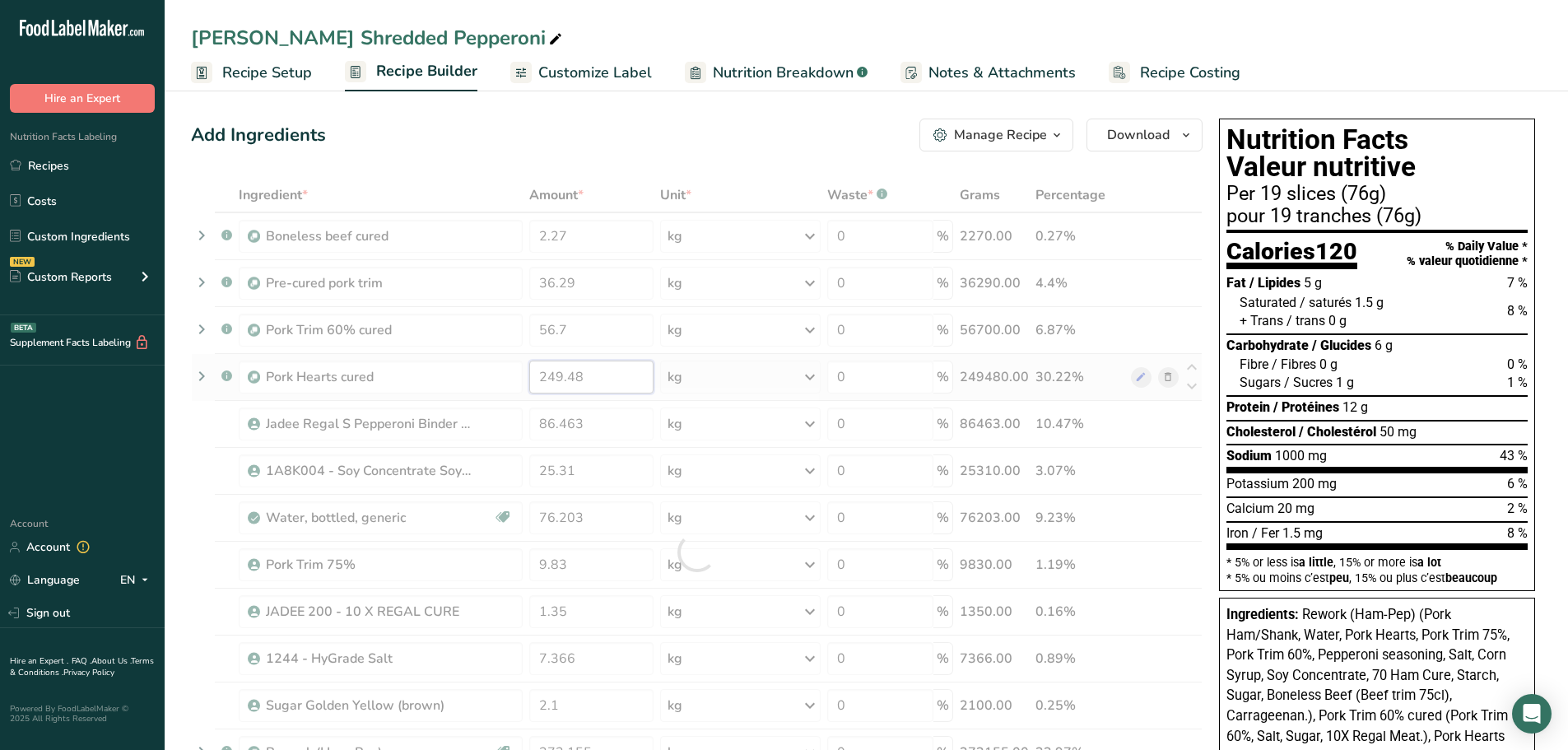
click at [615, 390] on div "Ingredient * Amount * Unit * Waste * .a-a{fill:#347362;}.b-a{fill:#fff;} Grams …" at bounding box center [696, 552] width 1011 height 748
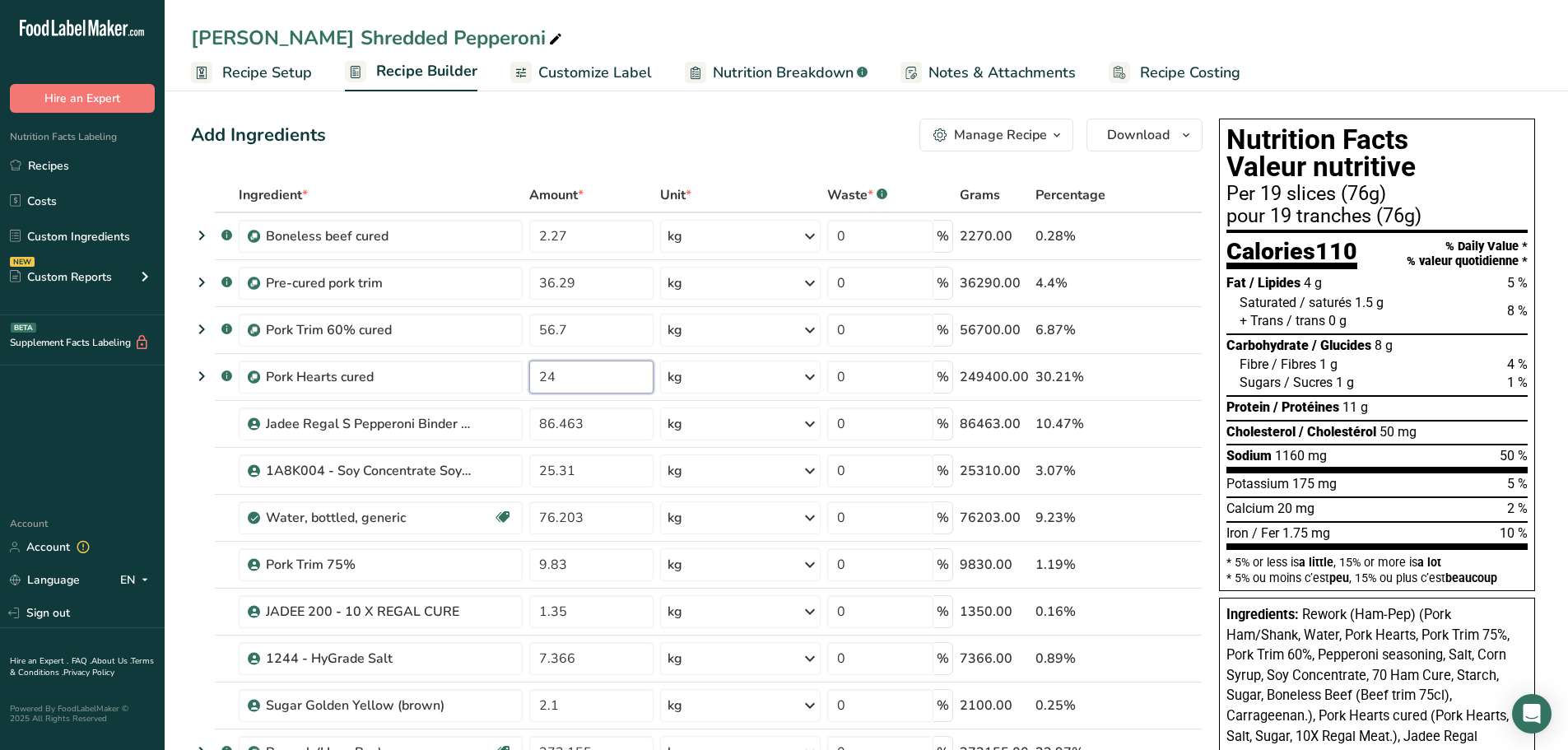
type input "2"
click at [554, 374] on input "64.47" at bounding box center [591, 377] width 124 height 33
type input "65.47"
click at [1383, 340] on span "8 g" at bounding box center [1384, 344] width 19 height 16
click at [602, 421] on input "86.463" at bounding box center [591, 424] width 124 height 33
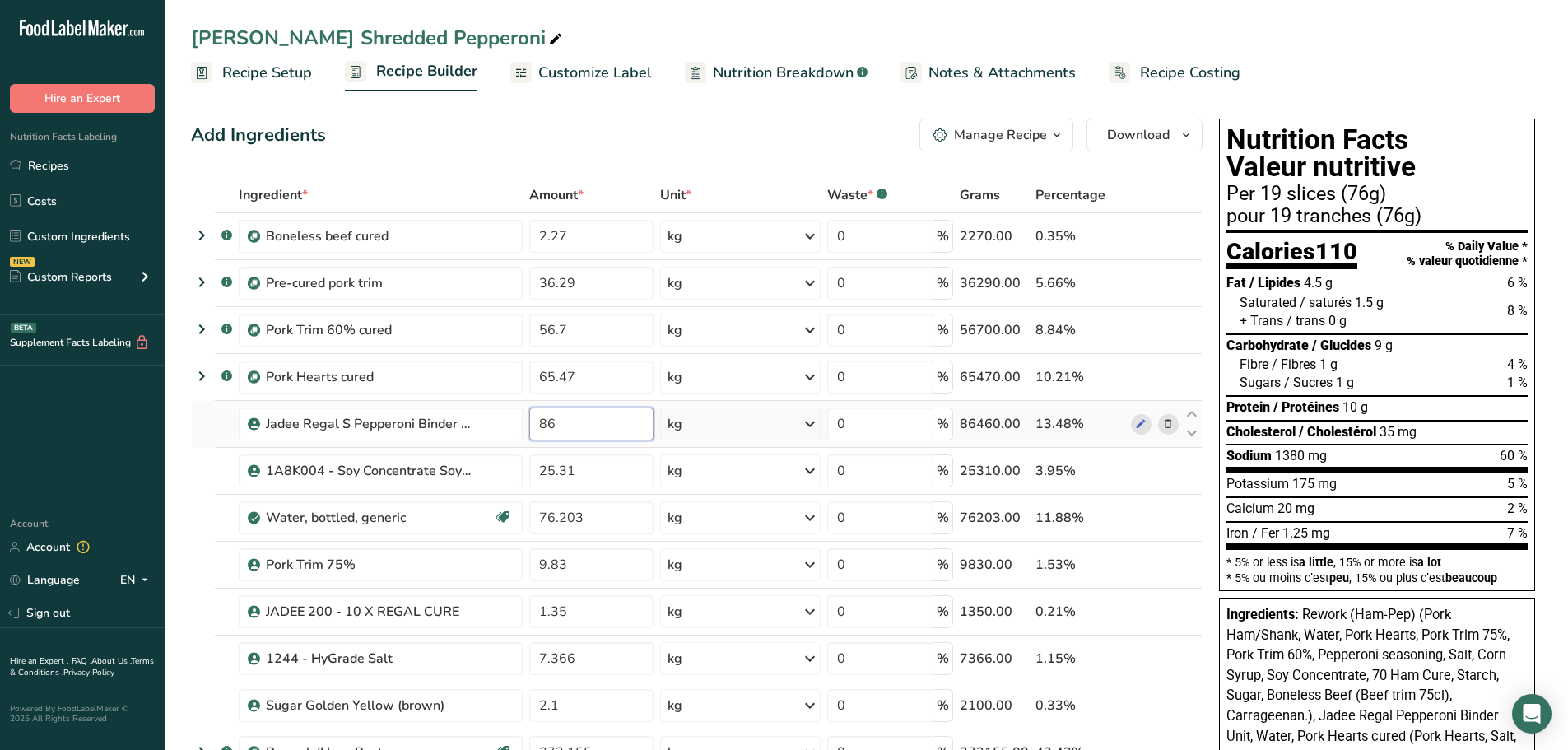
type input "8"
type input "14.41"
click at [1361, 426] on span "/ Cholestérol" at bounding box center [1337, 431] width 78 height 16
click at [1165, 469] on icon at bounding box center [1168, 470] width 11 height 18
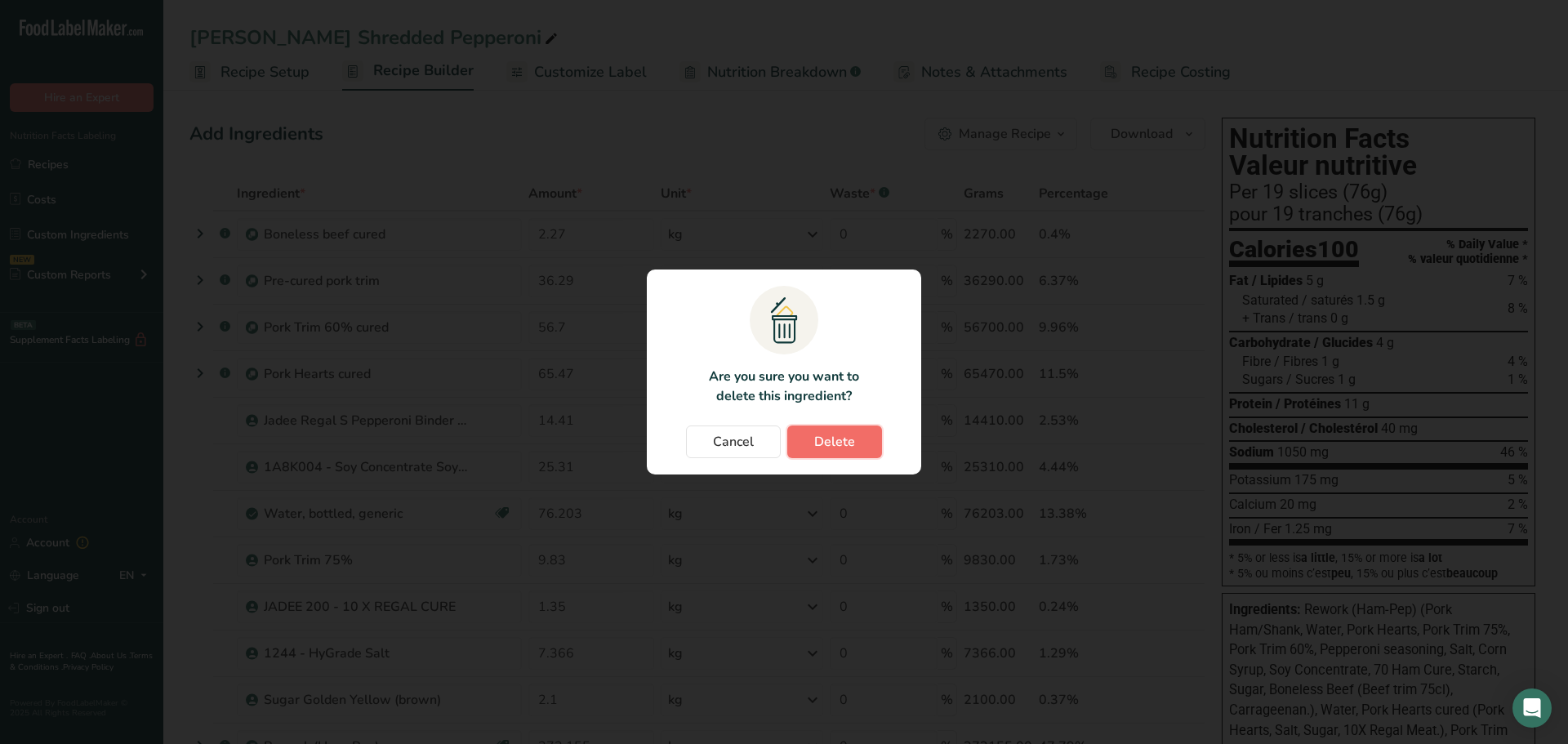
click at [834, 443] on span "Delete" at bounding box center [835, 441] width 40 height 19
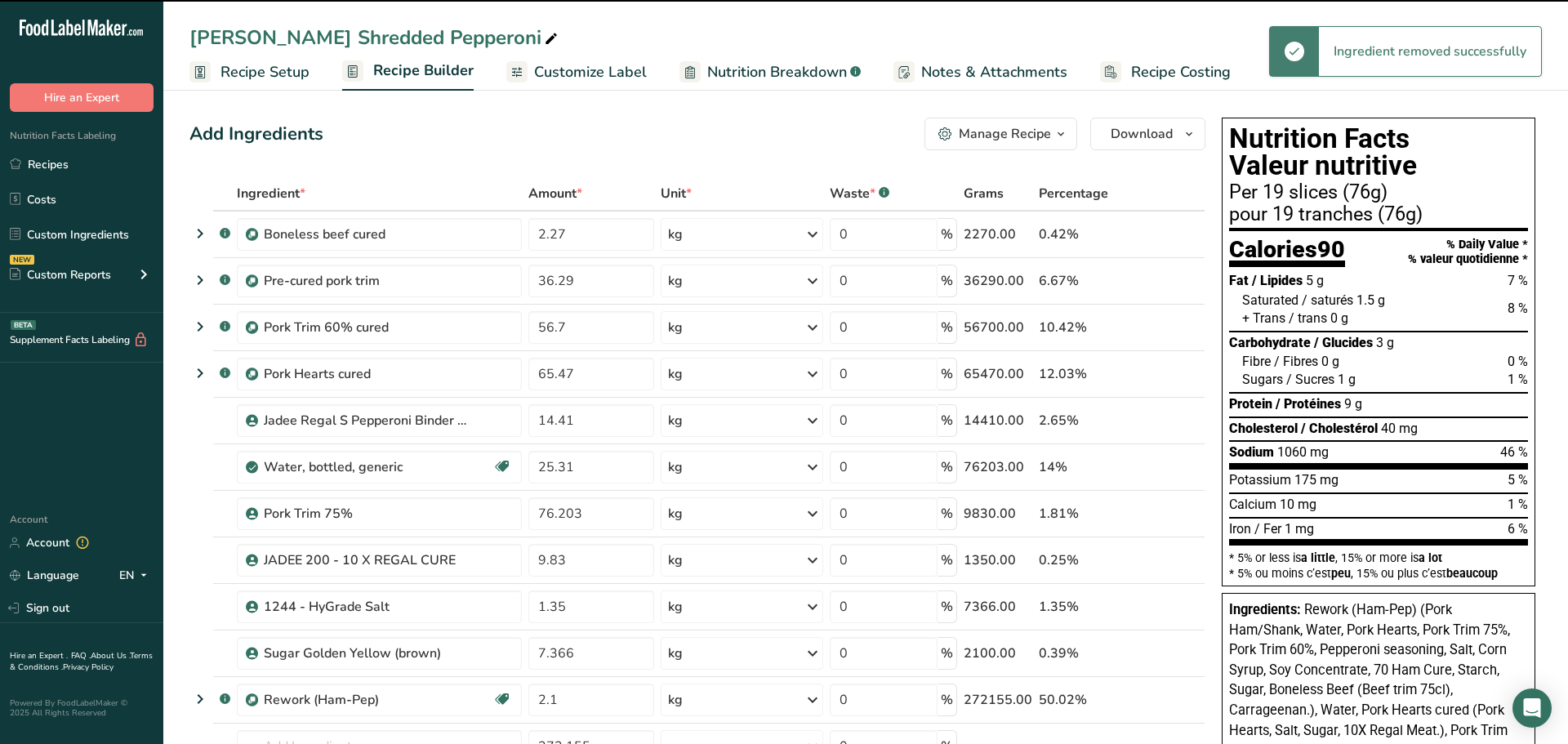
type input "76.203"
type input "9.83"
type input "1.35"
type input "7.366"
type input "2.1"
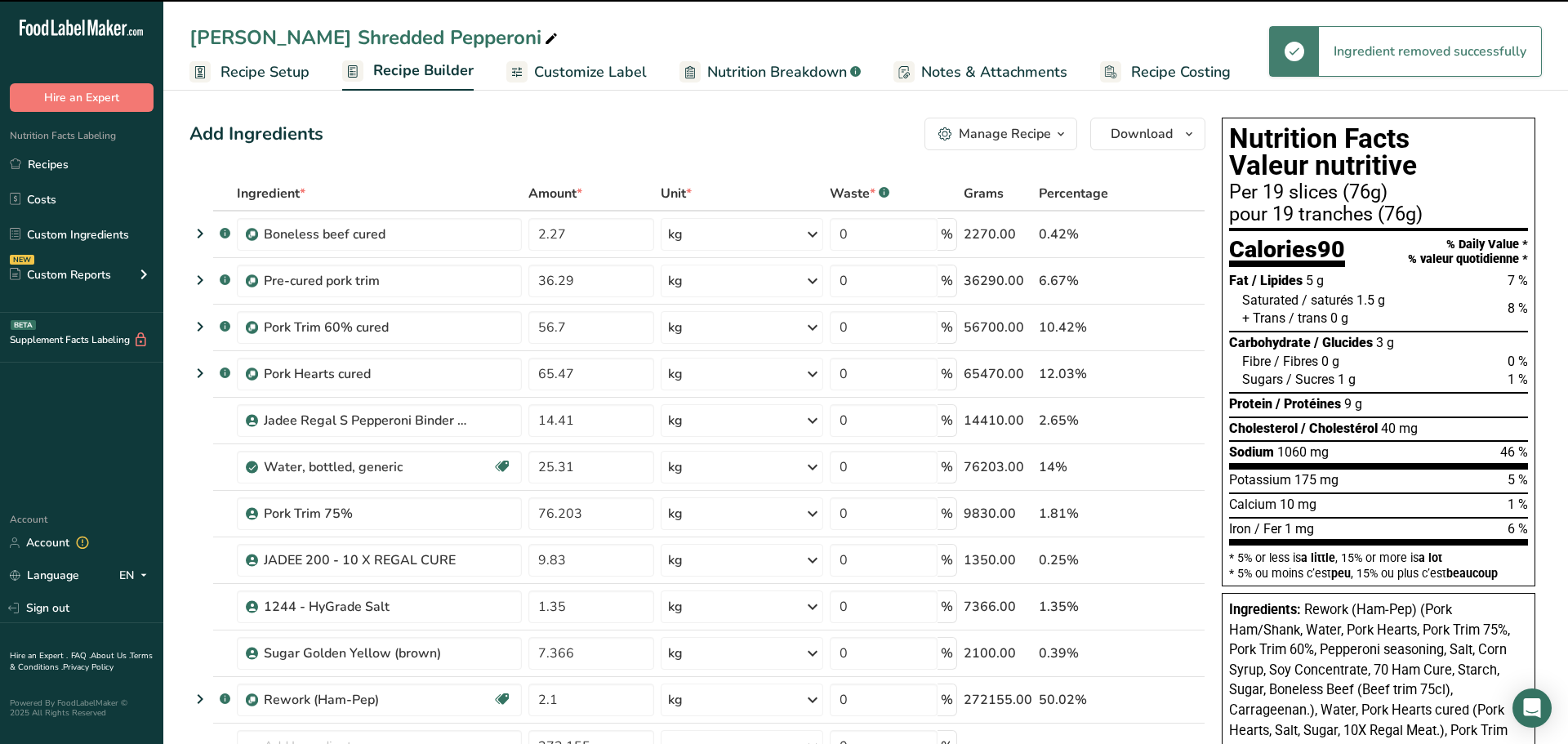
type input "272.155"
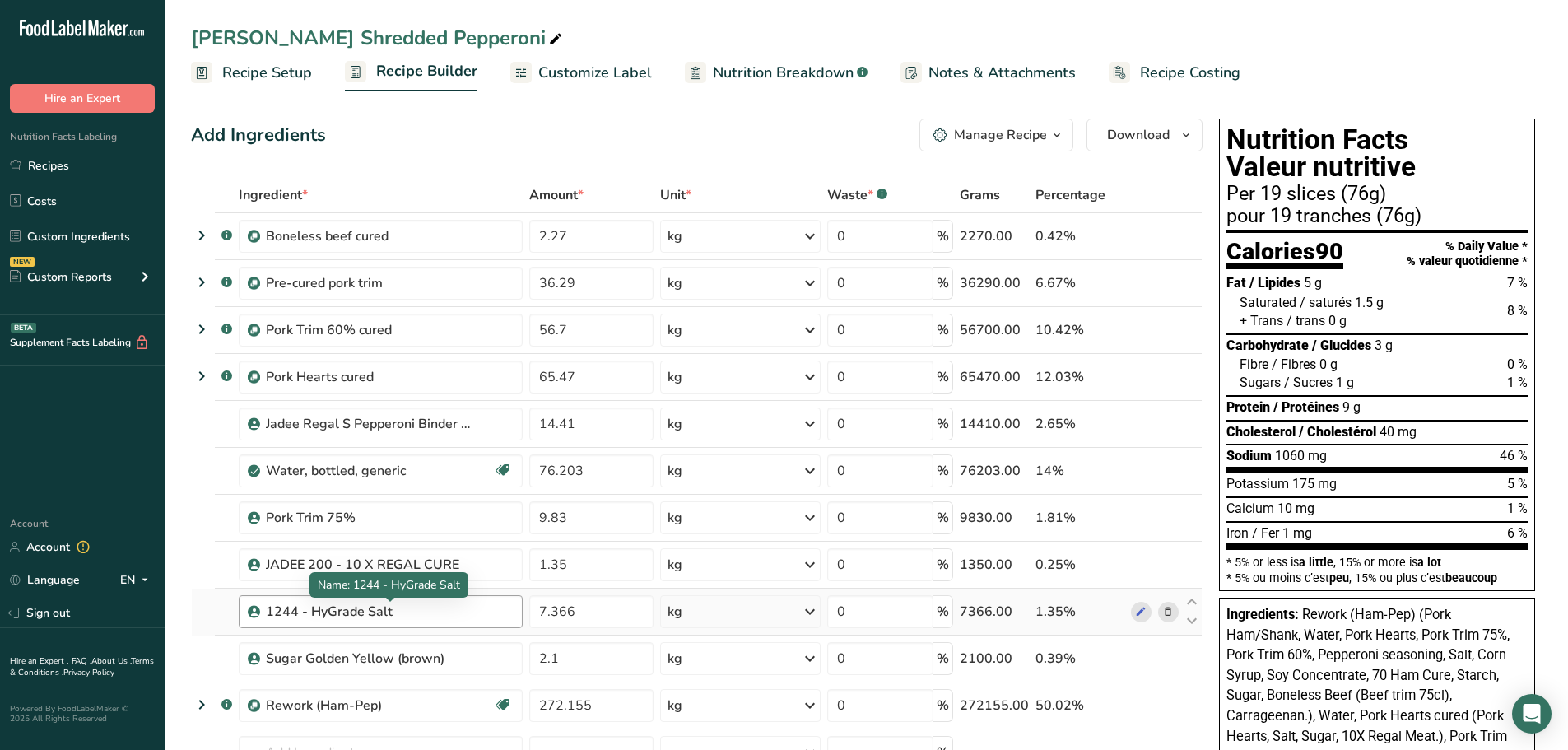
scroll to position [165, 0]
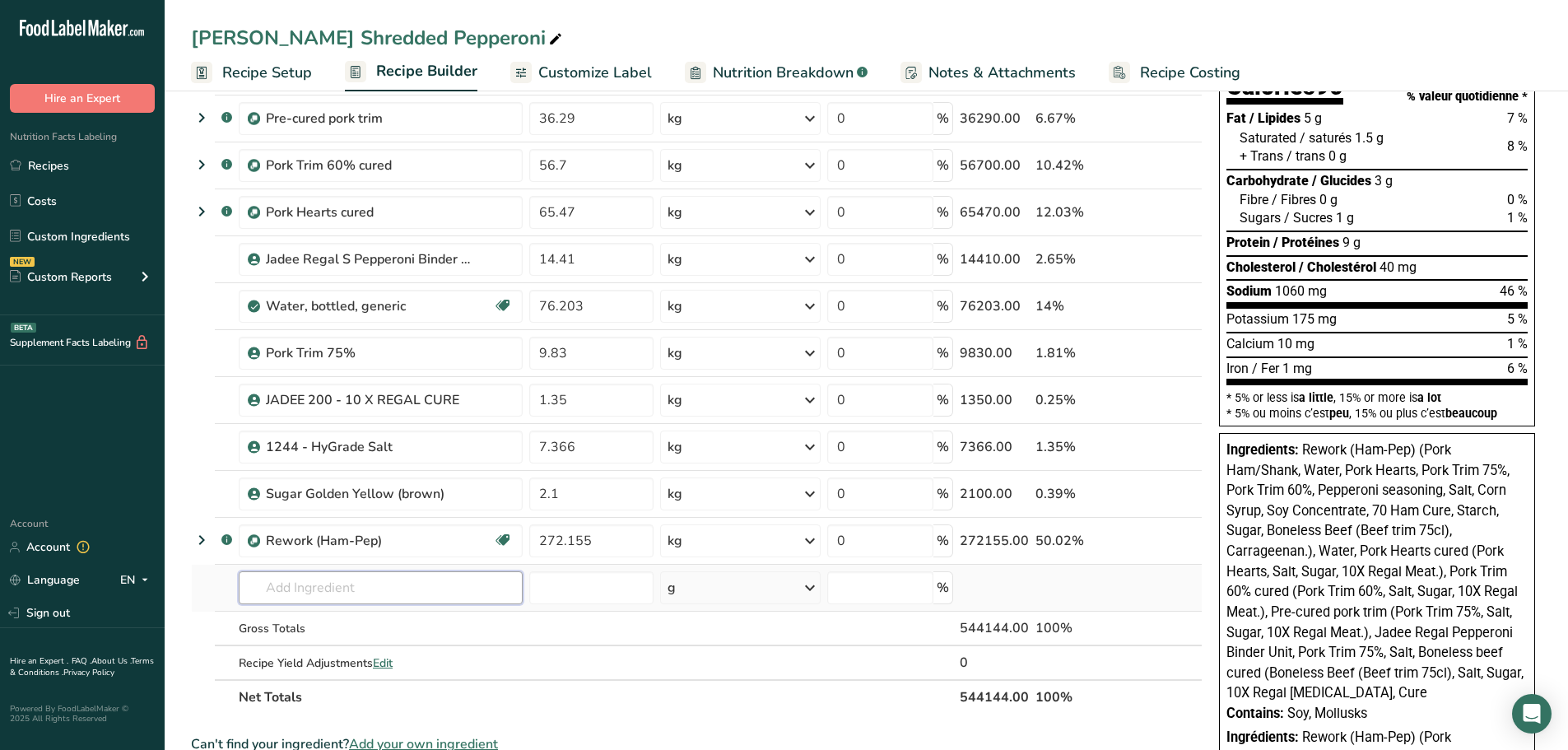
click at [294, 591] on input "text" at bounding box center [381, 588] width 284 height 33
type input "pork stock"
click at [425, 509] on p "2B1F052 Dehydrated pork Stock" at bounding box center [345, 503] width 186 height 18
type input "Dehydrated pork Stock"
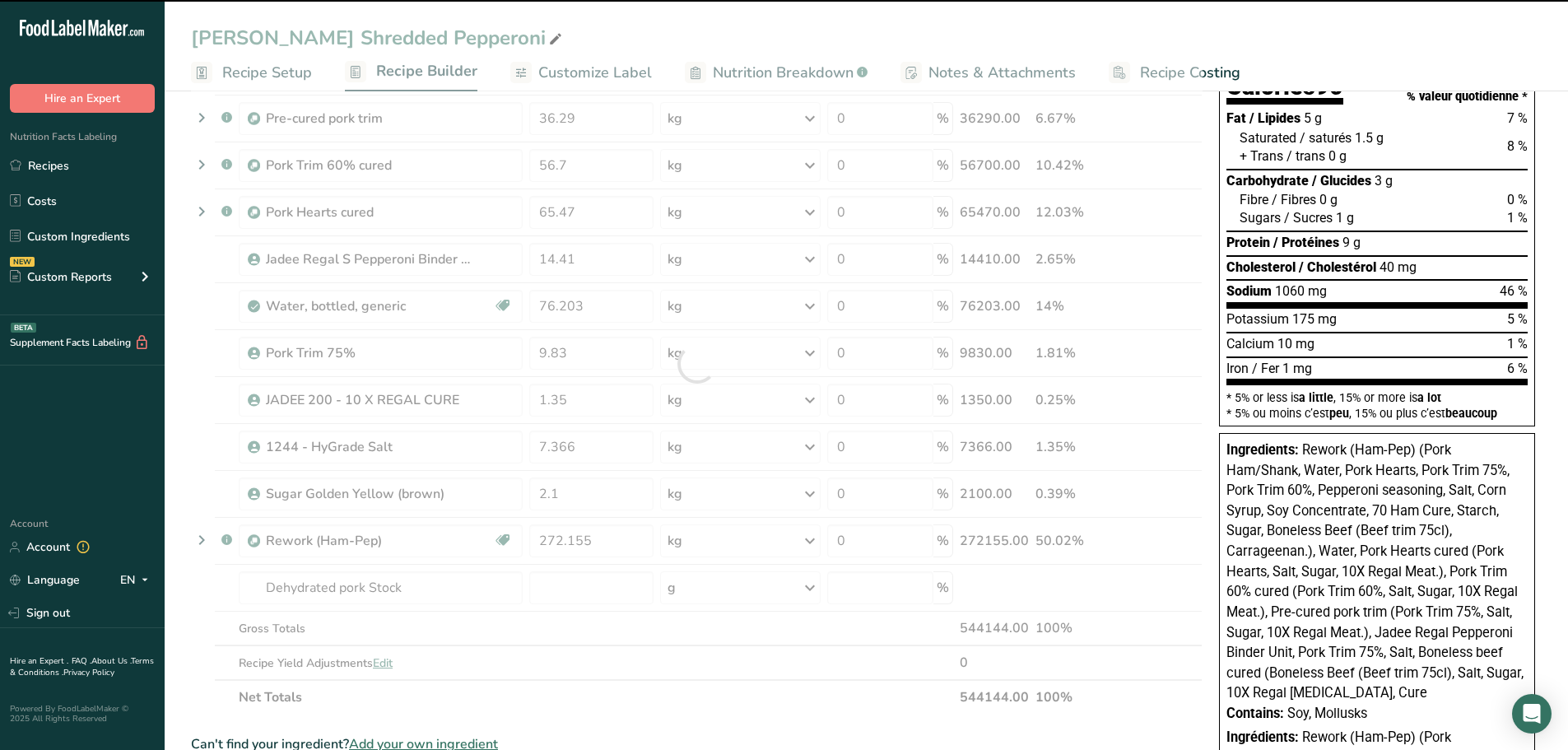
type input "0"
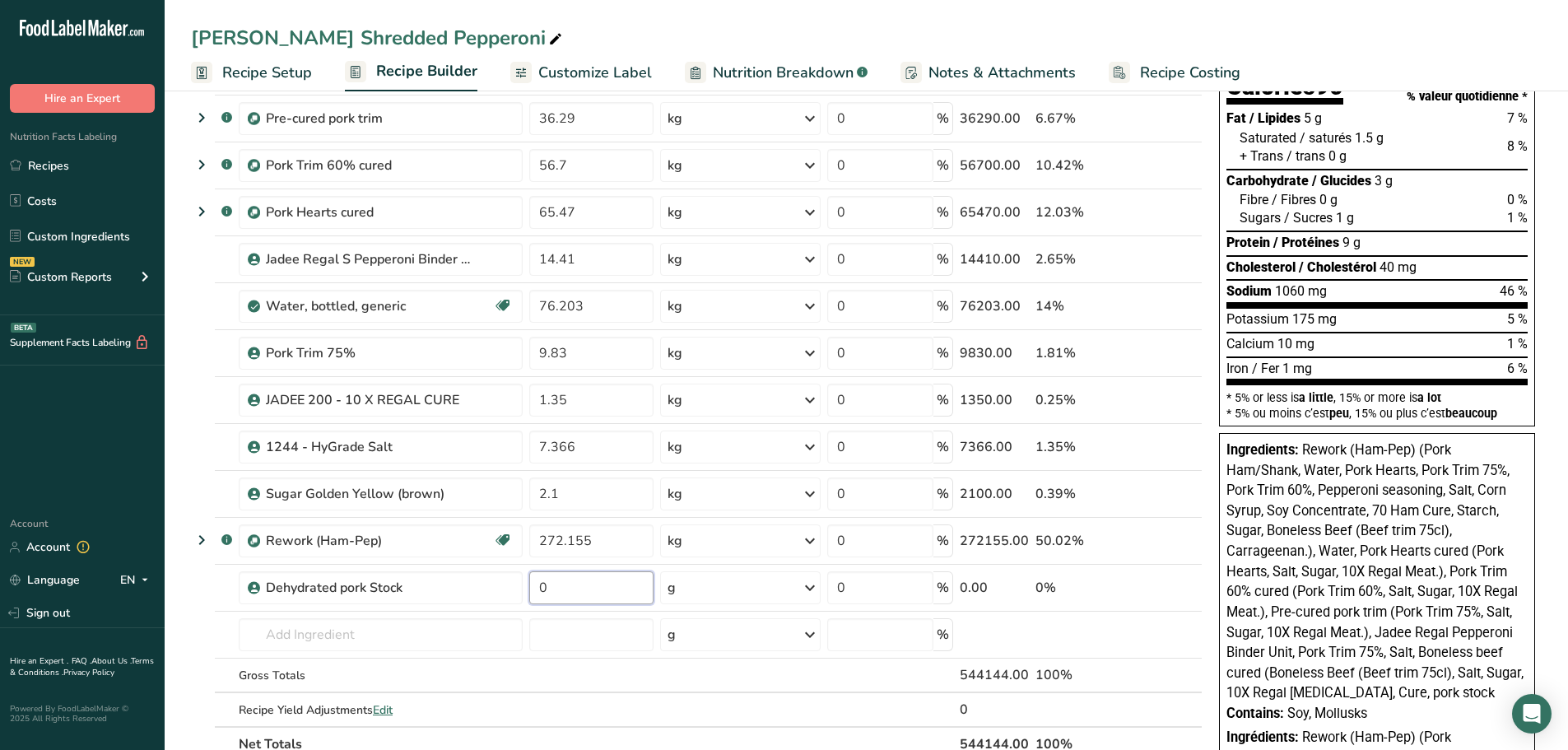
click at [564, 587] on input "0" at bounding box center [591, 588] width 124 height 33
type input "4.22"
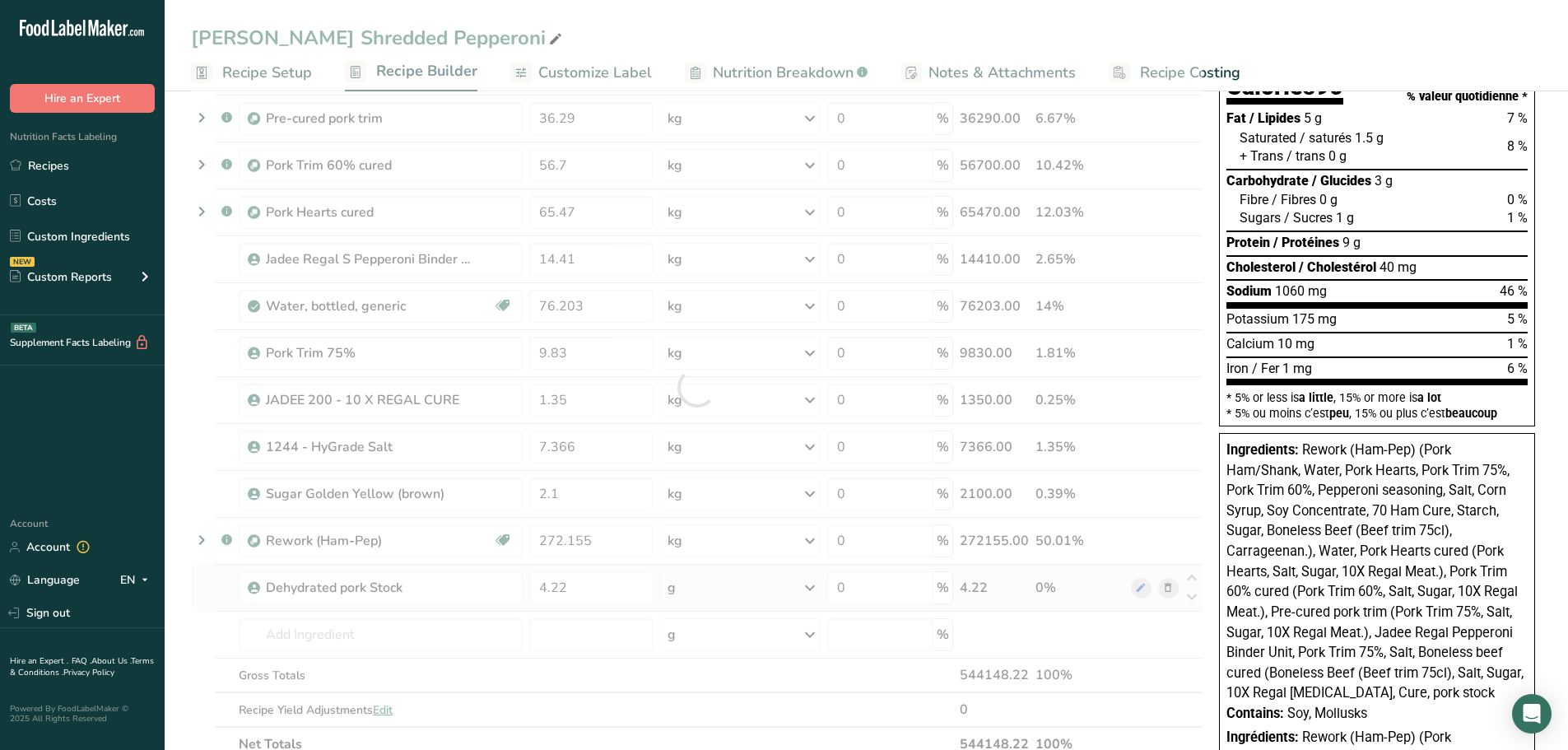
click at [685, 584] on div "Ingredient * Amount * Unit * Waste * .a-a{fill:#347362;}.b-a{fill:#fff;} Grams …" at bounding box center [696, 387] width 1011 height 748
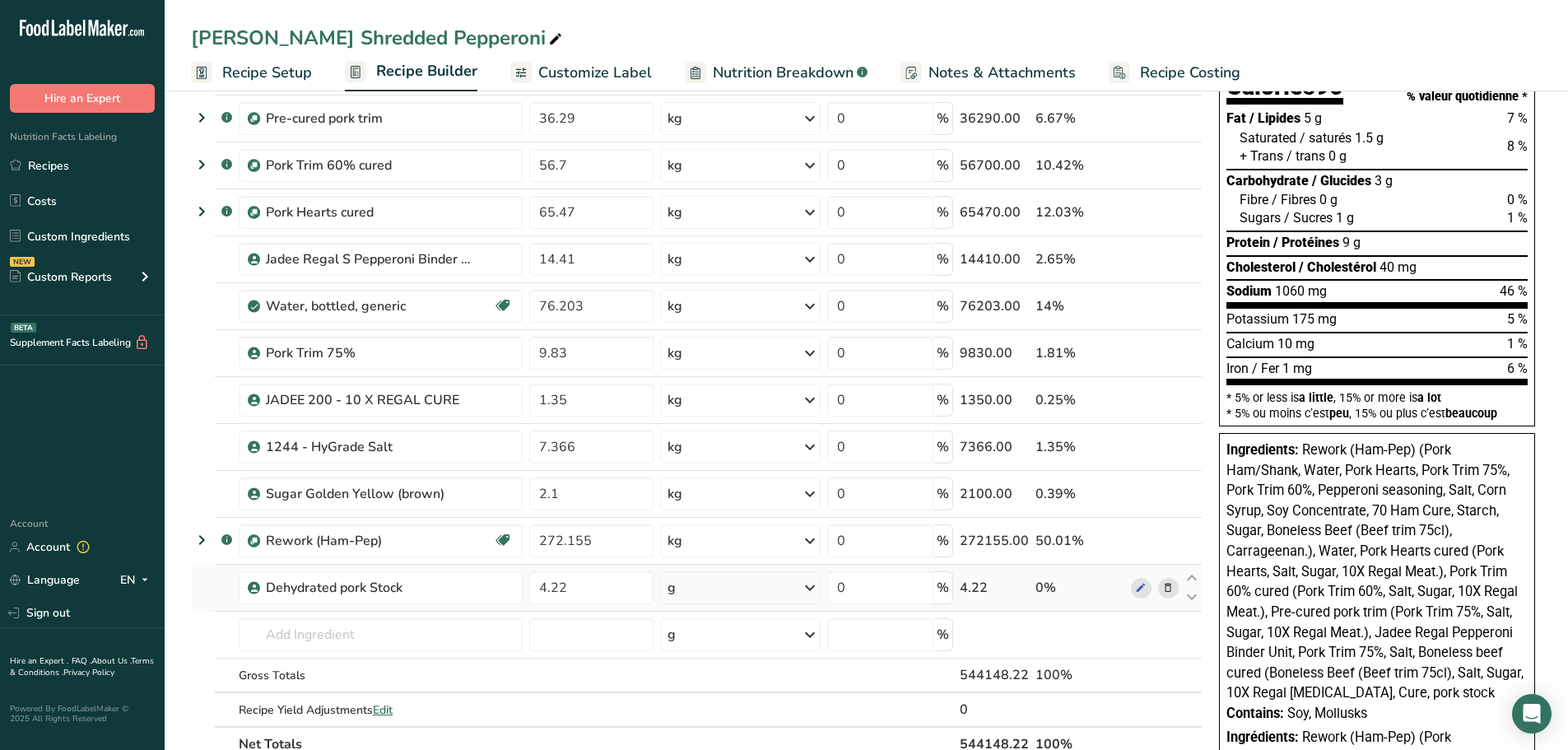
click at [685, 584] on div "g" at bounding box center [740, 588] width 160 height 33
click at [696, 670] on div "kg" at bounding box center [738, 674] width 138 height 24
click at [374, 634] on input "text" at bounding box center [381, 634] width 284 height 33
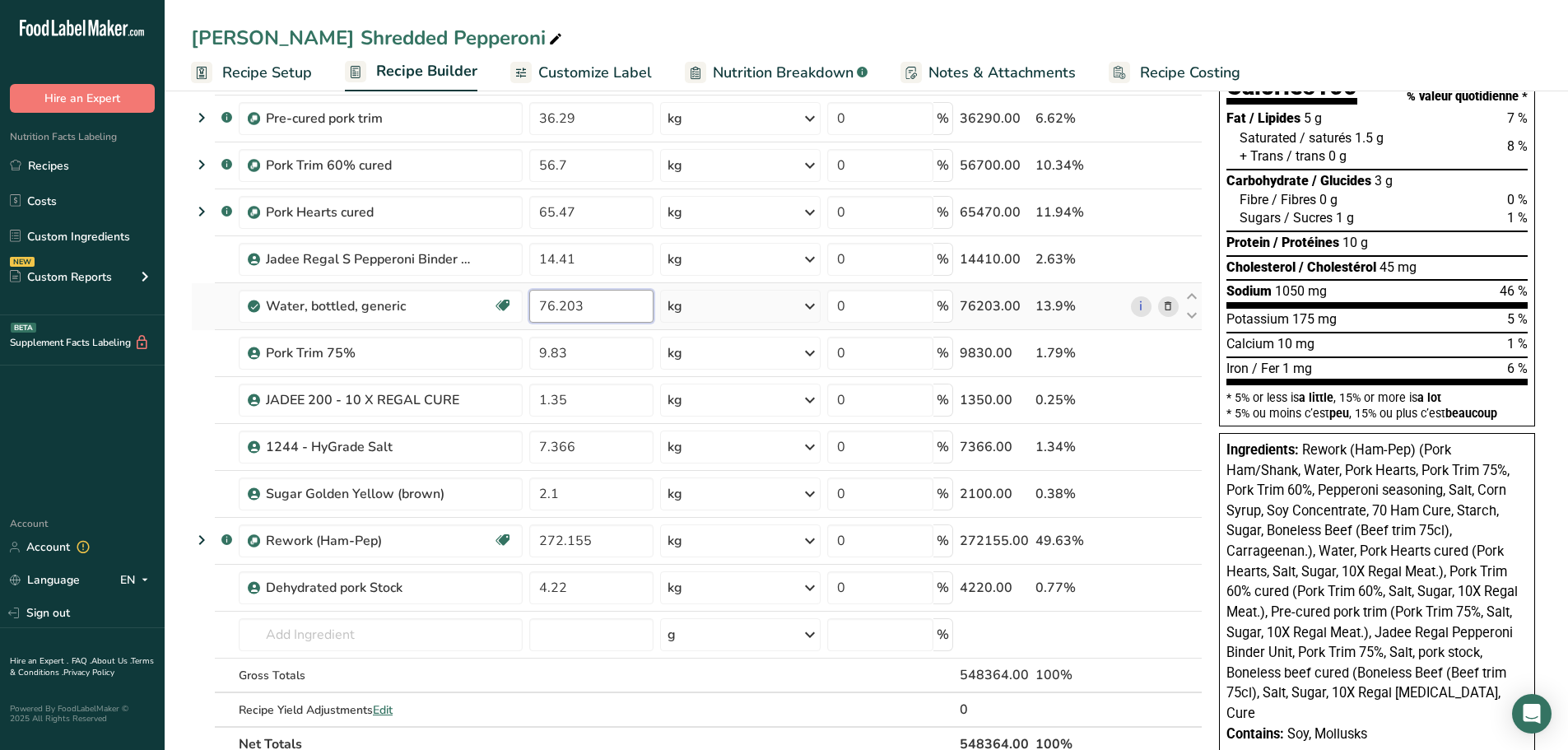
click at [586, 305] on input "76.203" at bounding box center [591, 306] width 124 height 33
type input "7"
type input "12.7"
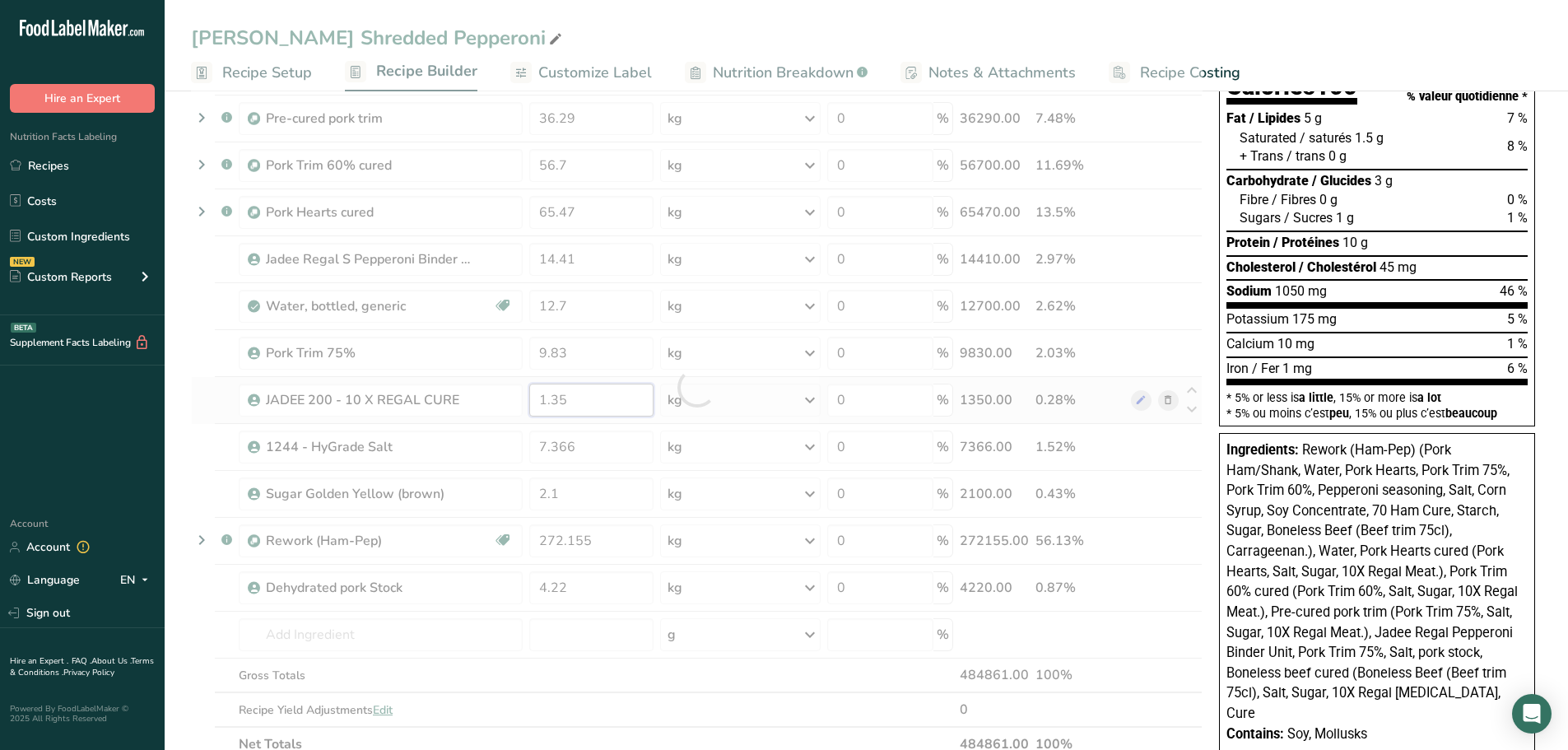
click at [574, 395] on div "Ingredient * Amount * Unit * Waste * .a-a{fill:#347362;}.b-a{fill:#fff;} Grams …" at bounding box center [696, 387] width 1011 height 748
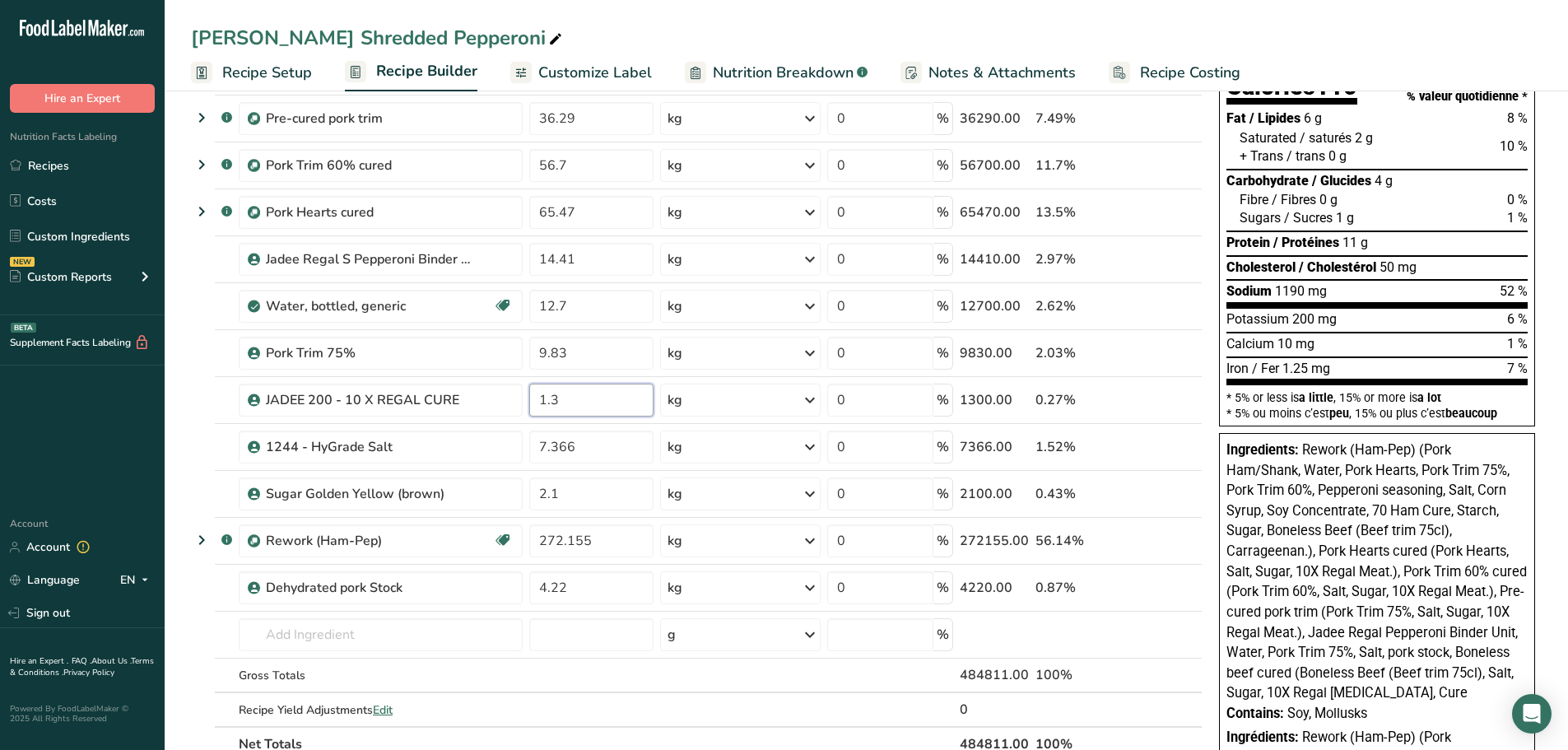
type input "1"
type input "0.32"
click at [1292, 476] on span "Rework (Ham-Pep) (Pork Ham/Shank, Water, Pork Hearts, Pork Trim 75%, Pork Trim …" at bounding box center [1376, 570] width 300 height 258
click at [618, 440] on input "7.366" at bounding box center [591, 447] width 124 height 33
type input "7"
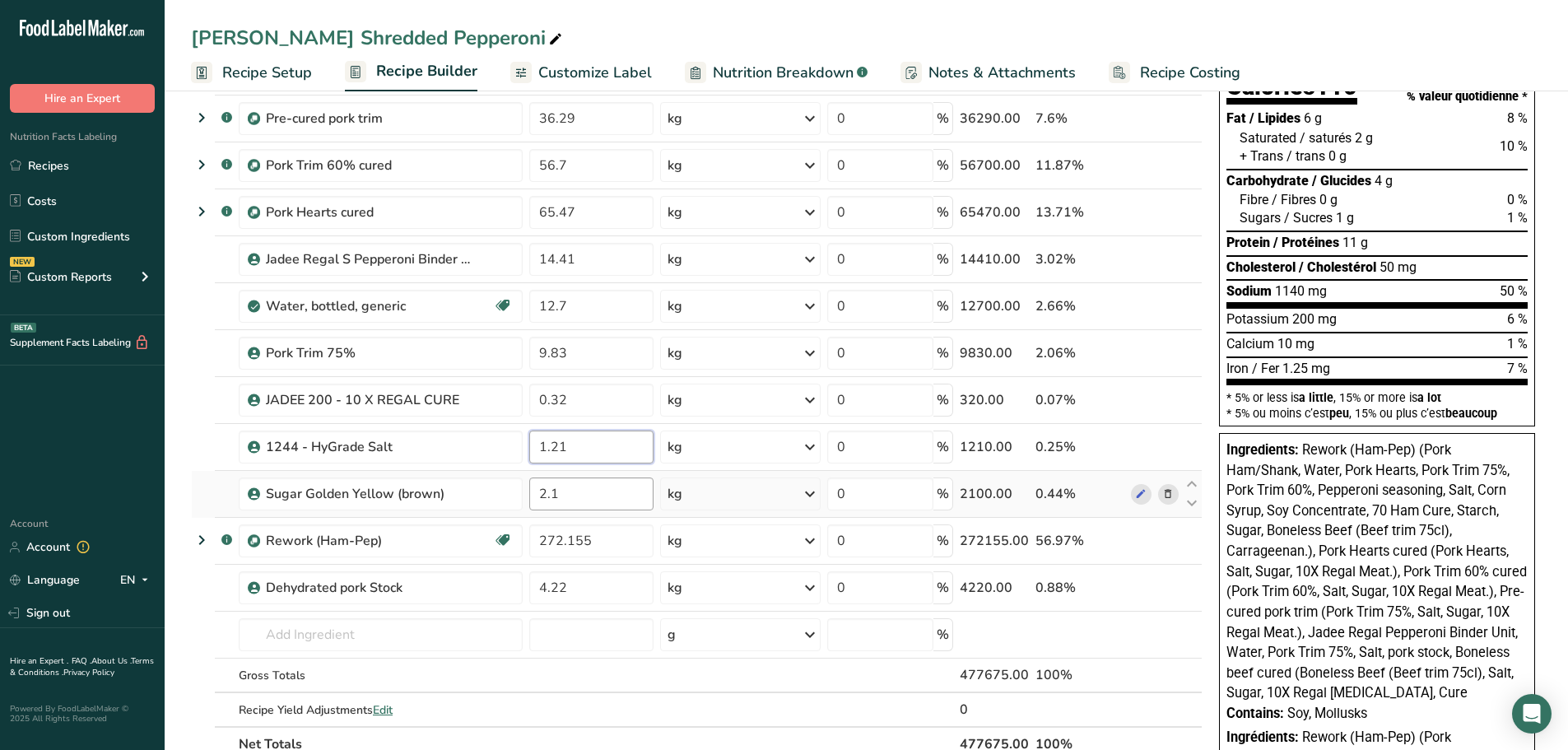
type input "1.21"
click at [581, 493] on div "Ingredient * Amount * Unit * Waste * .a-a{fill:#347362;}.b-a{fill:#fff;} Grams …" at bounding box center [696, 387] width 1011 height 748
type input "2"
type input "0.34"
click at [1194, 629] on div "Ingredient * Amount * Unit * Waste * .a-a{fill:#347362;}.b-a{fill:#fff;} Grams …" at bounding box center [696, 387] width 1011 height 748
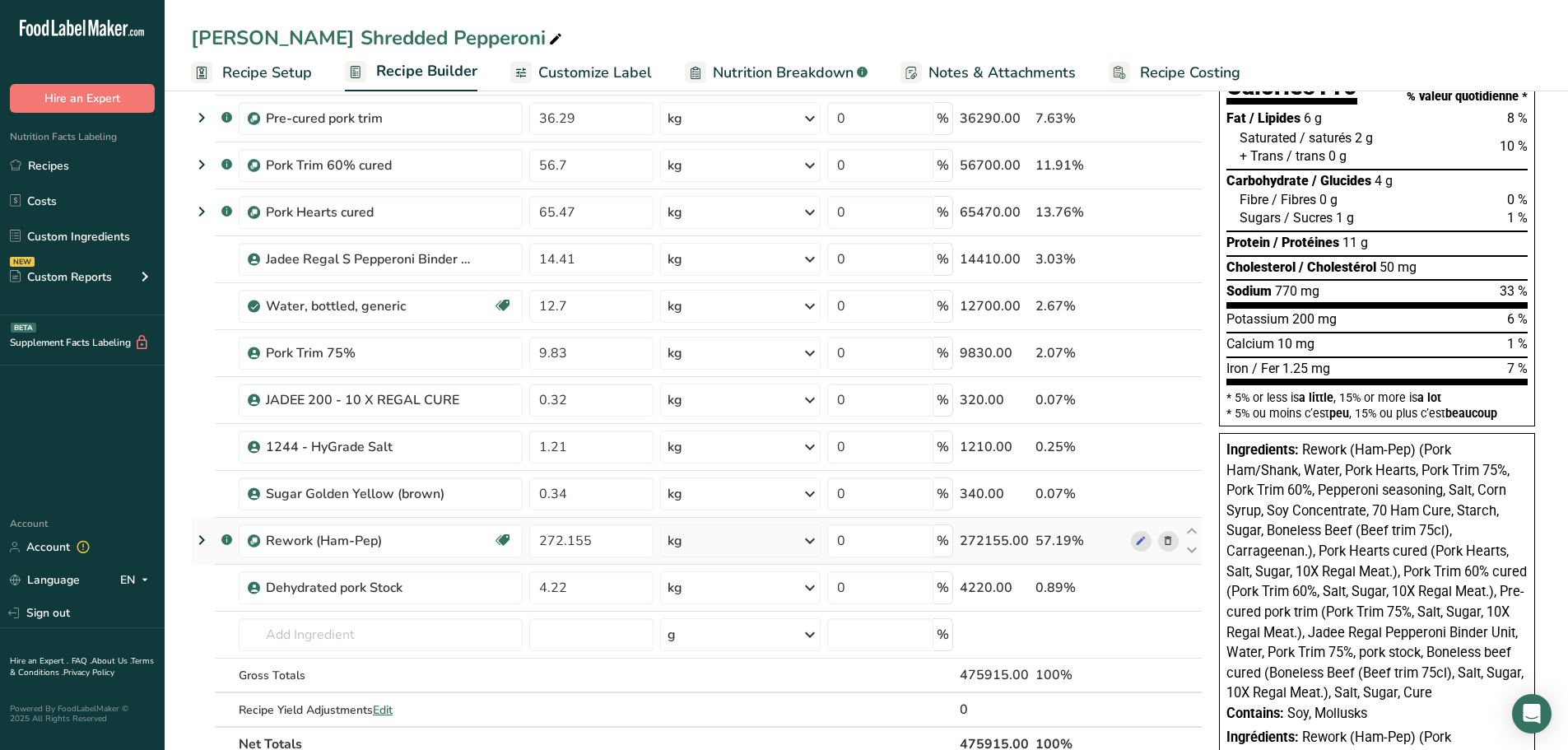
click at [1172, 539] on icon at bounding box center [1168, 541] width 11 height 18
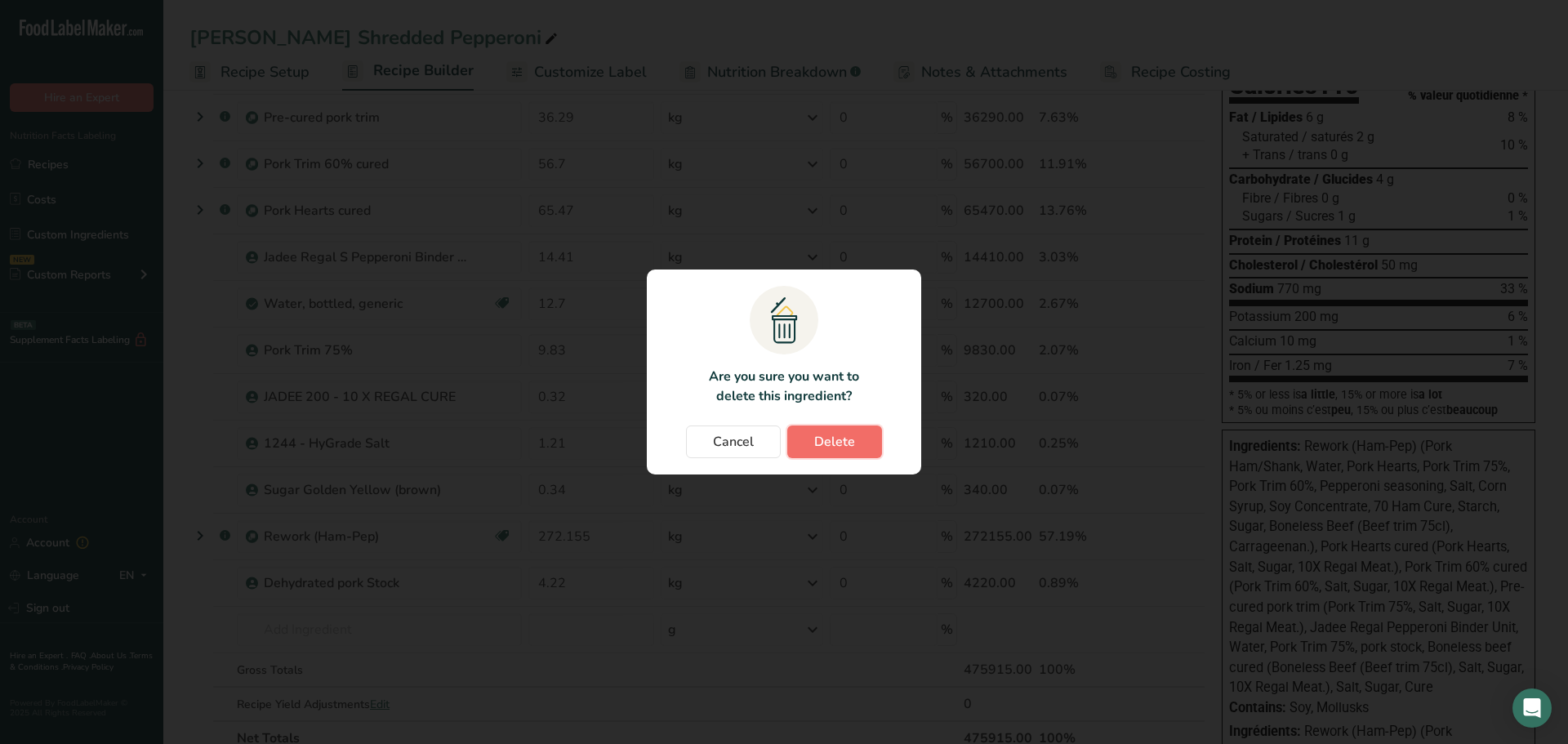
click at [810, 436] on button "Delete" at bounding box center [835, 442] width 95 height 33
type input "4.22"
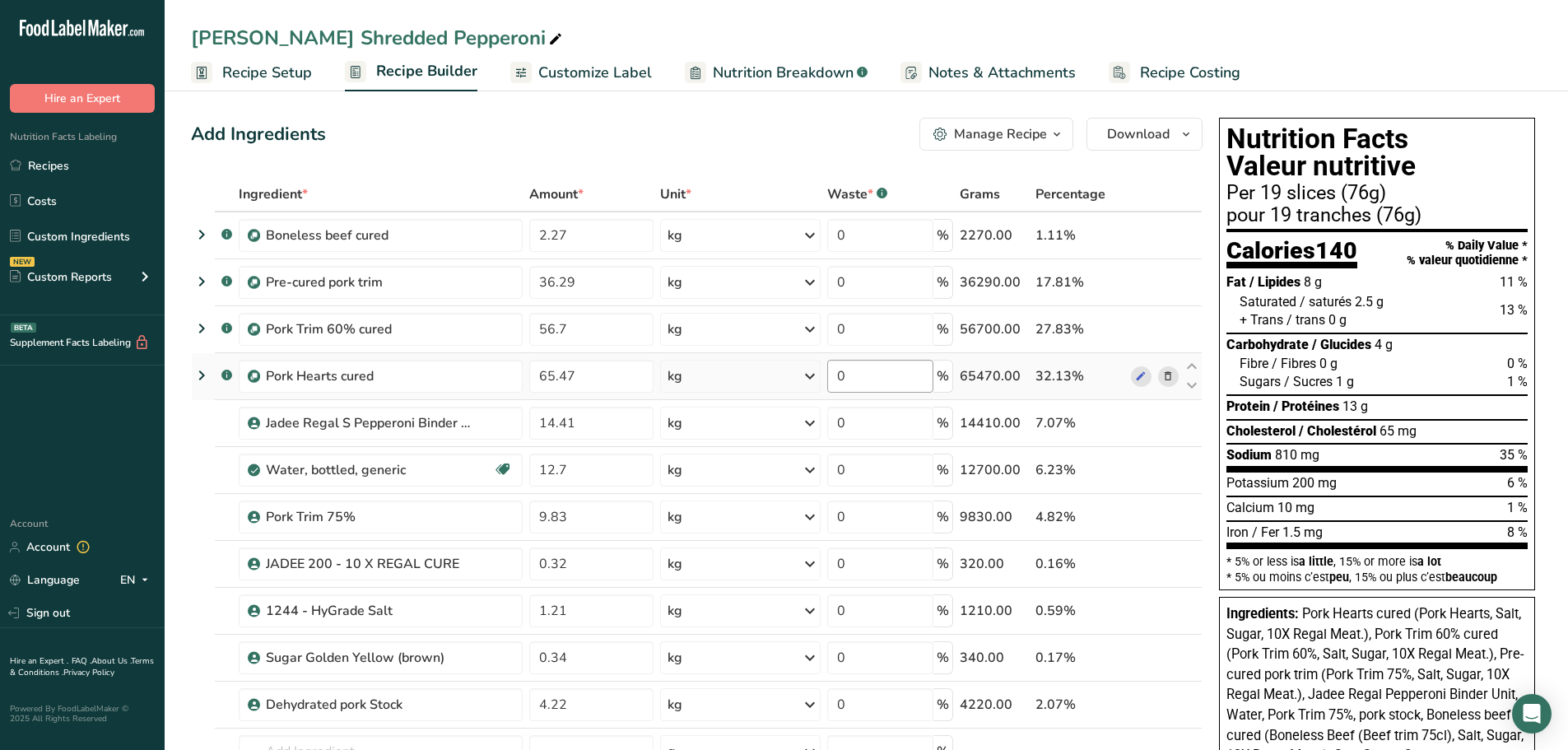
scroll to position [0, 0]
drag, startPoint x: 561, startPoint y: 70, endPoint x: 1244, endPoint y: 320, distance: 727.3
click at [561, 70] on span "Customize Label" at bounding box center [595, 73] width 114 height 22
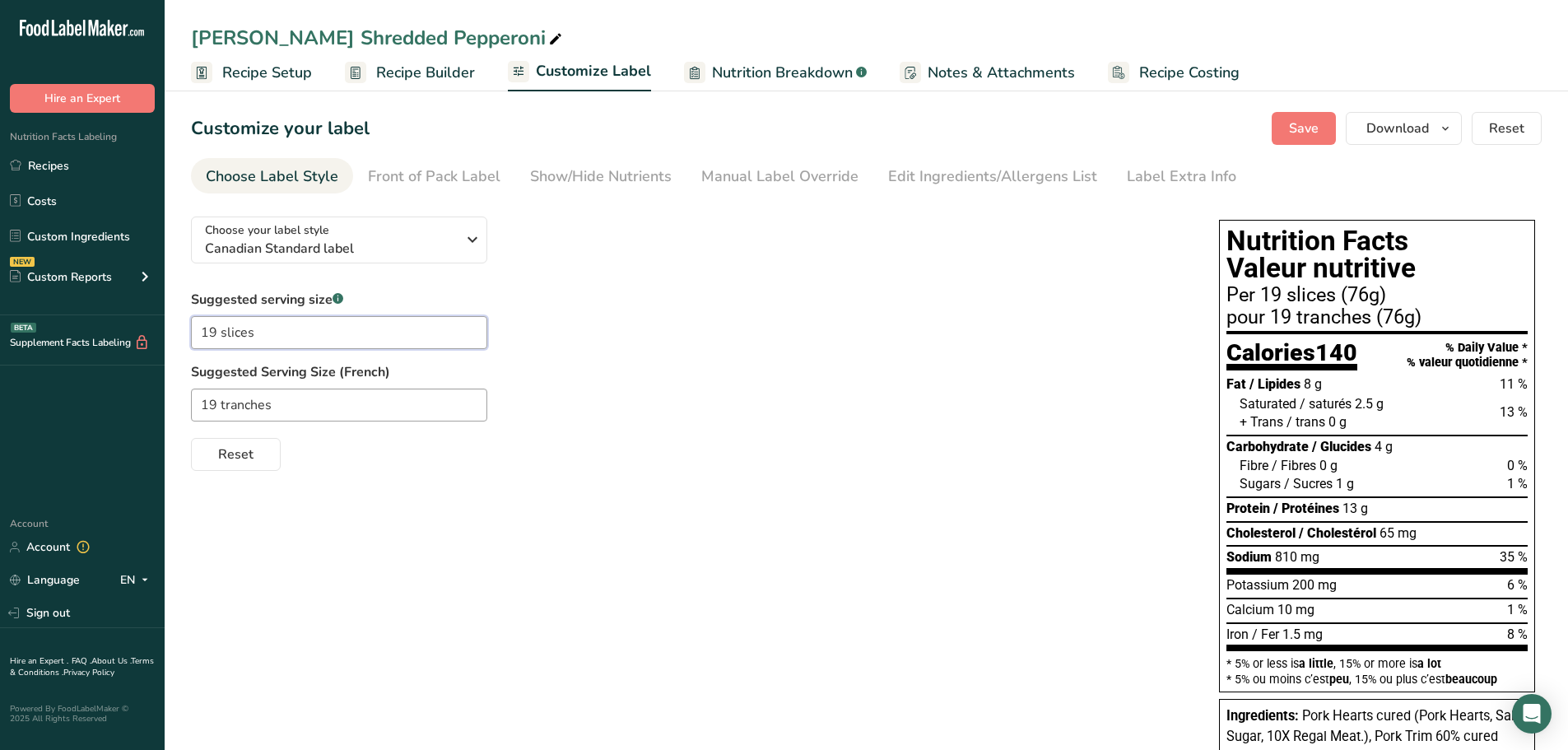
drag, startPoint x: 281, startPoint y: 331, endPoint x: 179, endPoint y: 315, distance: 103.2
click at [179, 315] on section "Customize your label Save Download Choose what to show on your downloaded label…" at bounding box center [866, 605] width 1403 height 1039
type input "100"
click at [289, 408] on input "19 tranches" at bounding box center [339, 405] width 296 height 33
click at [1318, 118] on button "Save" at bounding box center [1303, 129] width 64 height 33
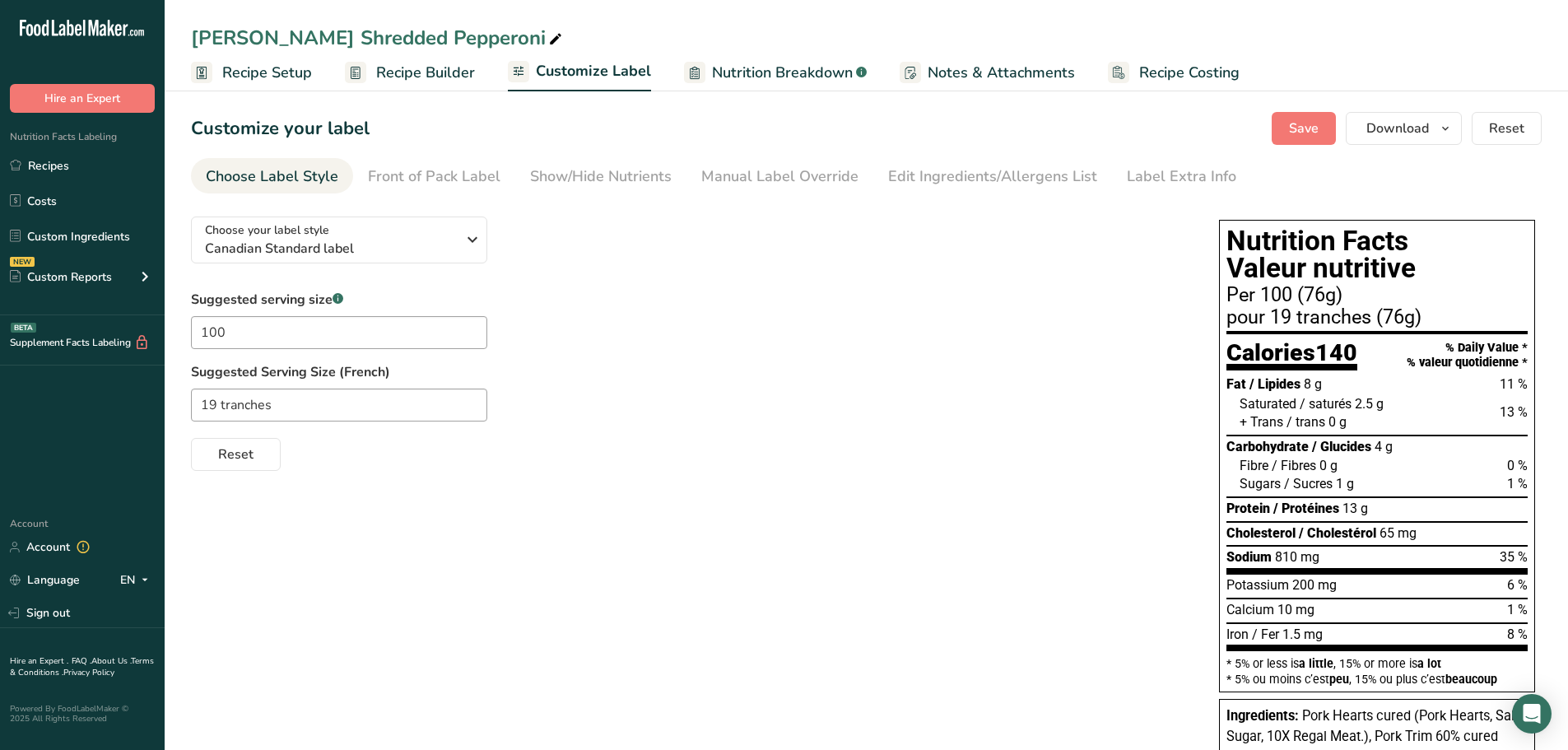
drag, startPoint x: 256, startPoint y: 77, endPoint x: 273, endPoint y: 76, distance: 17.0
click at [256, 77] on span "Recipe Setup" at bounding box center [267, 73] width 90 height 22
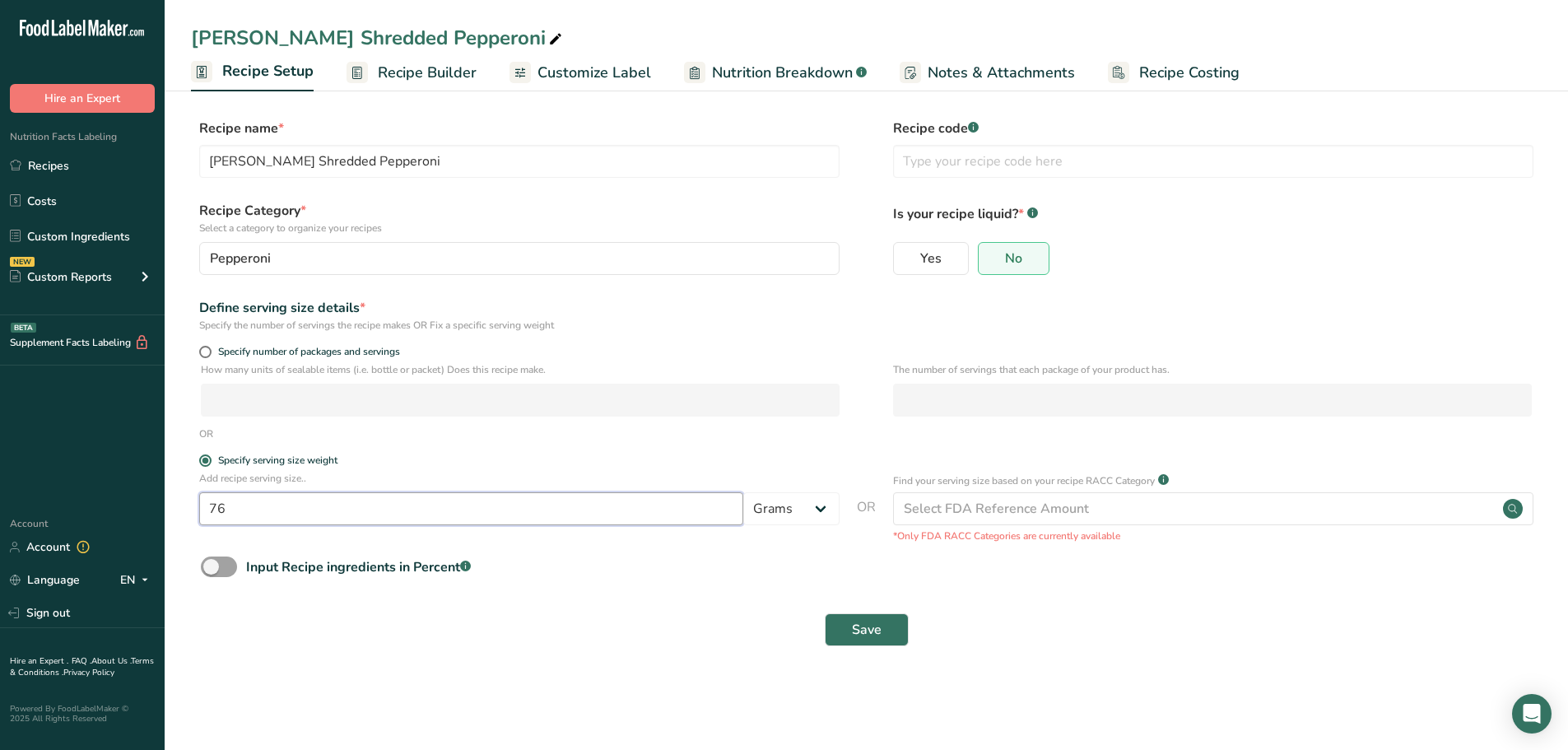
click at [272, 524] on input "76" at bounding box center [470, 508] width 544 height 33
type input "7"
type input "100"
click at [877, 619] on span "Save" at bounding box center [867, 629] width 30 height 19
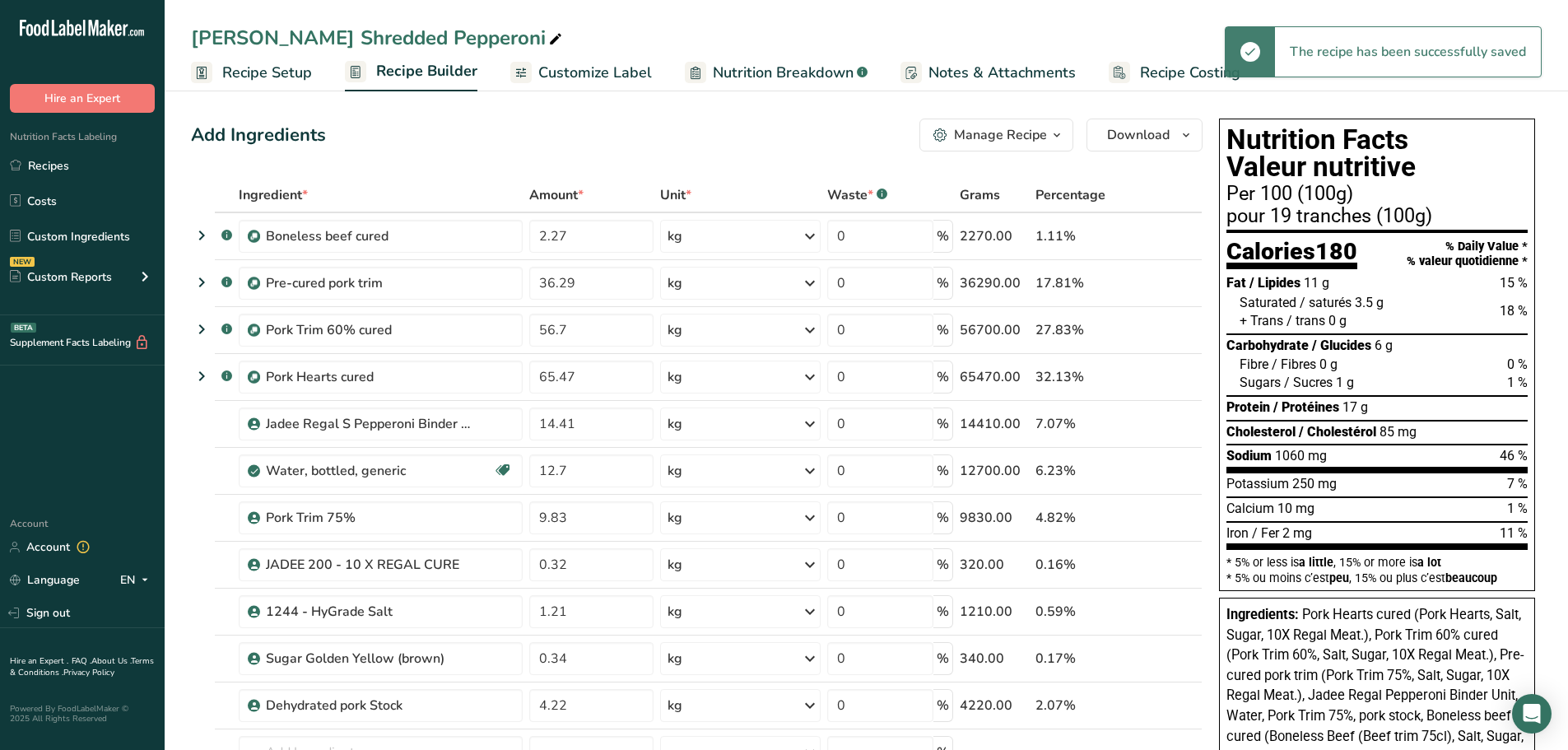
click at [763, 77] on span "Nutrition Breakdown" at bounding box center [784, 73] width 141 height 22
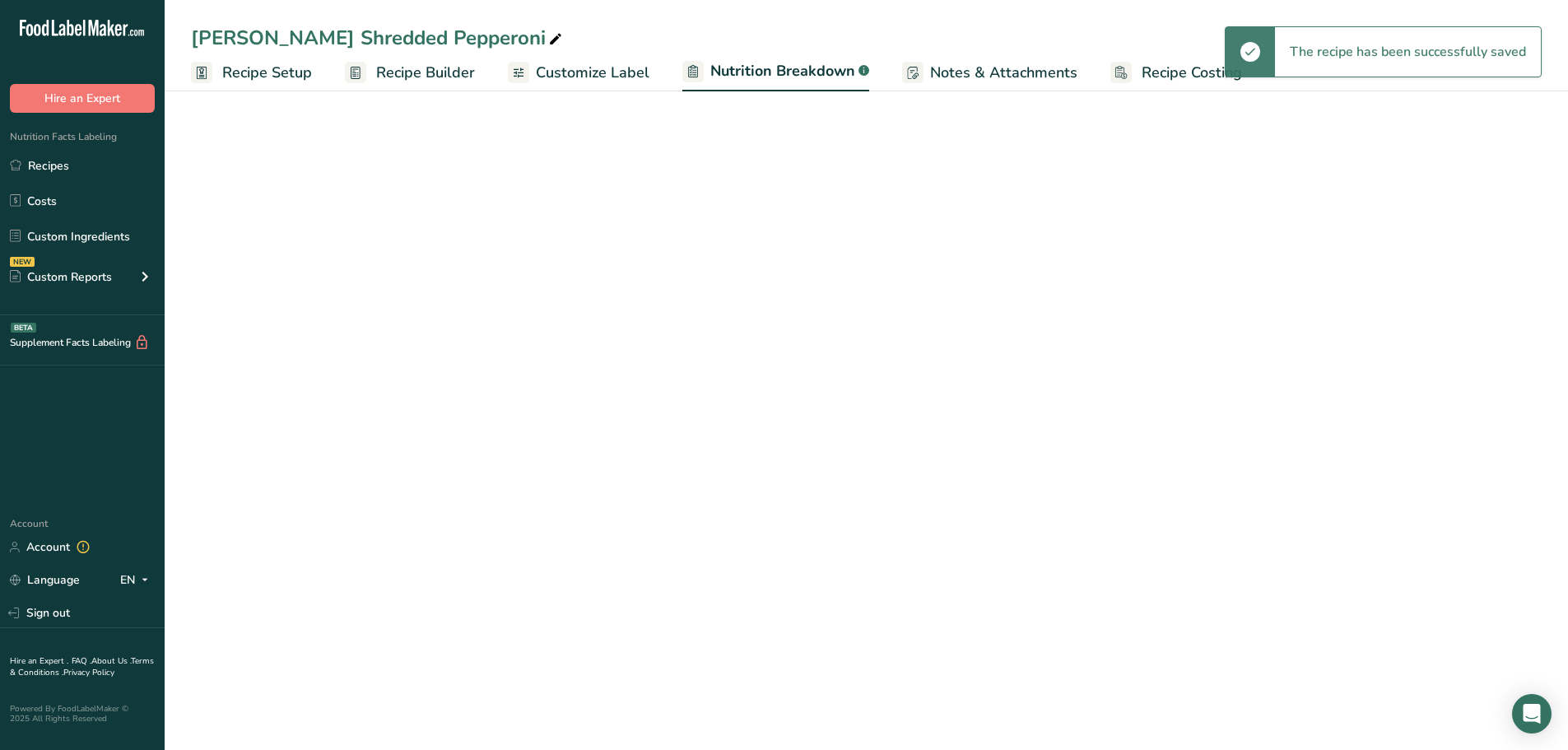
select select "Calories"
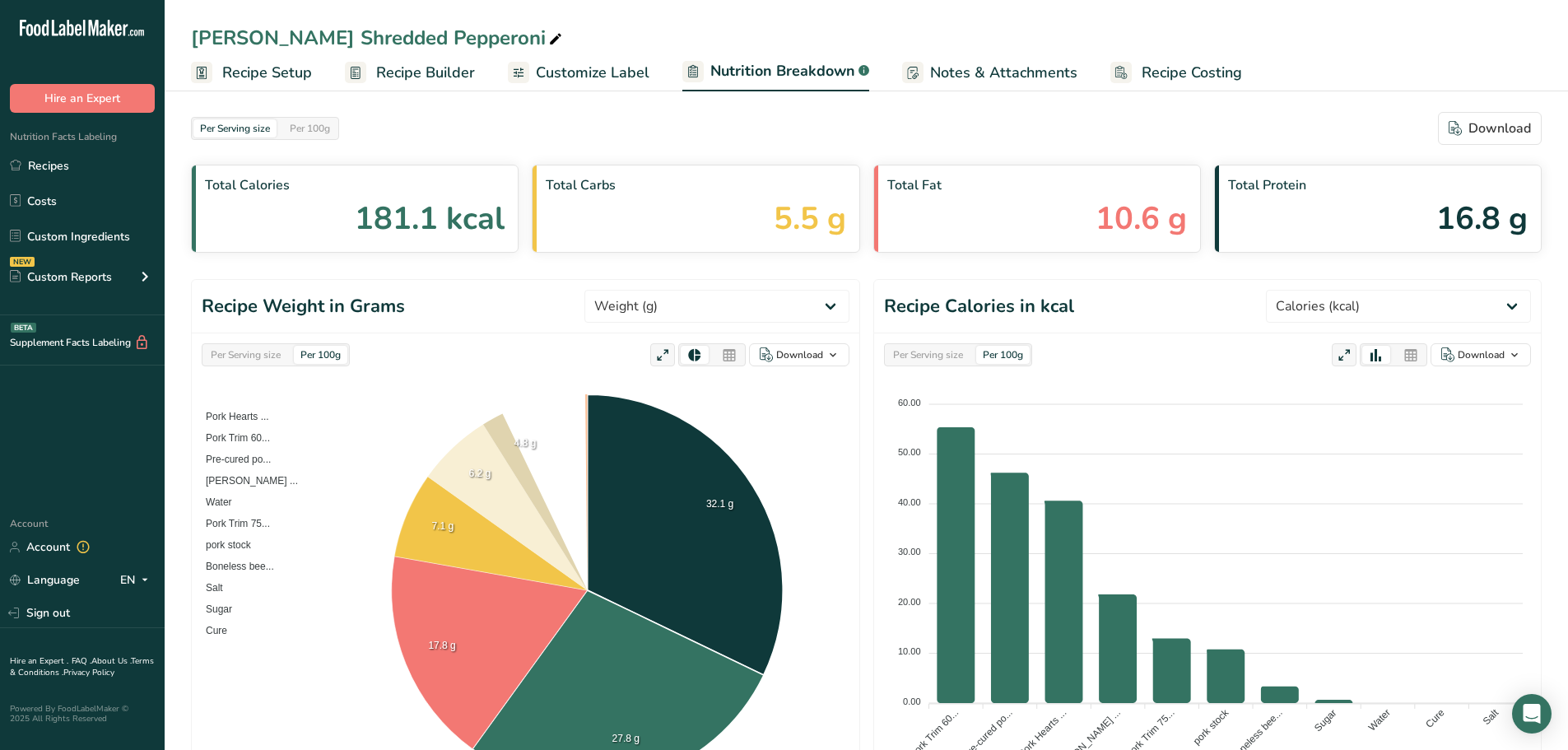
click at [573, 69] on span "Customize Label" at bounding box center [593, 73] width 114 height 22
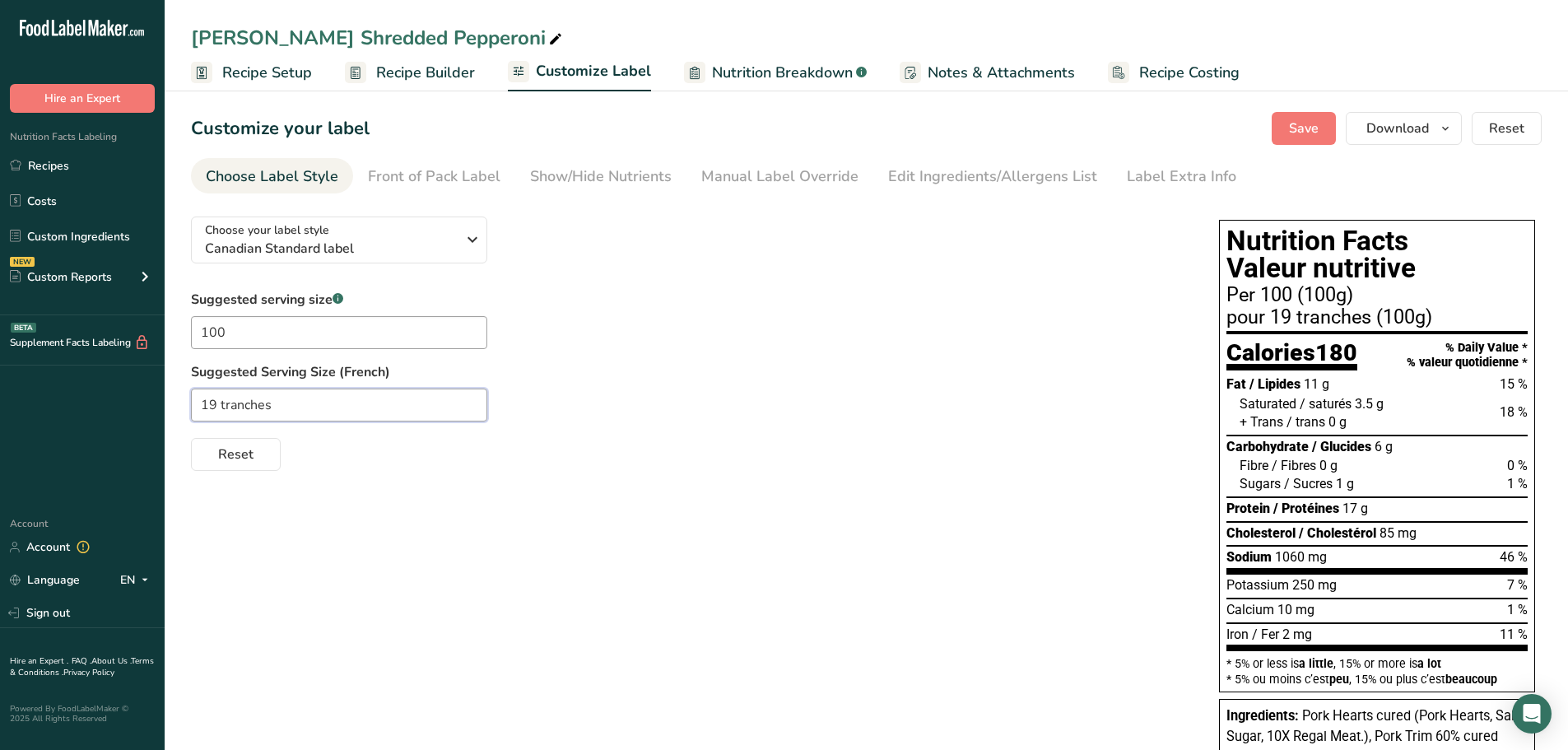
click at [311, 403] on input "19 tranches" at bounding box center [339, 405] width 296 height 33
type input "1"
click at [778, 431] on div "Reset" at bounding box center [688, 451] width 996 height 40
click at [1309, 136] on span "Save" at bounding box center [1304, 128] width 30 height 19
click at [1004, 185] on div "Edit Ingredients/Allergens List" at bounding box center [993, 177] width 209 height 22
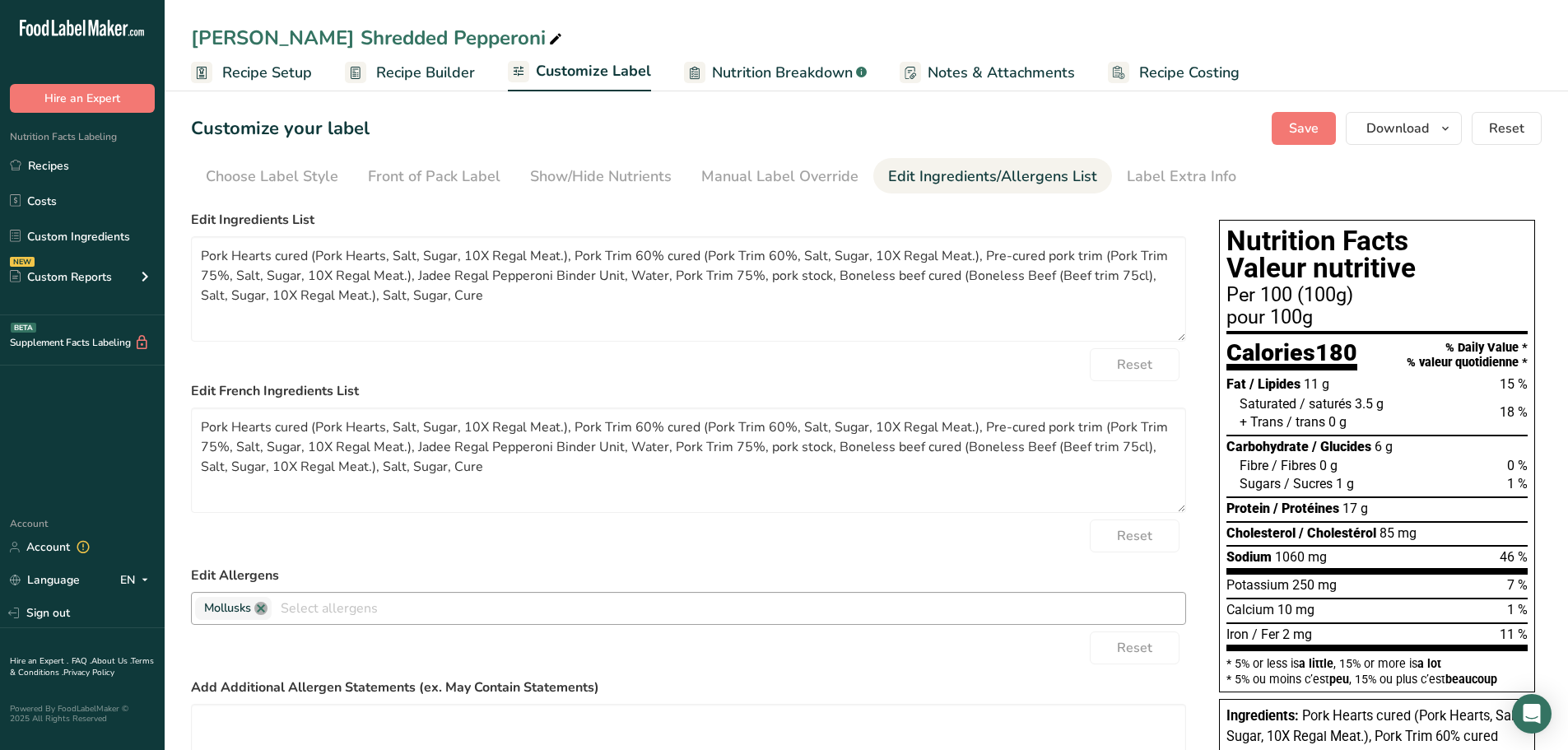
click at [262, 603] on link at bounding box center [261, 608] width 13 height 13
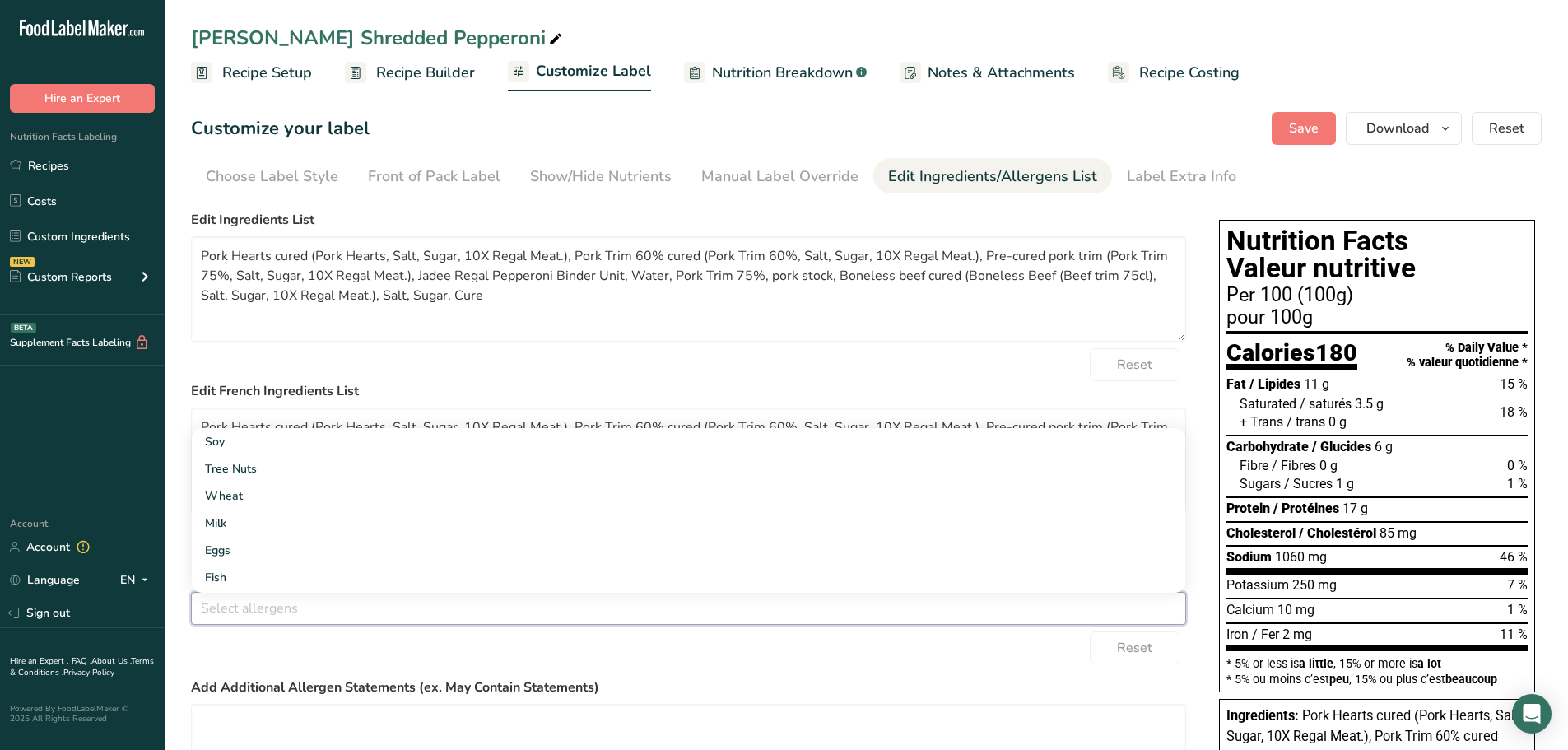
click at [884, 670] on form "Edit Ingredients List Pork Hearts cured (Pork Hearts, Salt, Sugar, 10X Regal Me…" at bounding box center [688, 558] width 996 height 697
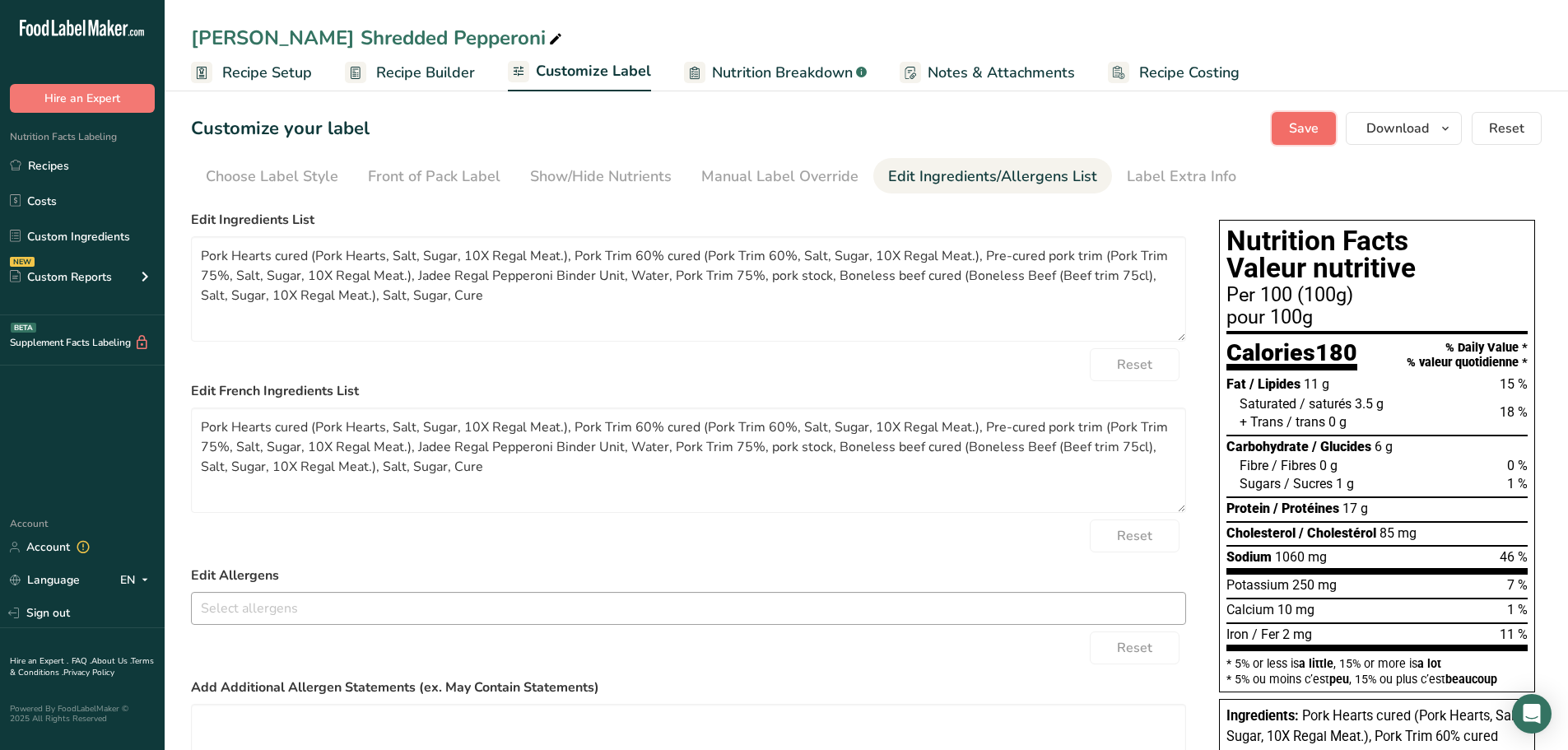
click at [1311, 132] on span "Save" at bounding box center [1304, 128] width 30 height 19
click at [287, 78] on span "Recipe Setup" at bounding box center [267, 73] width 90 height 22
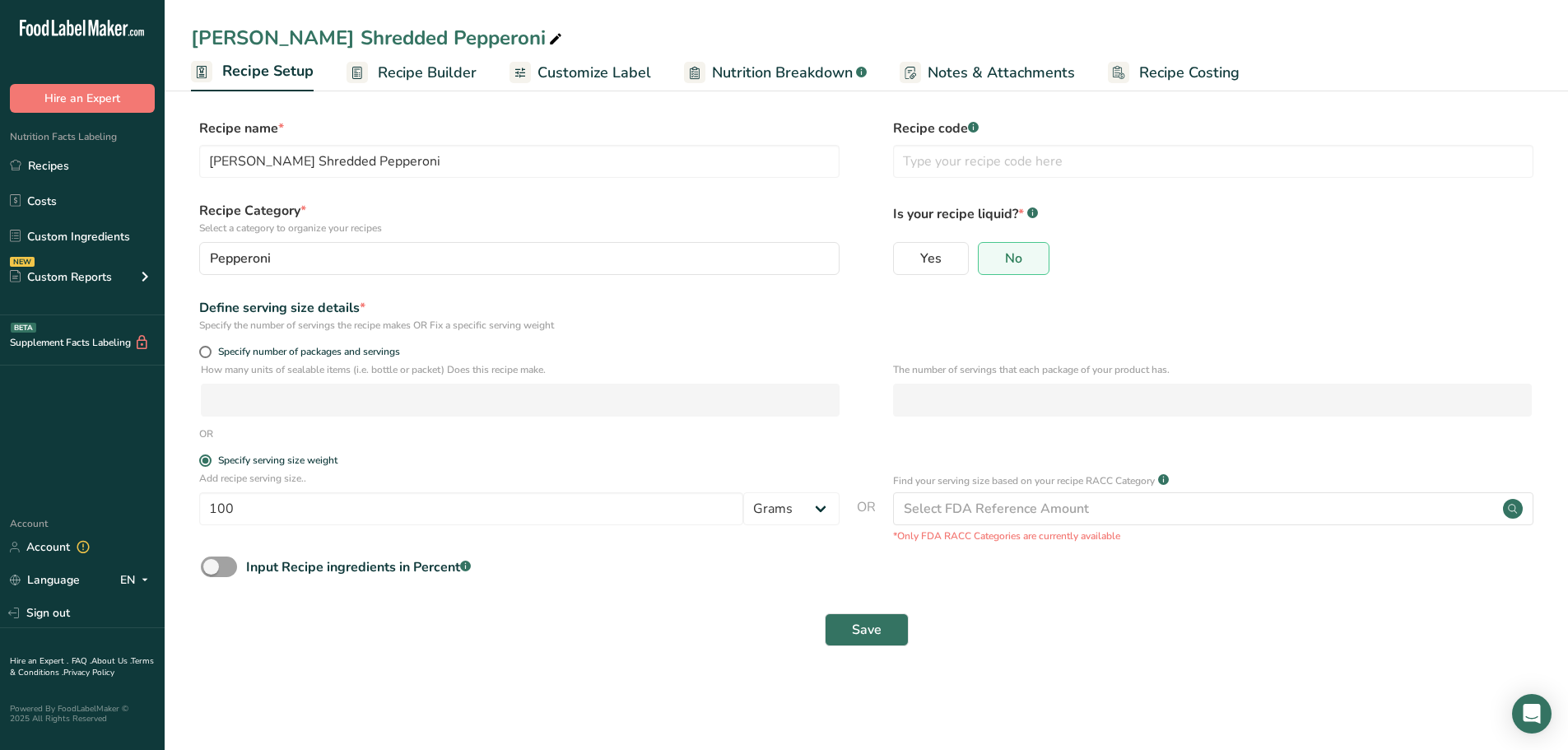
click at [420, 67] on span "Recipe Builder" at bounding box center [427, 73] width 99 height 22
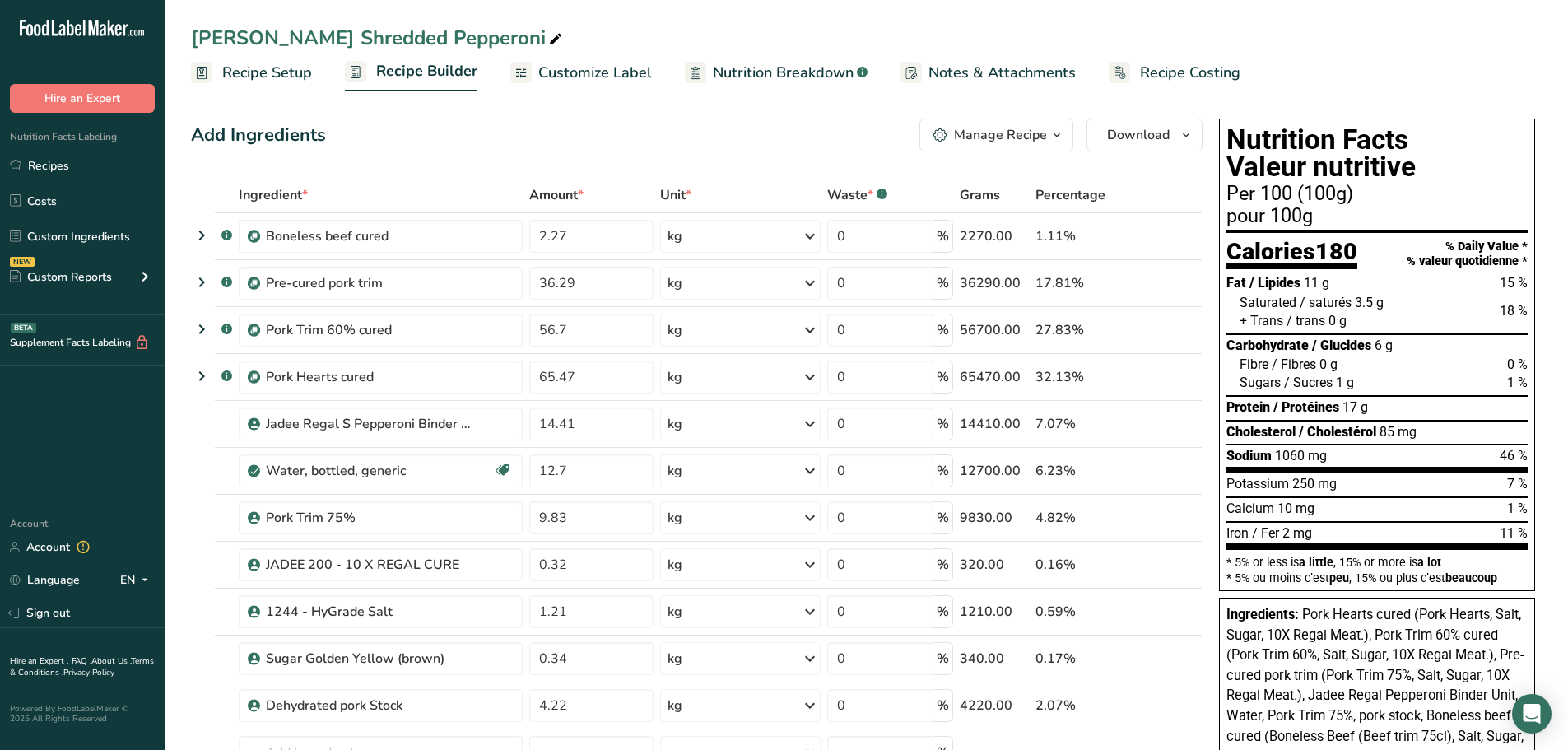
click at [566, 70] on span "Customize Label" at bounding box center [595, 73] width 114 height 22
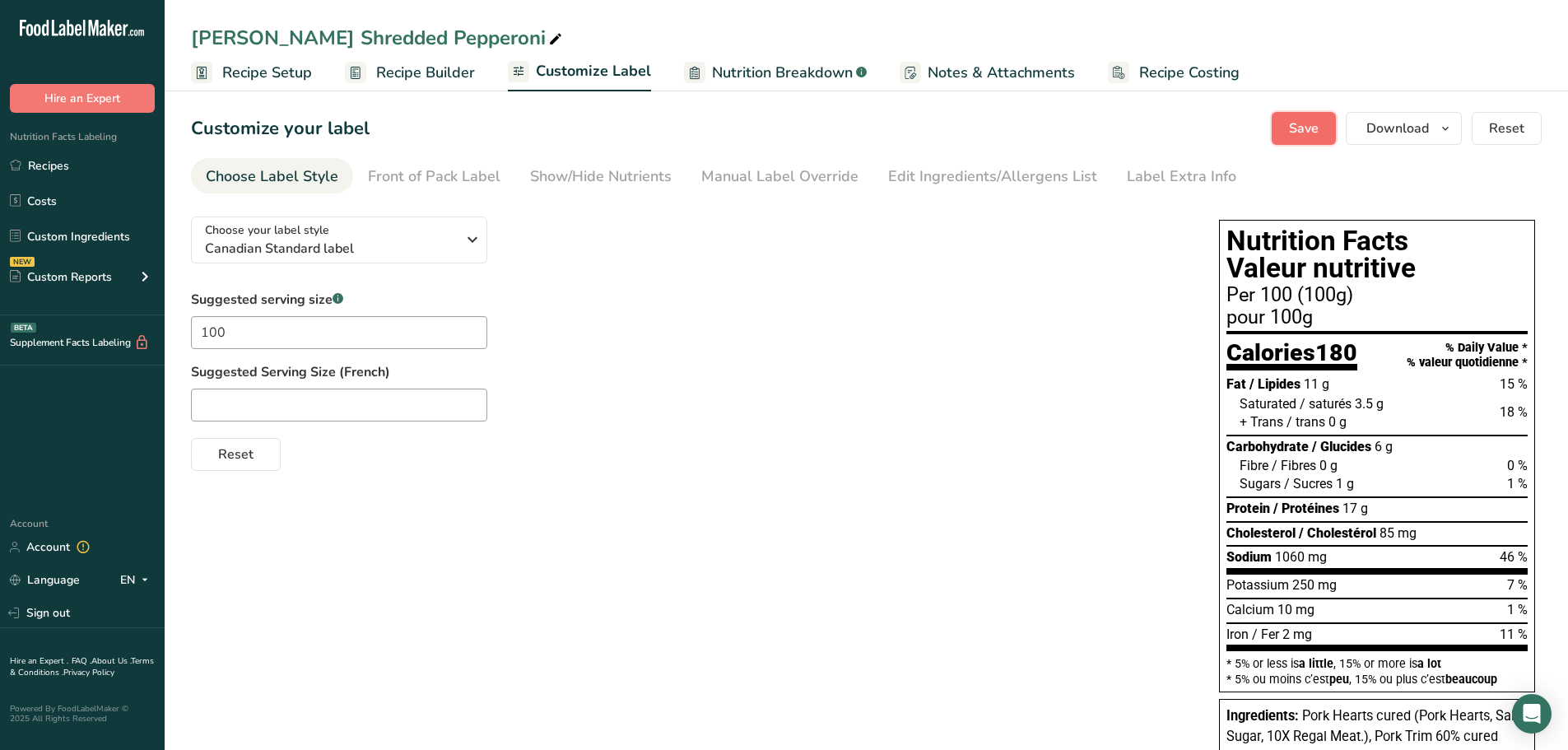
click at [1323, 130] on button "Save" at bounding box center [1303, 129] width 64 height 33
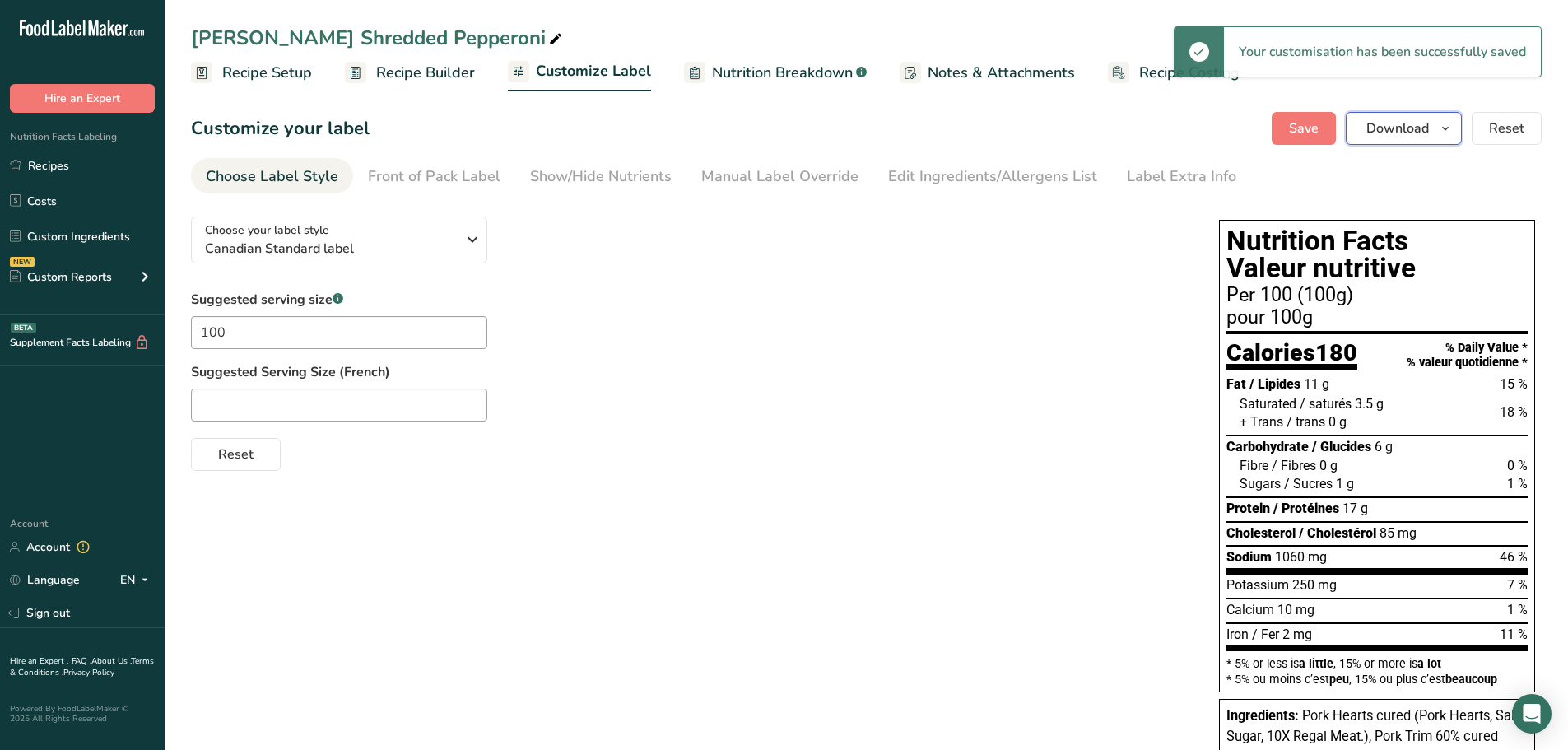
click at [1457, 124] on button "Download" at bounding box center [1403, 129] width 116 height 33
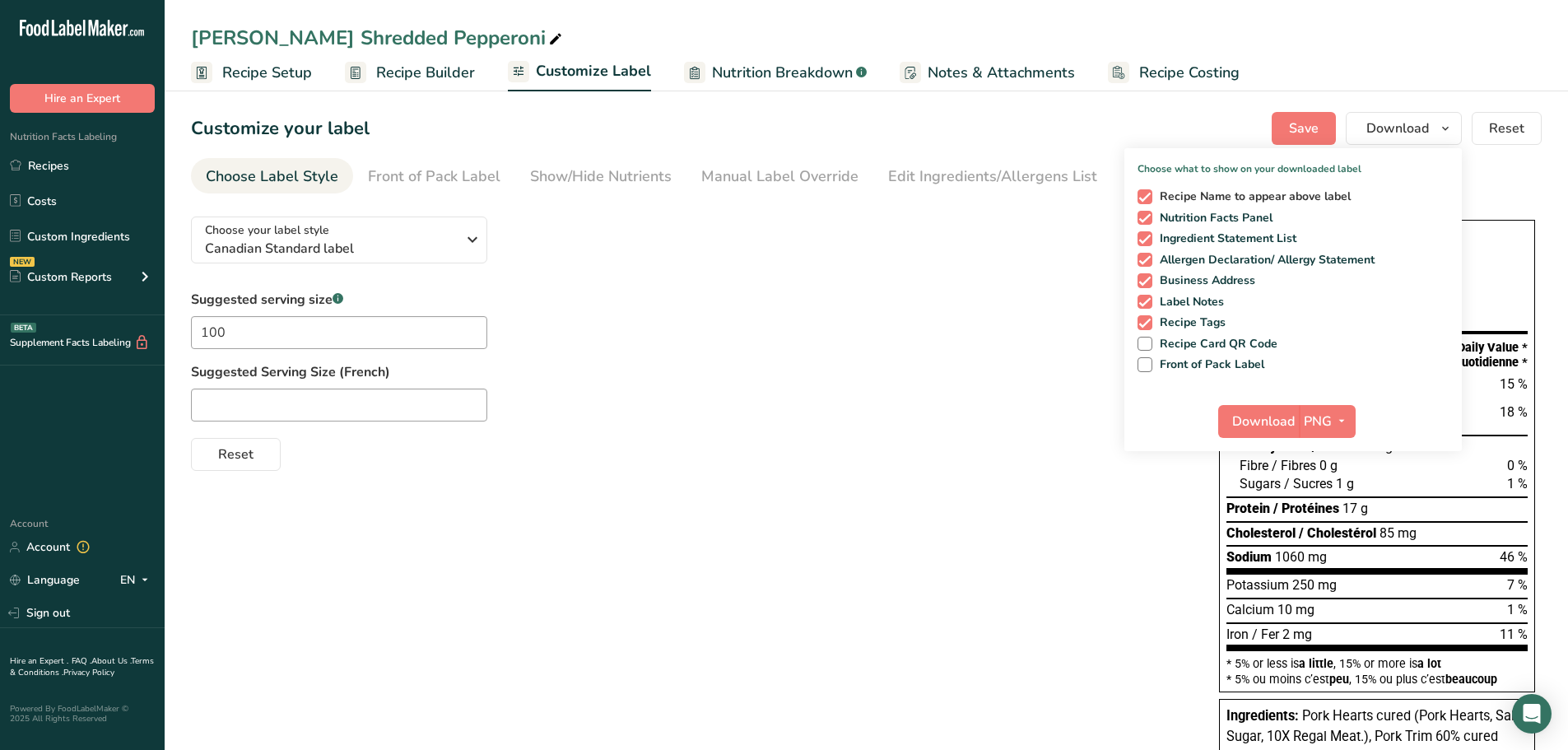
click at [1145, 196] on span at bounding box center [1145, 196] width 15 height 15
click at [1145, 196] on input "Recipe Name to appear above label" at bounding box center [1143, 196] width 11 height 11
checkbox input "false"
click at [1149, 234] on span at bounding box center [1145, 239] width 15 height 15
click at [1148, 234] on input "Ingredient Statement List" at bounding box center [1143, 239] width 11 height 11
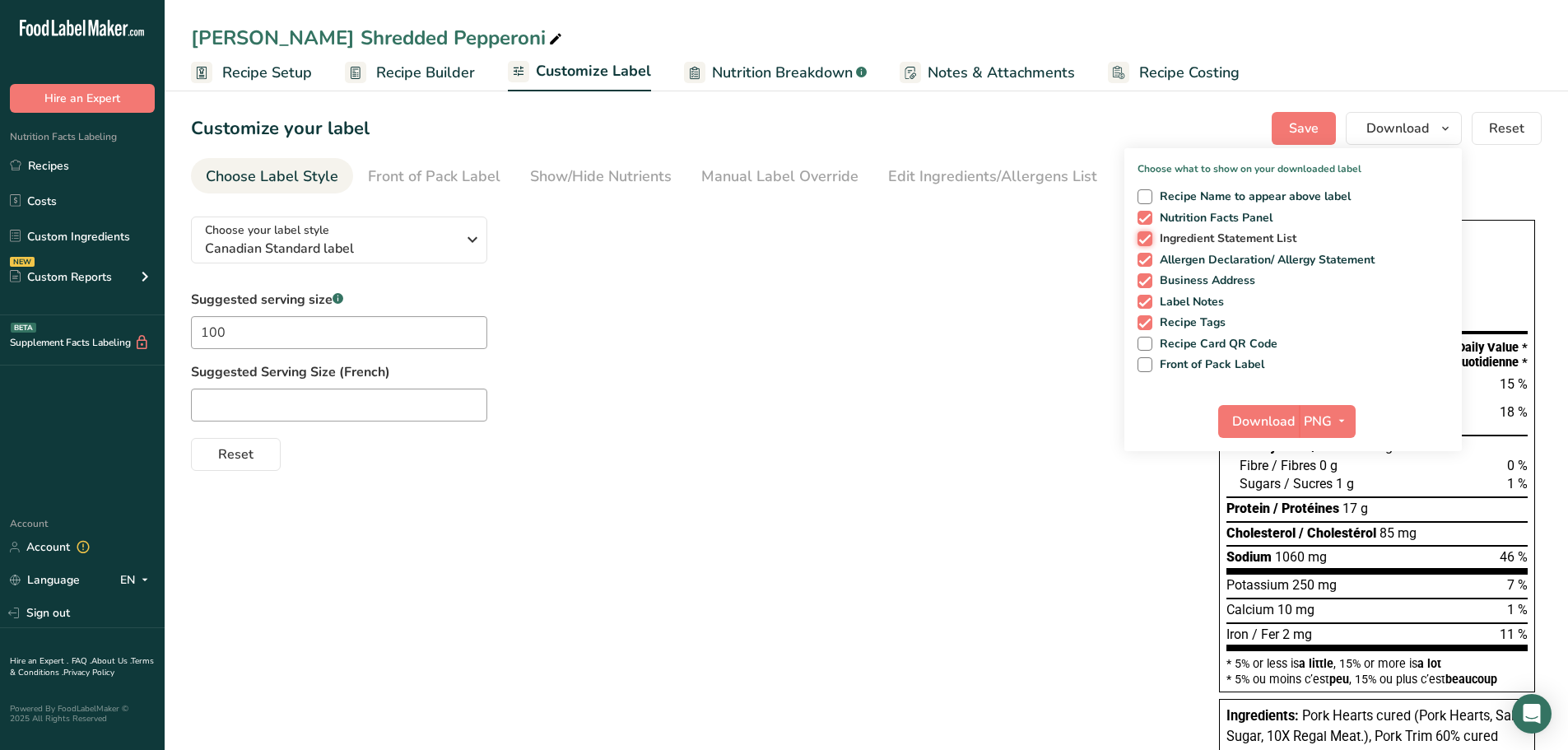
checkbox input "false"
click at [1141, 256] on span at bounding box center [1145, 260] width 15 height 15
click at [1141, 256] on input "Allergen Declaration/ Allergy Statement" at bounding box center [1143, 260] width 11 height 11
checkbox input "false"
click at [1148, 276] on span at bounding box center [1145, 281] width 15 height 15
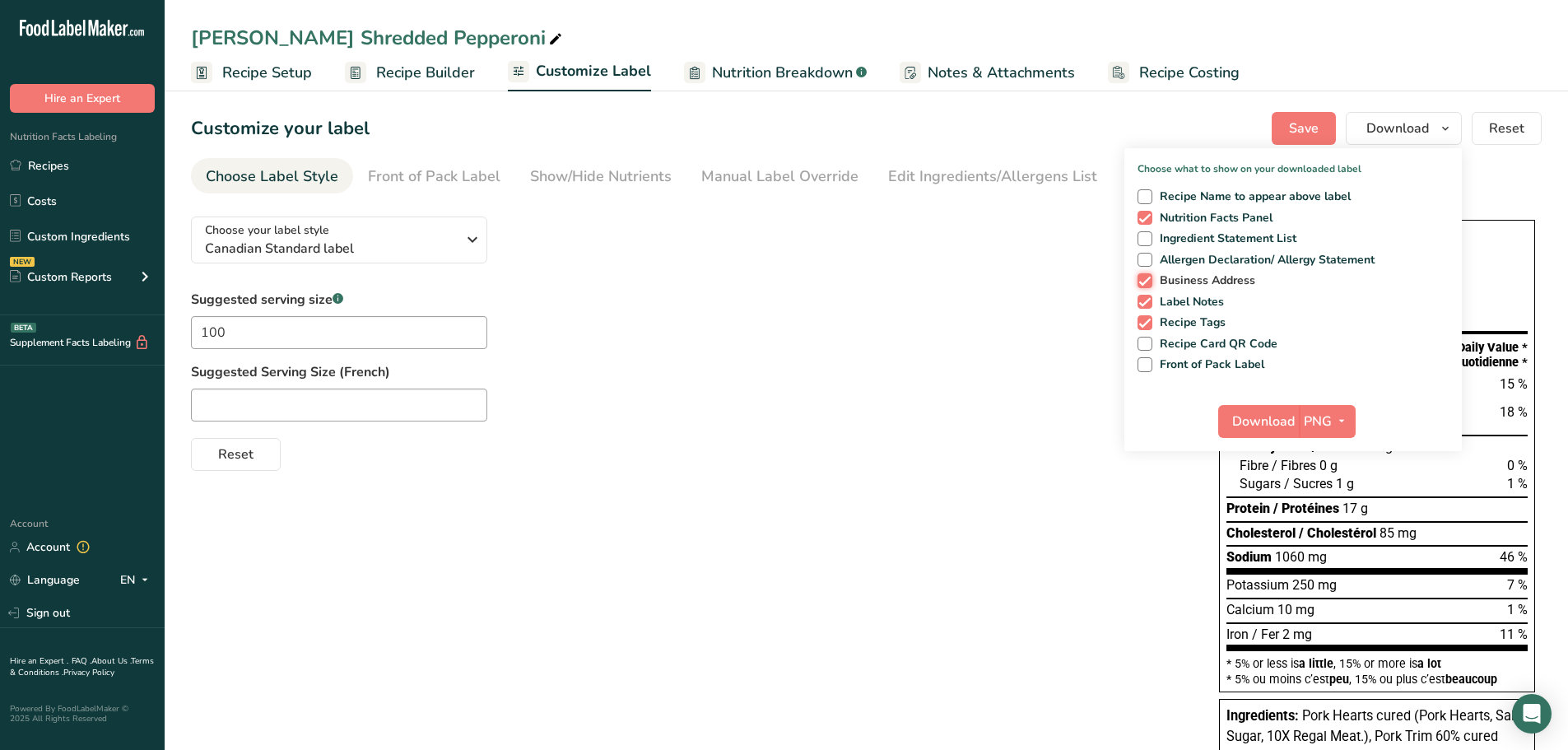
click at [1148, 276] on input "Business Address" at bounding box center [1143, 281] width 11 height 11
checkbox input "false"
click at [1143, 304] on span at bounding box center [1145, 302] width 15 height 15
click at [1143, 304] on input "Label Notes" at bounding box center [1143, 302] width 11 height 11
checkbox input "false"
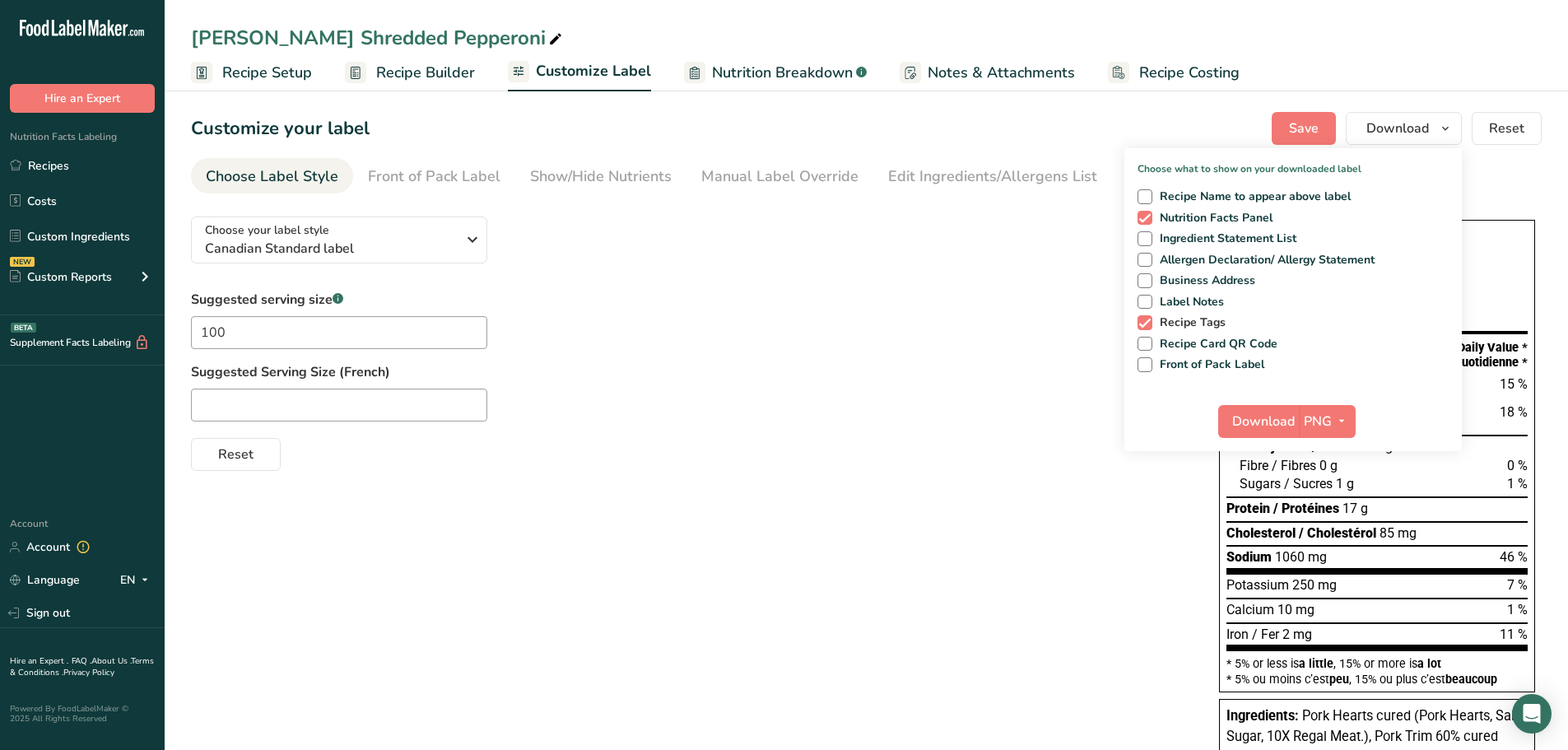
click at [1143, 328] on span at bounding box center [1145, 322] width 15 height 15
click at [1143, 328] on input "Recipe Tags" at bounding box center [1143, 322] width 11 height 11
checkbox input "false"
click at [829, 403] on div at bounding box center [688, 405] width 996 height 33
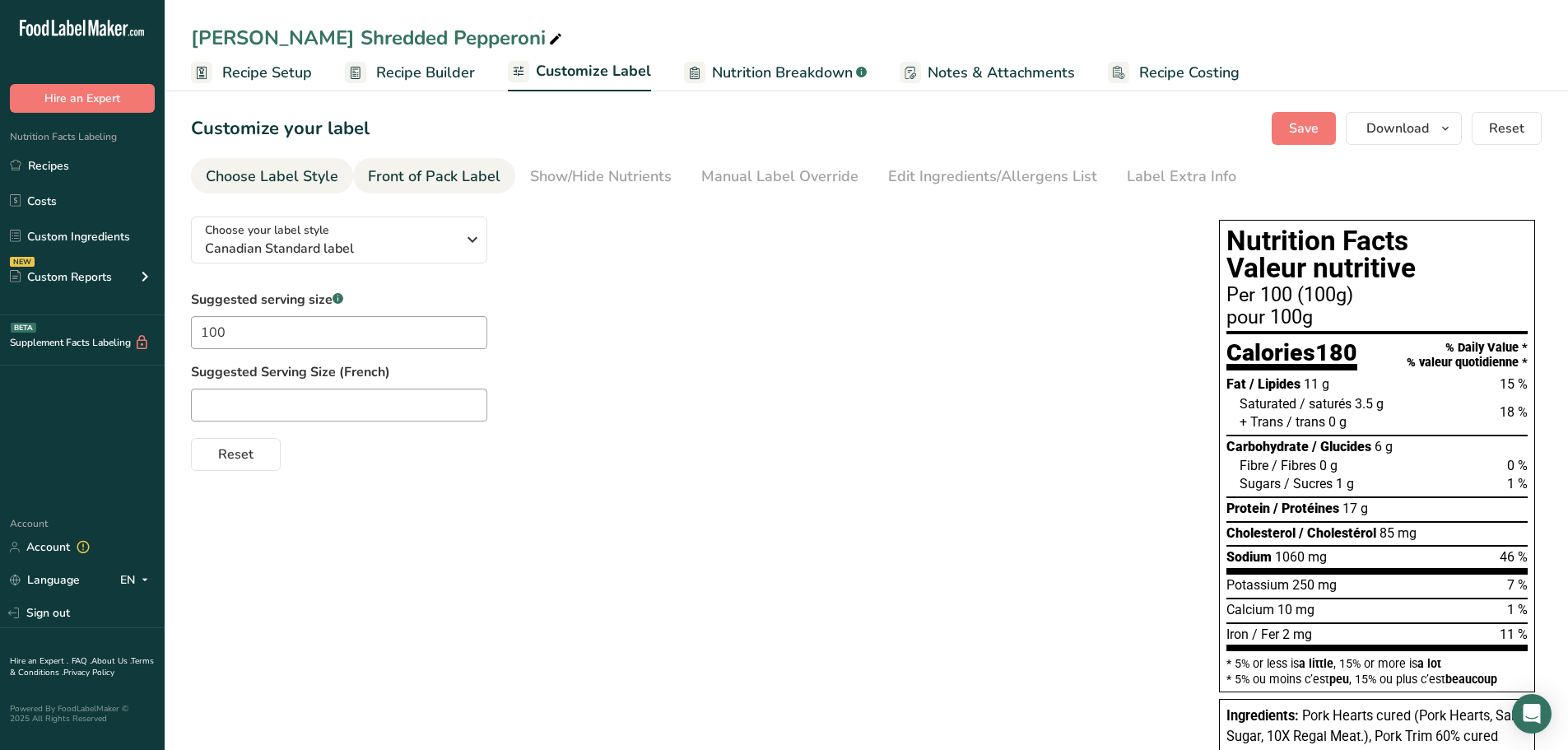
click at [462, 189] on link "Front of Pack Label" at bounding box center [433, 177] width 132 height 37
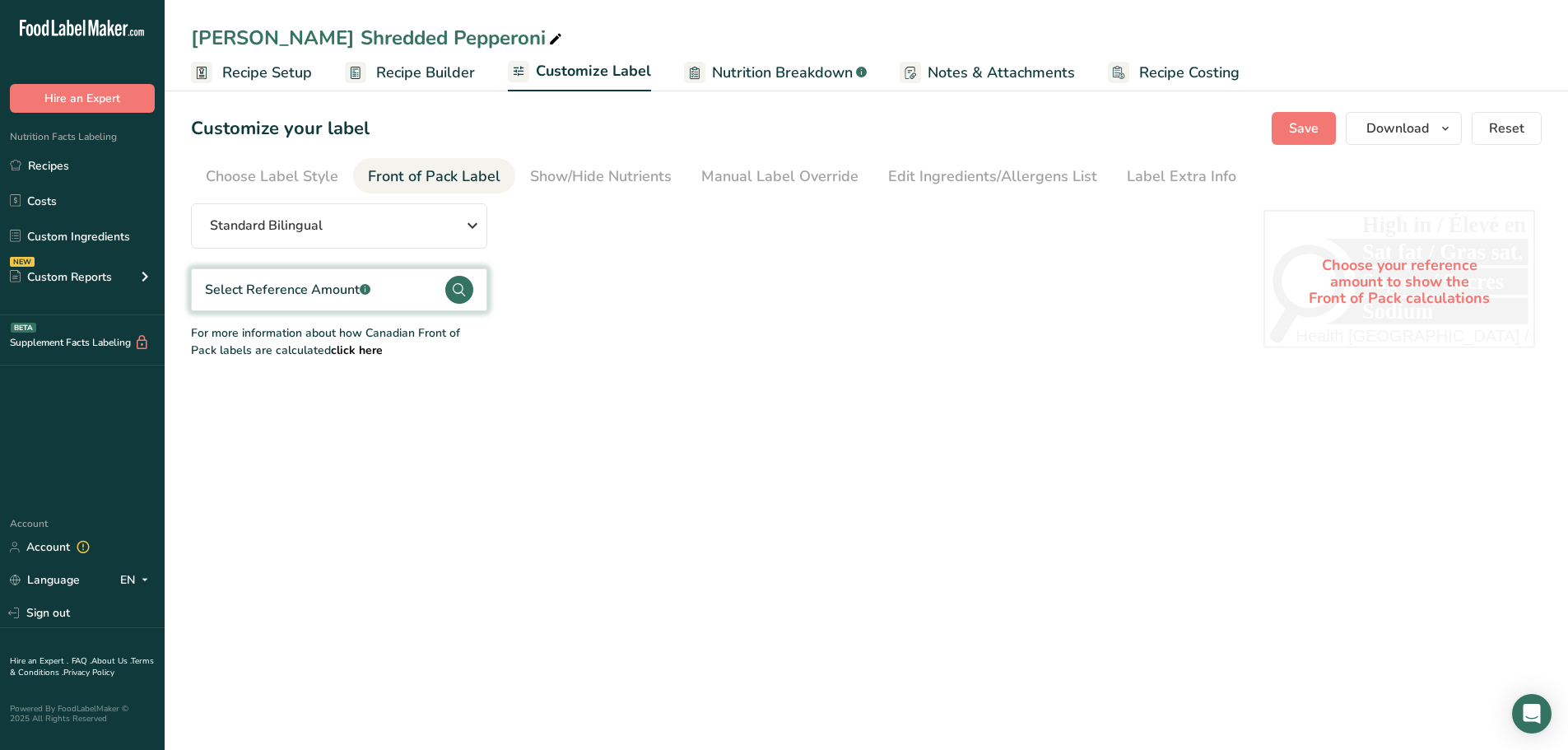
click at [445, 286] on div "Select Reference Amount .a-a{fill:#347362;}.b-a{fill:#fff;}" at bounding box center [339, 290] width 296 height 43
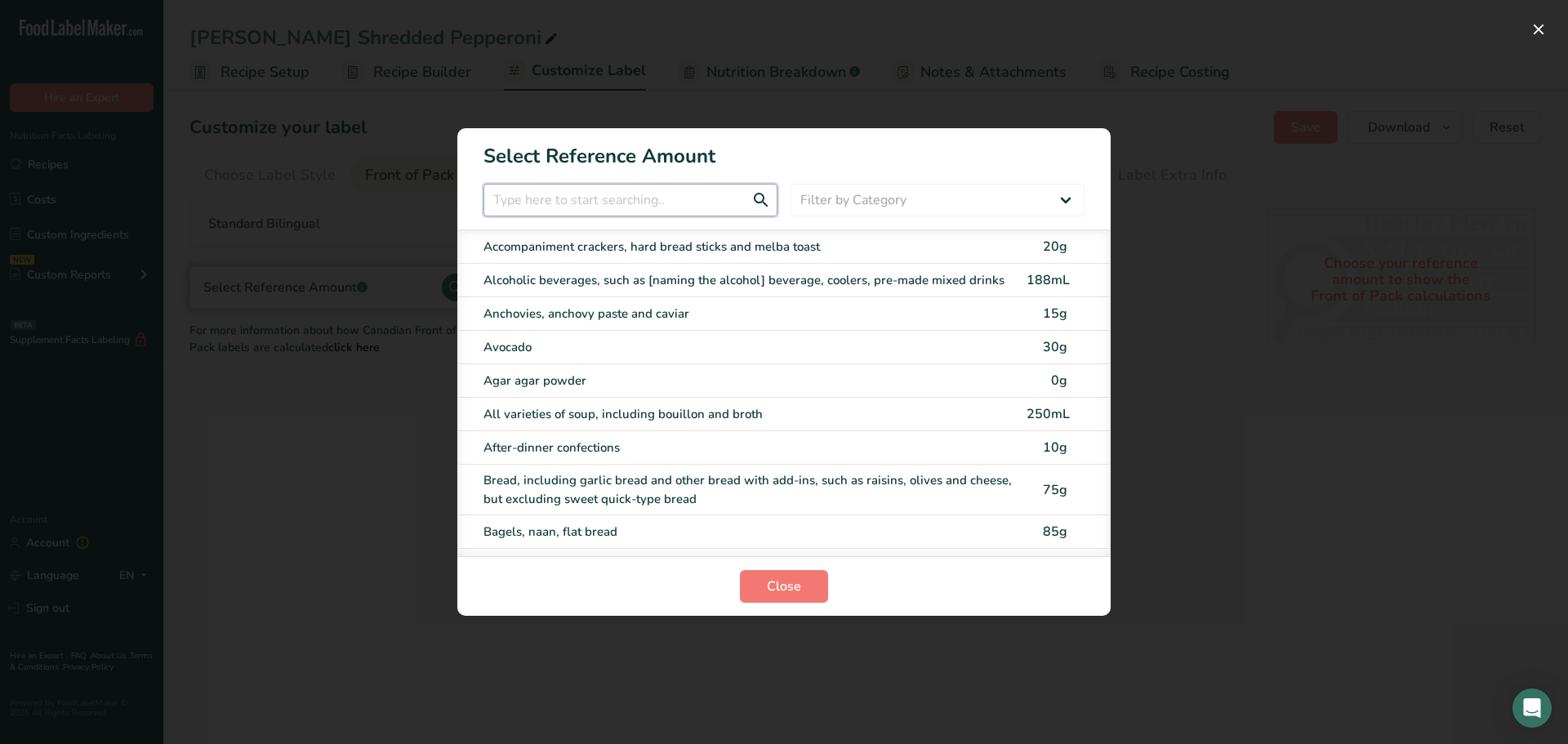
click at [647, 195] on input "FOP Category Selection Modal" at bounding box center [631, 200] width 294 height 33
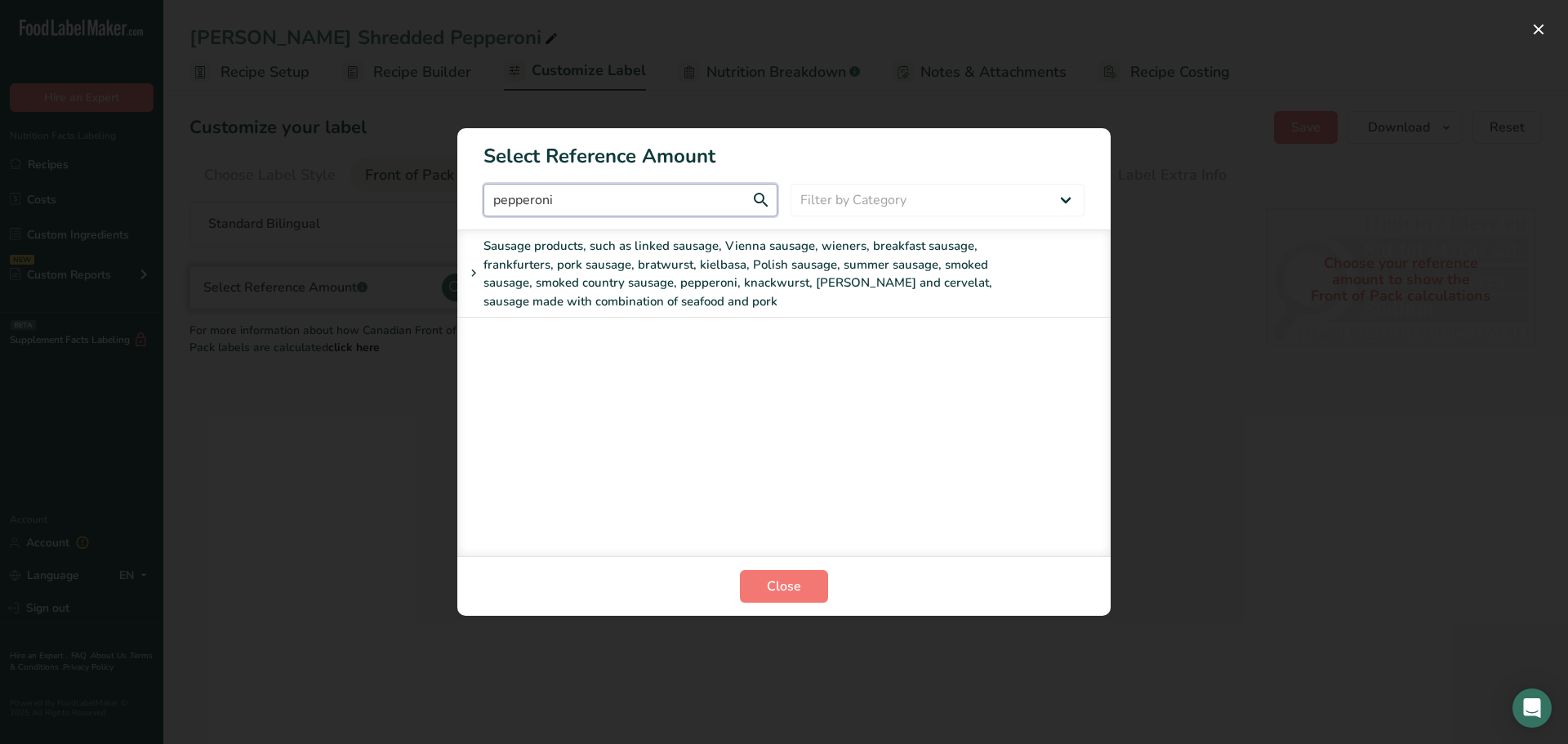
type input "pepperoni"
click at [615, 287] on div "Sausage products, such as linked sausage, Vienna sausage, wieners, breakfast sa…" at bounding box center [736, 274] width 544 height 73
click at [1024, 366] on div "55g" at bounding box center [1039, 369] width 40 height 19
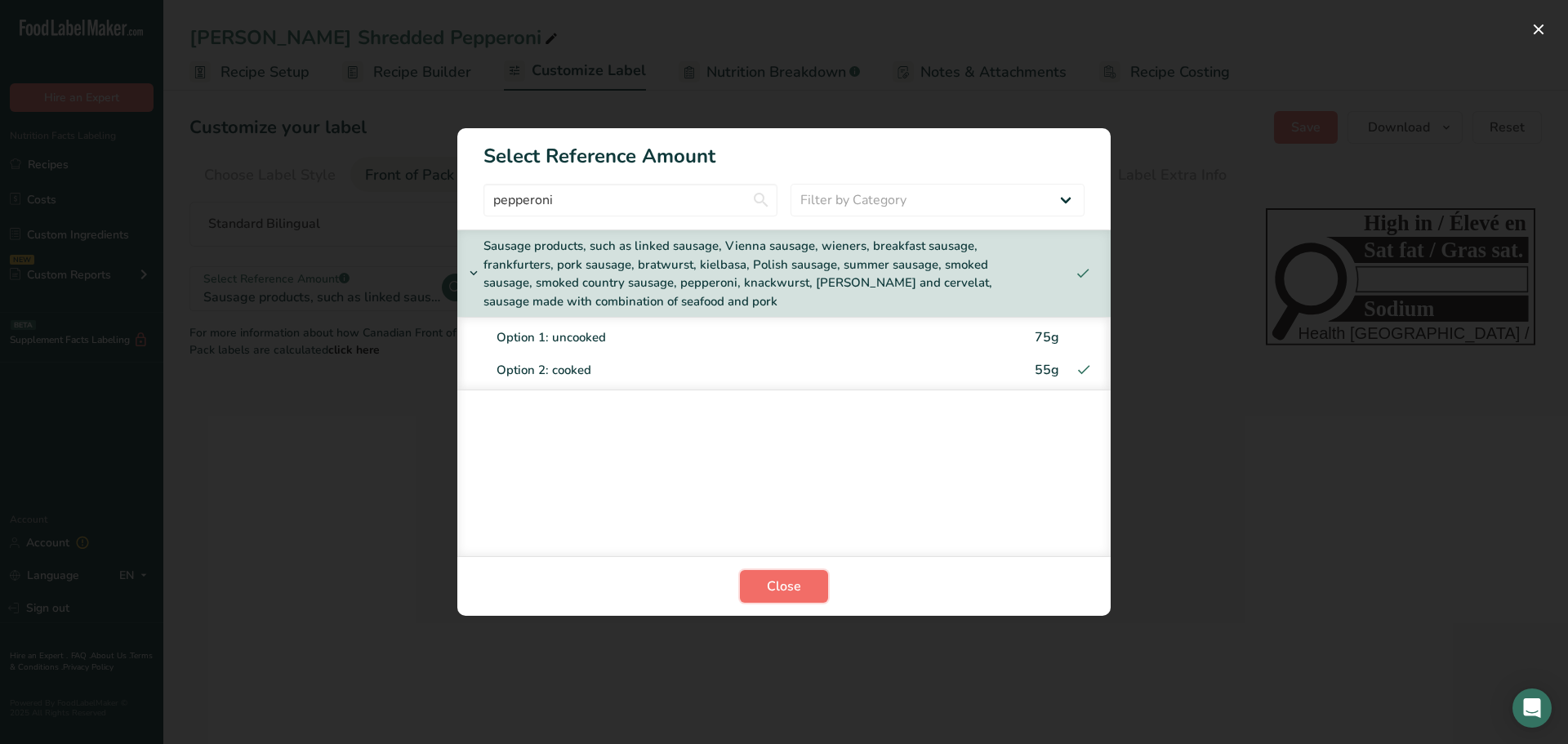
click at [789, 587] on span "Close" at bounding box center [784, 585] width 34 height 19
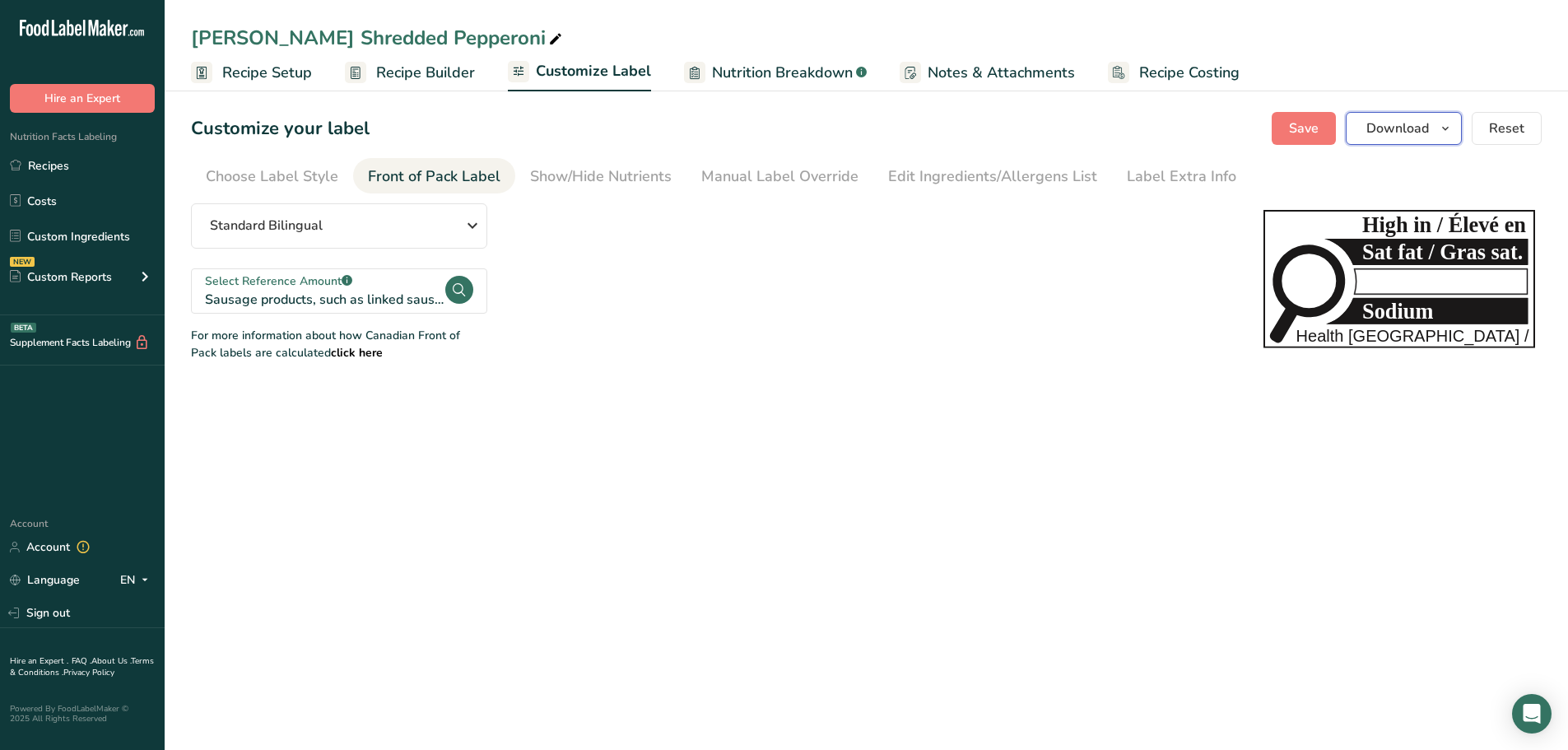
click at [1410, 129] on span "Download" at bounding box center [1398, 128] width 63 height 19
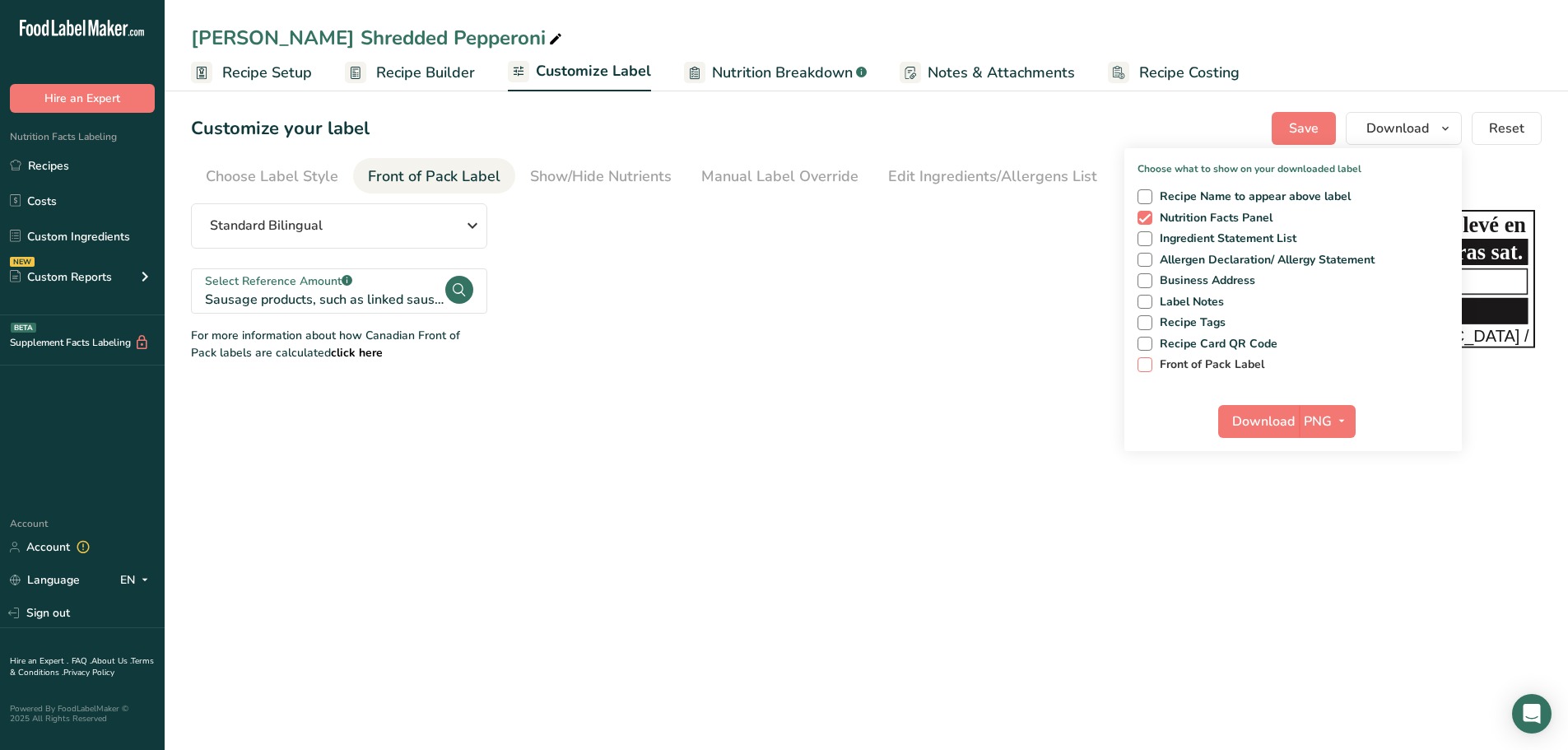
click at [1150, 366] on span at bounding box center [1145, 365] width 15 height 15
click at [1148, 366] on input "Front of Pack Label" at bounding box center [1143, 365] width 11 height 11
click at [1257, 420] on span "Download" at bounding box center [1263, 420] width 63 height 19
click at [1148, 366] on span at bounding box center [1145, 365] width 15 height 15
click at [1148, 366] on input "Front of Pack Label" at bounding box center [1143, 365] width 11 height 11
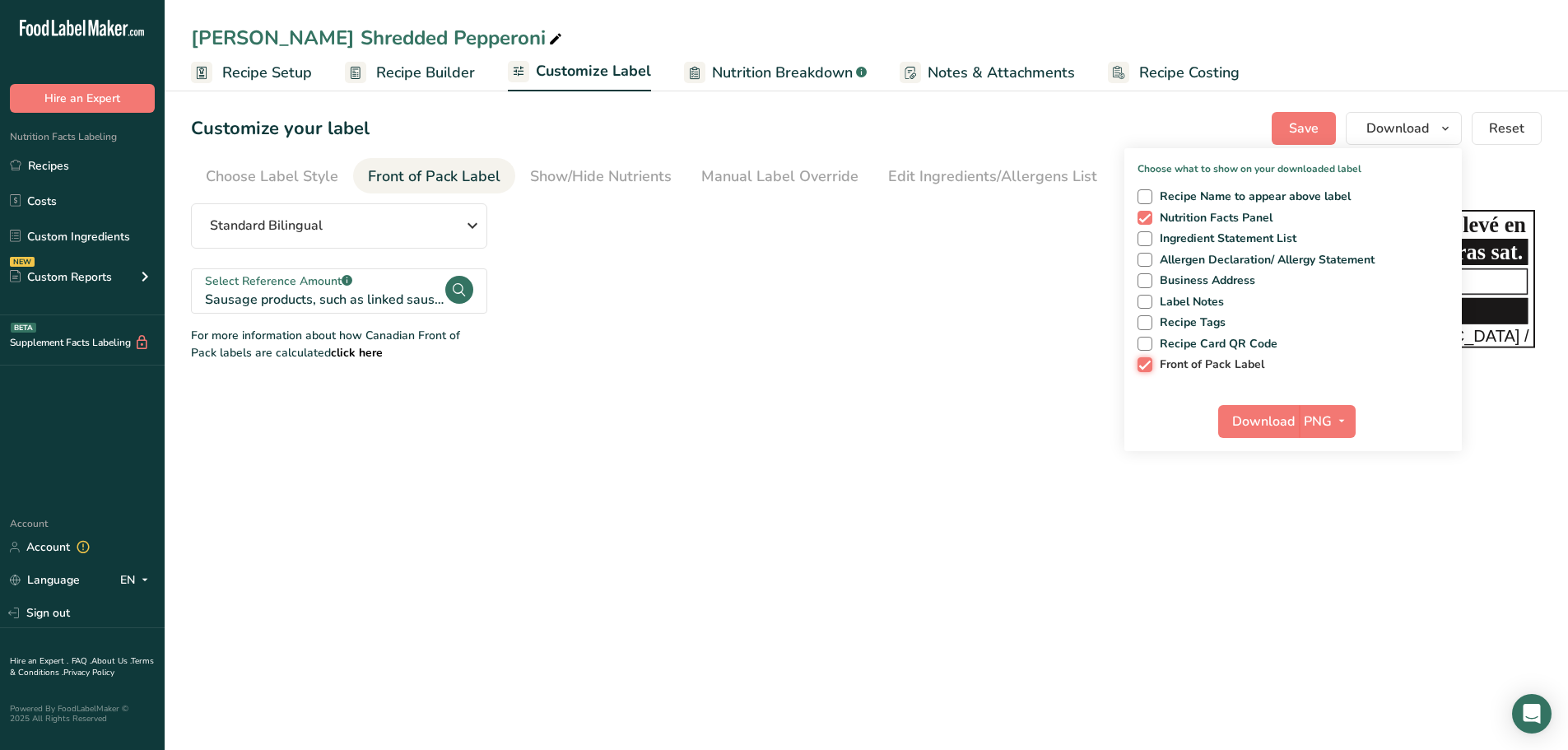
checkbox input "false"
click at [1271, 419] on span "Download" at bounding box center [1263, 420] width 63 height 19
click at [1148, 219] on span at bounding box center [1145, 219] width 15 height 15
click at [1148, 219] on input "Nutrition Facts Panel" at bounding box center [1143, 218] width 11 height 11
checkbox input "false"
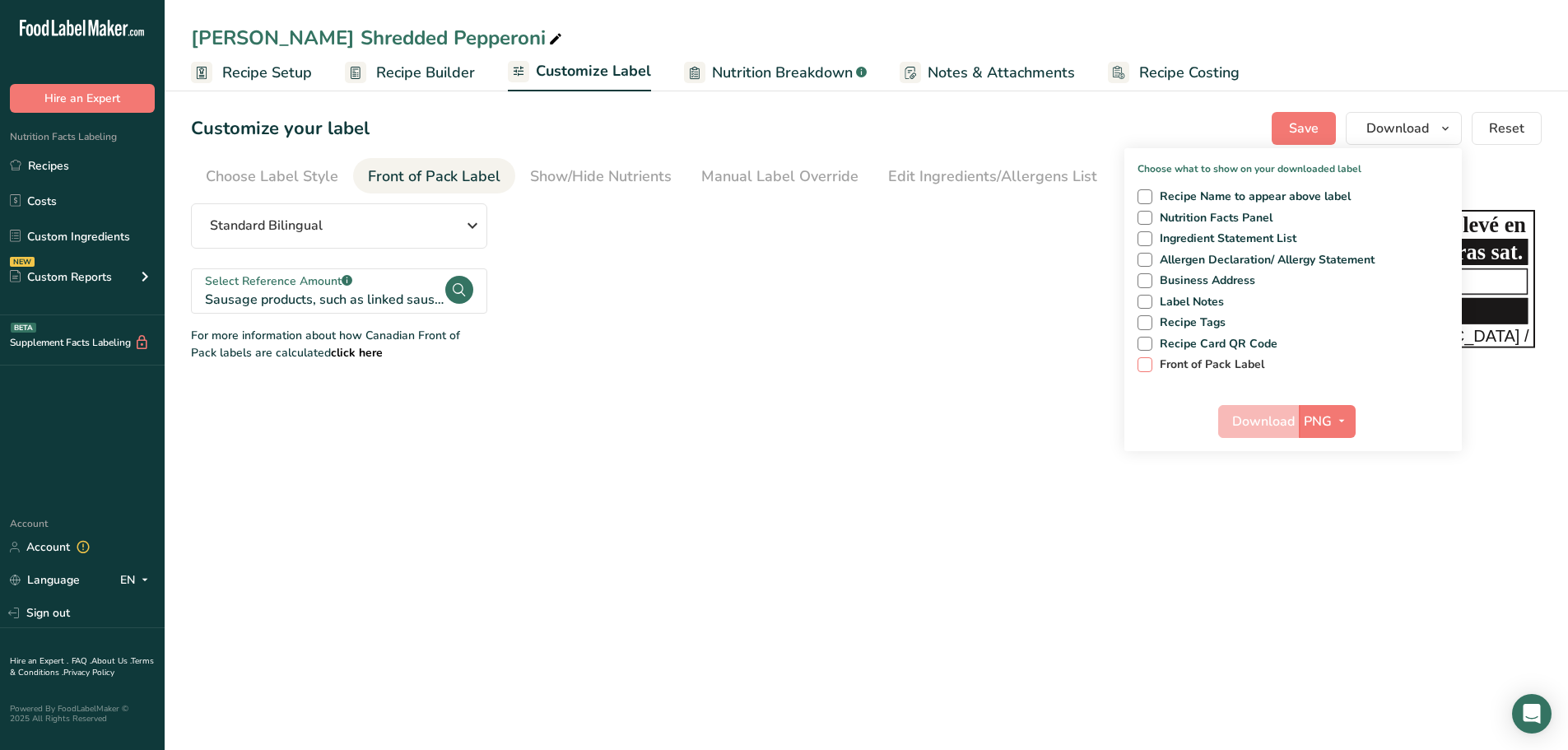
click at [1154, 369] on span "Front of Pack Label" at bounding box center [1209, 365] width 113 height 15
click at [1148, 369] on input "Front of Pack Label" at bounding box center [1143, 365] width 11 height 11
checkbox input "true"
click at [1253, 412] on span "Download" at bounding box center [1263, 420] width 63 height 19
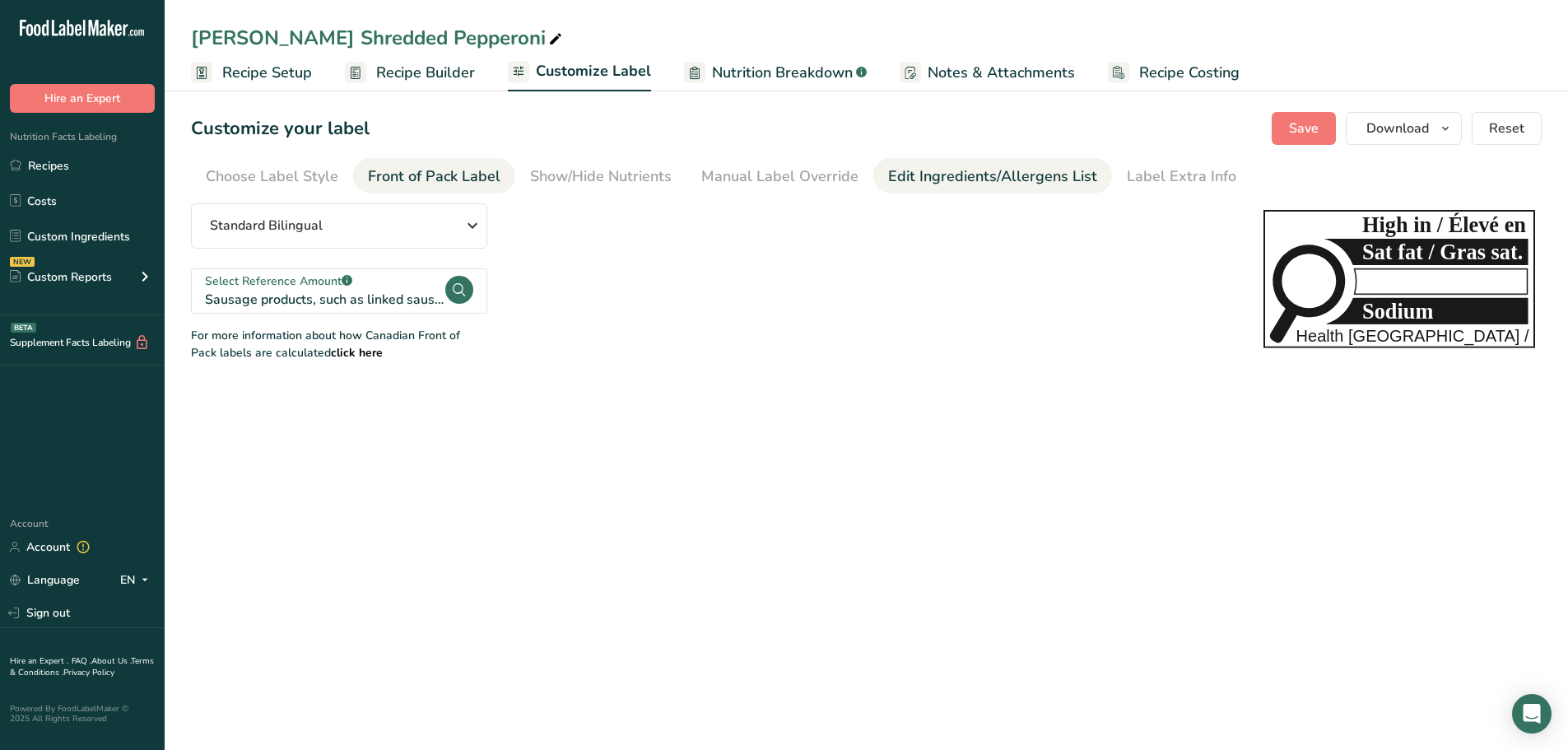
click at [996, 172] on div "Edit Ingredients/Allergens List" at bounding box center [993, 177] width 209 height 22
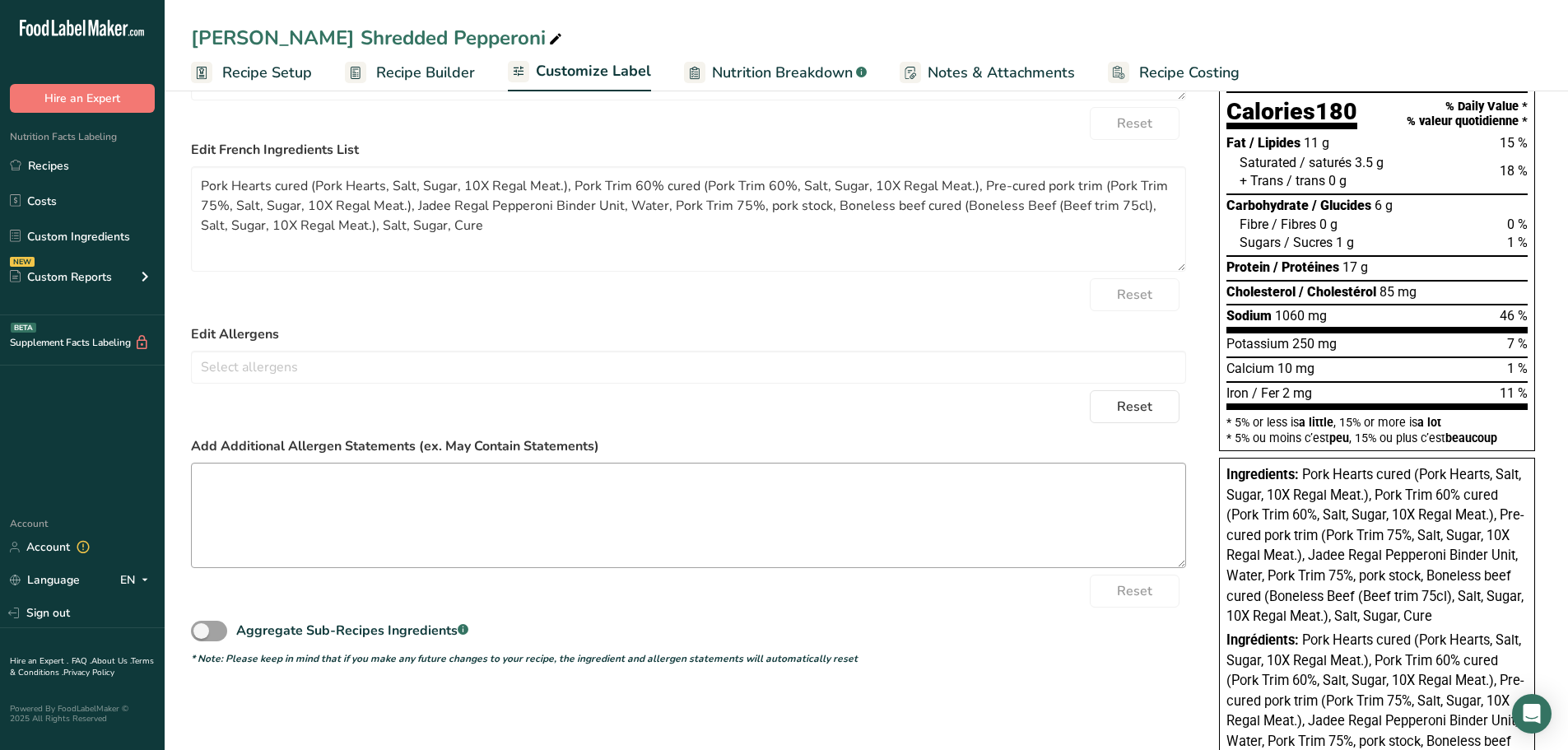
scroll to position [87, 0]
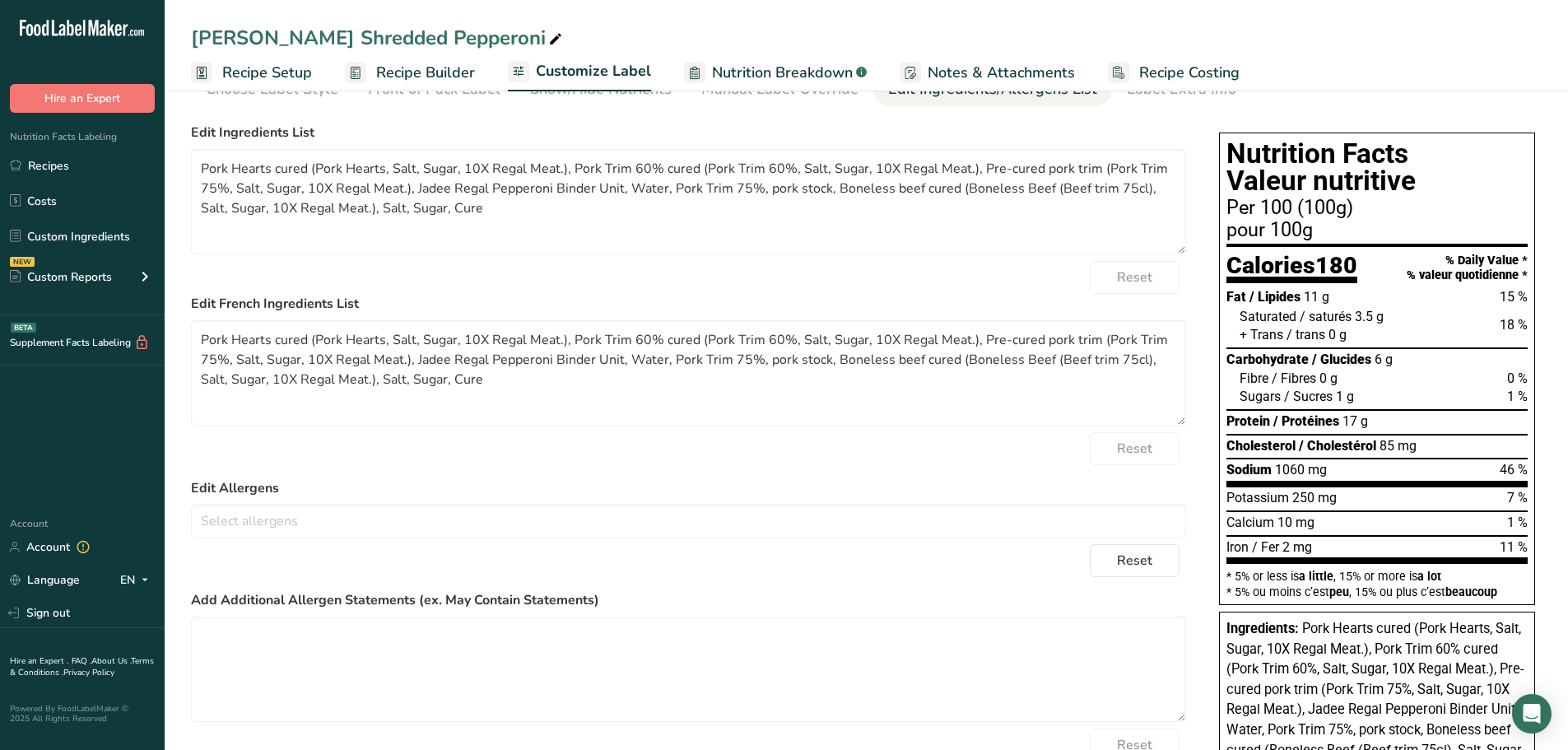
click at [741, 70] on span "Nutrition Breakdown" at bounding box center [783, 73] width 141 height 22
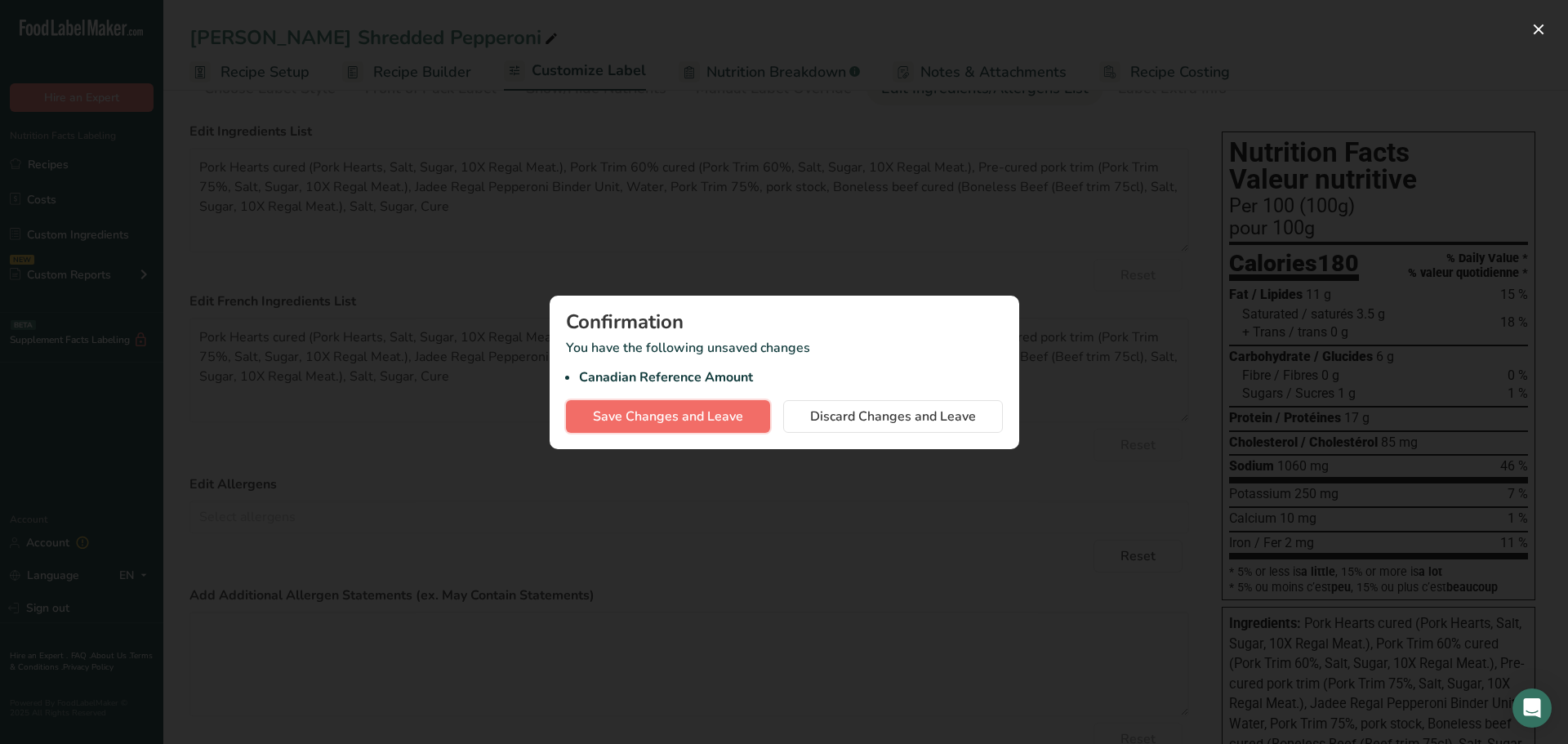
click at [668, 428] on button "Save Changes and Leave" at bounding box center [668, 416] width 204 height 33
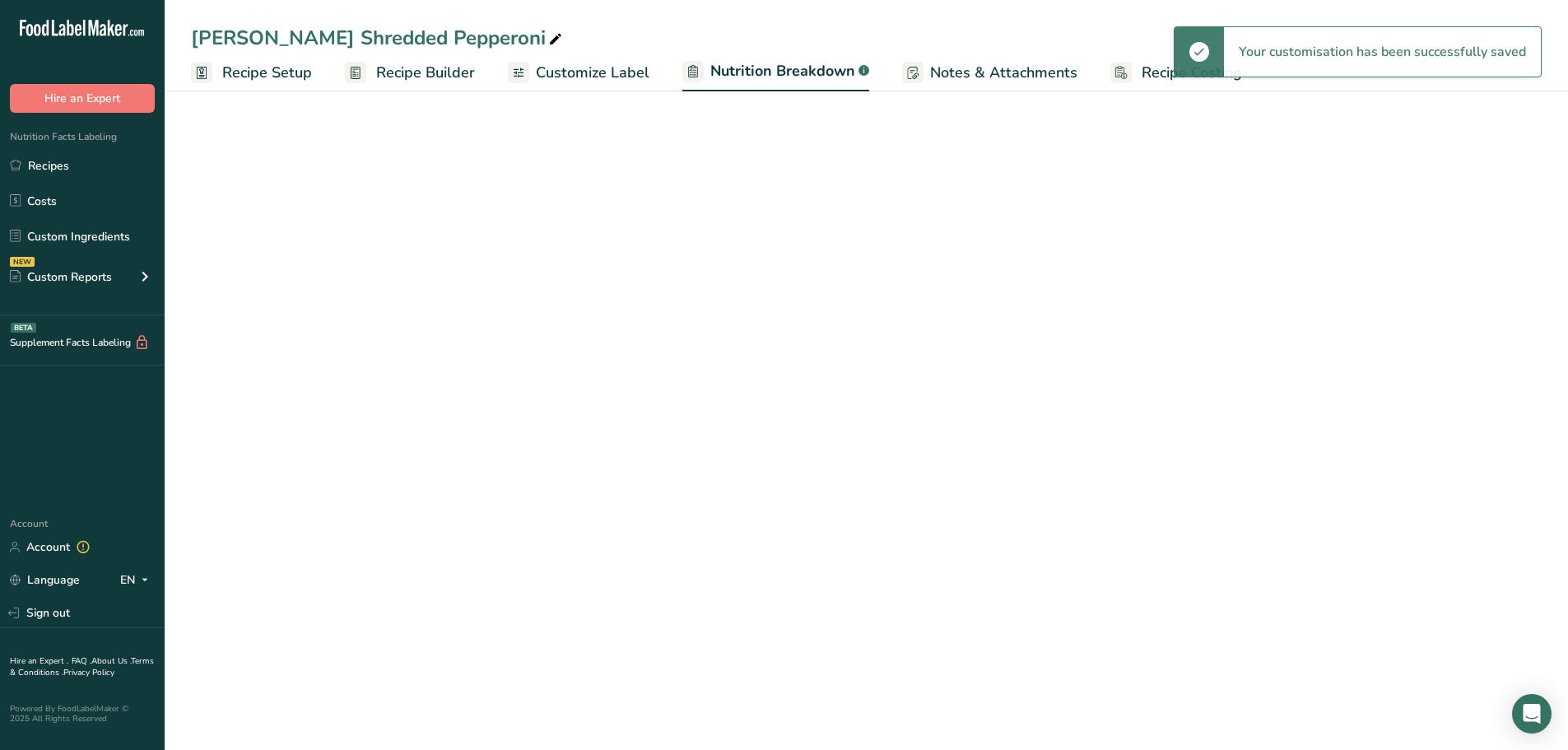
select select "Calories"
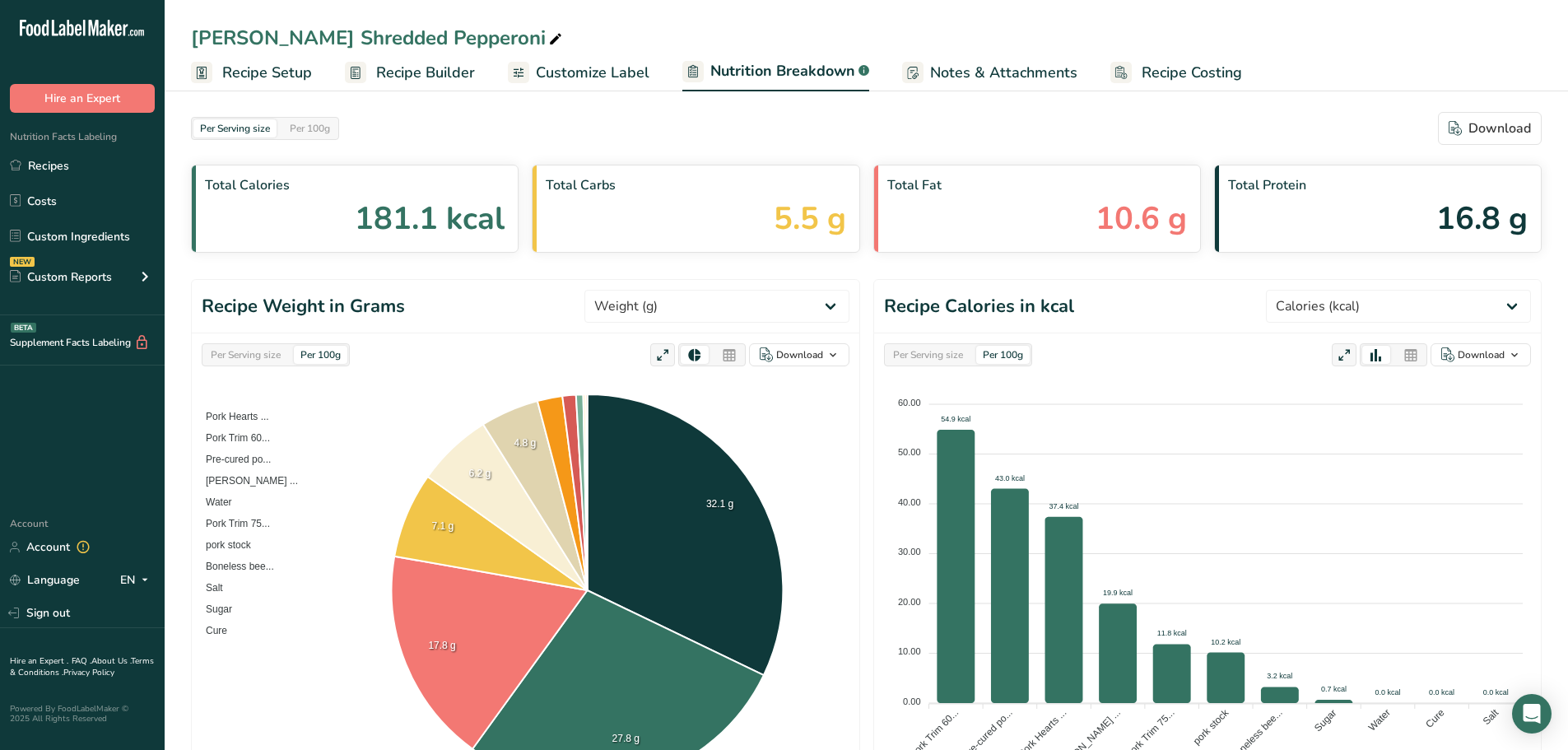
click at [595, 64] on span "Customize Label" at bounding box center [593, 73] width 114 height 22
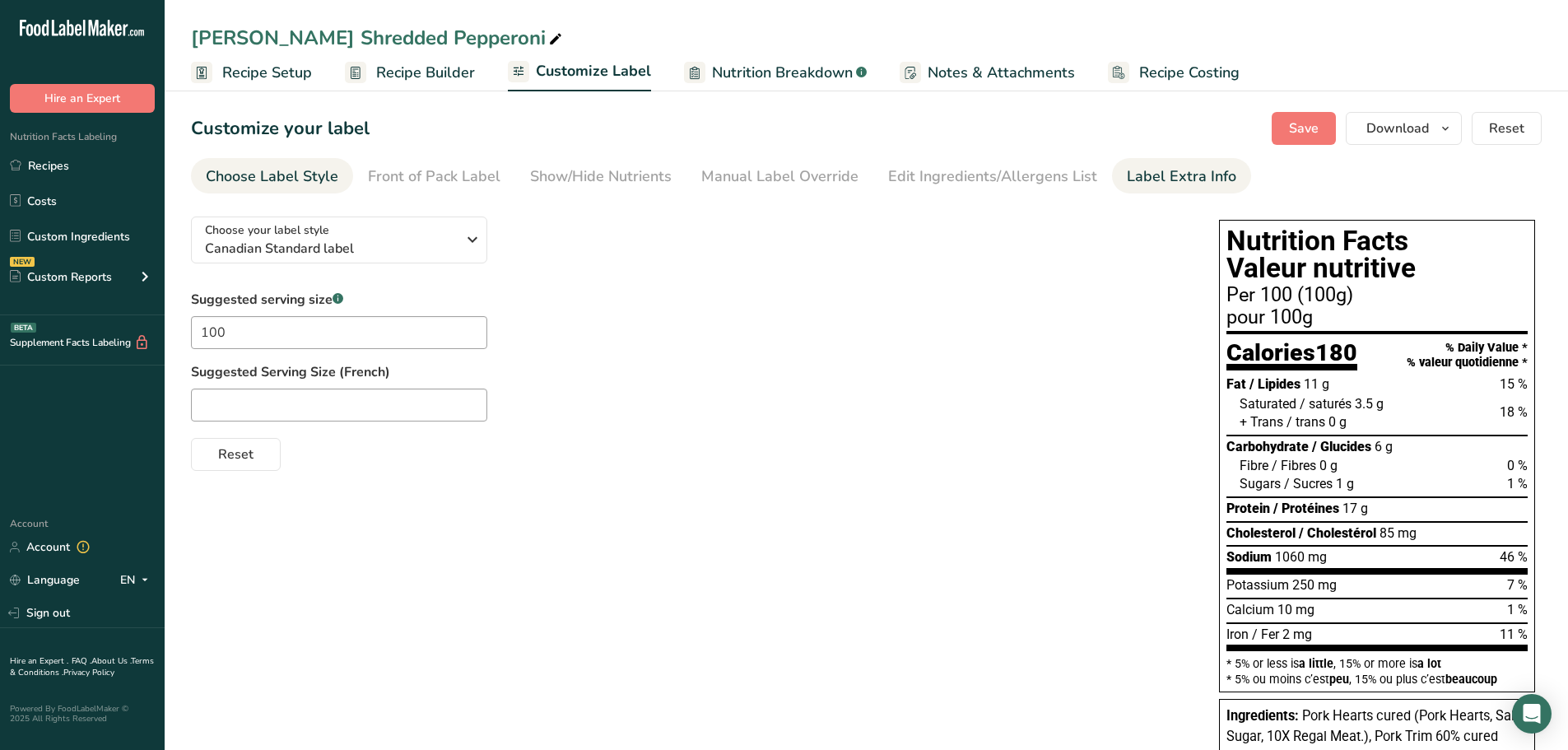
click at [1143, 181] on div "Label Extra Info" at bounding box center [1182, 177] width 109 height 22
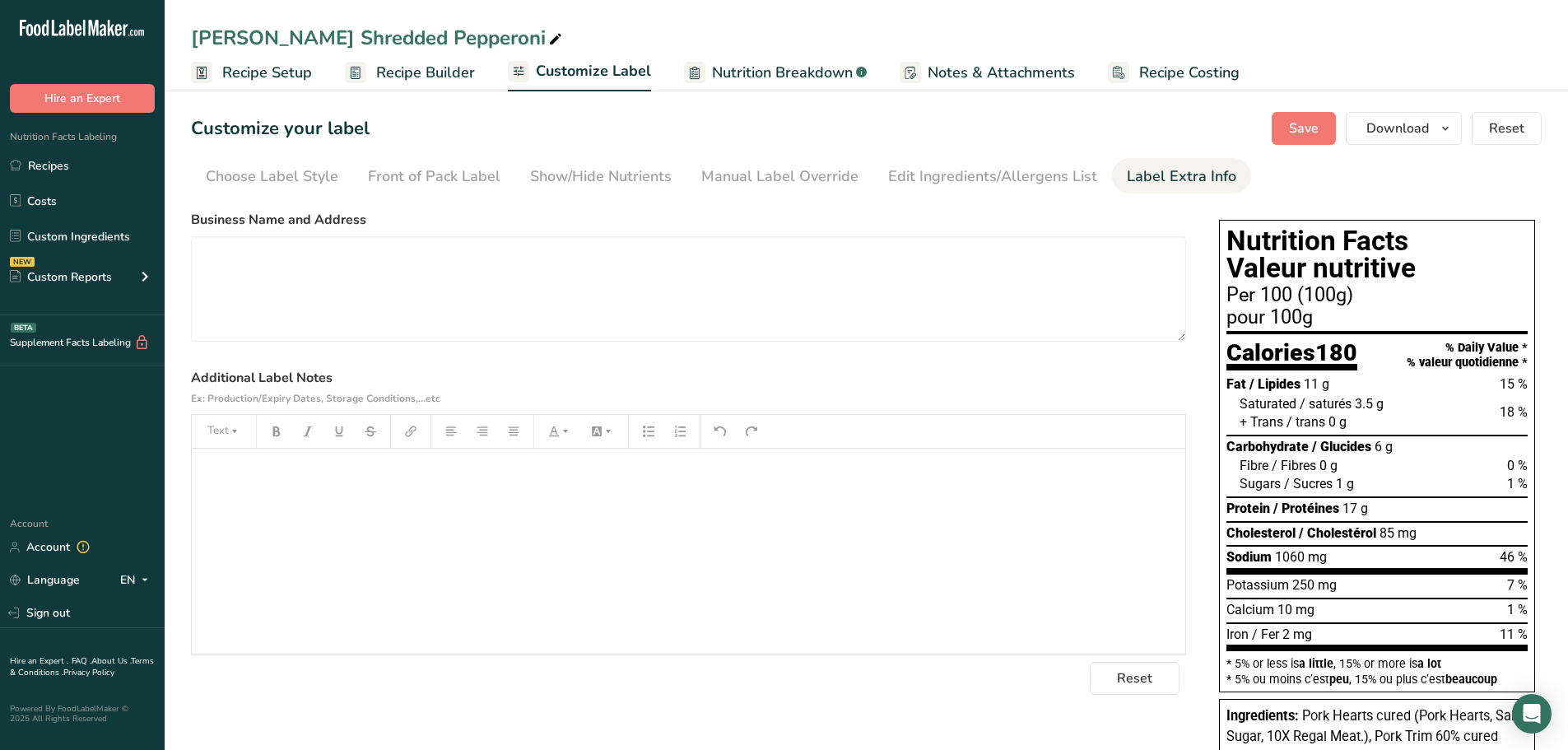
click at [811, 195] on section "Customize your label Save Download Choose what to show on your downloaded label…" at bounding box center [866, 584] width 1403 height 998
click at [813, 176] on div "Manual Label Override" at bounding box center [780, 177] width 157 height 22
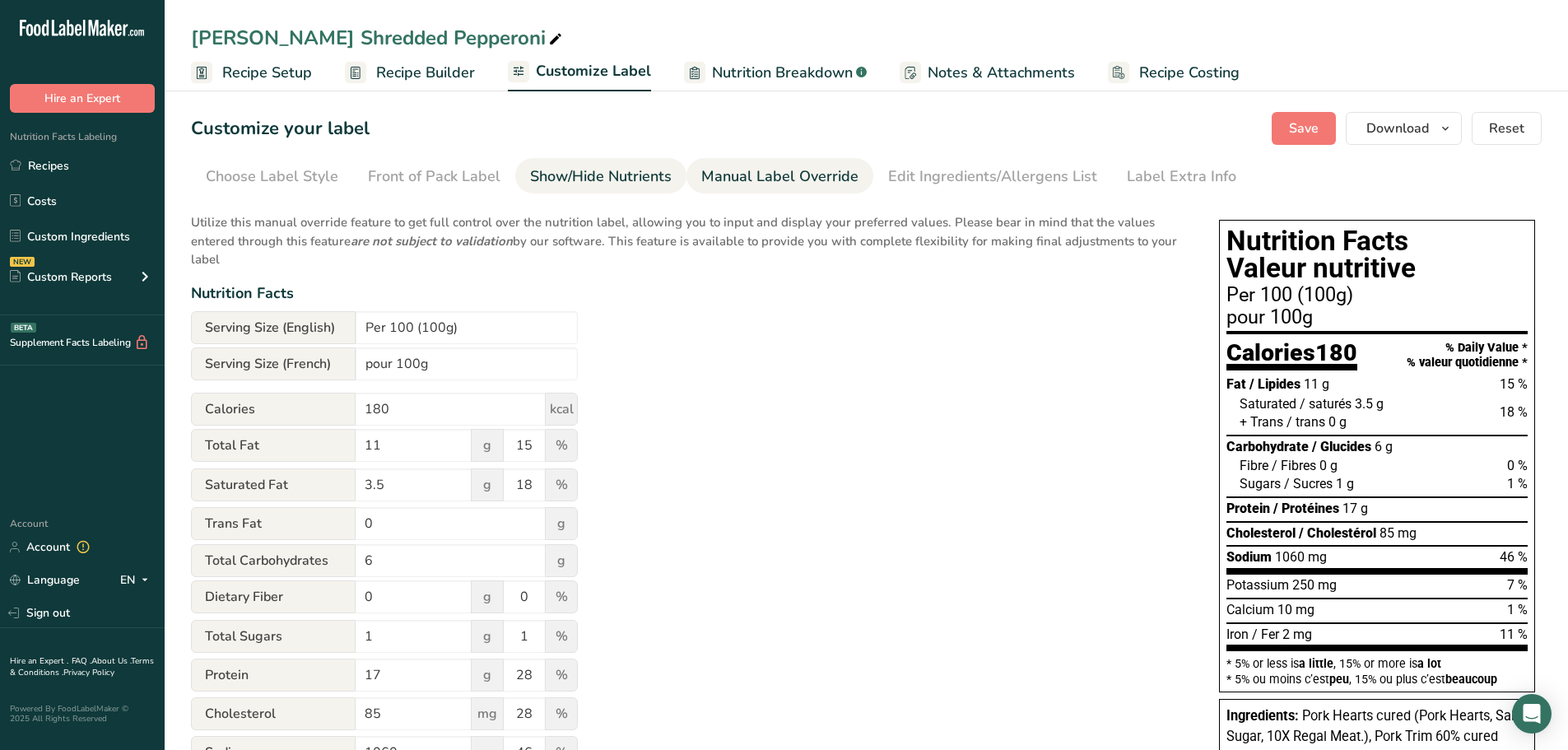
click at [638, 168] on div "Show/Hide Nutrients" at bounding box center [600, 177] width 142 height 22
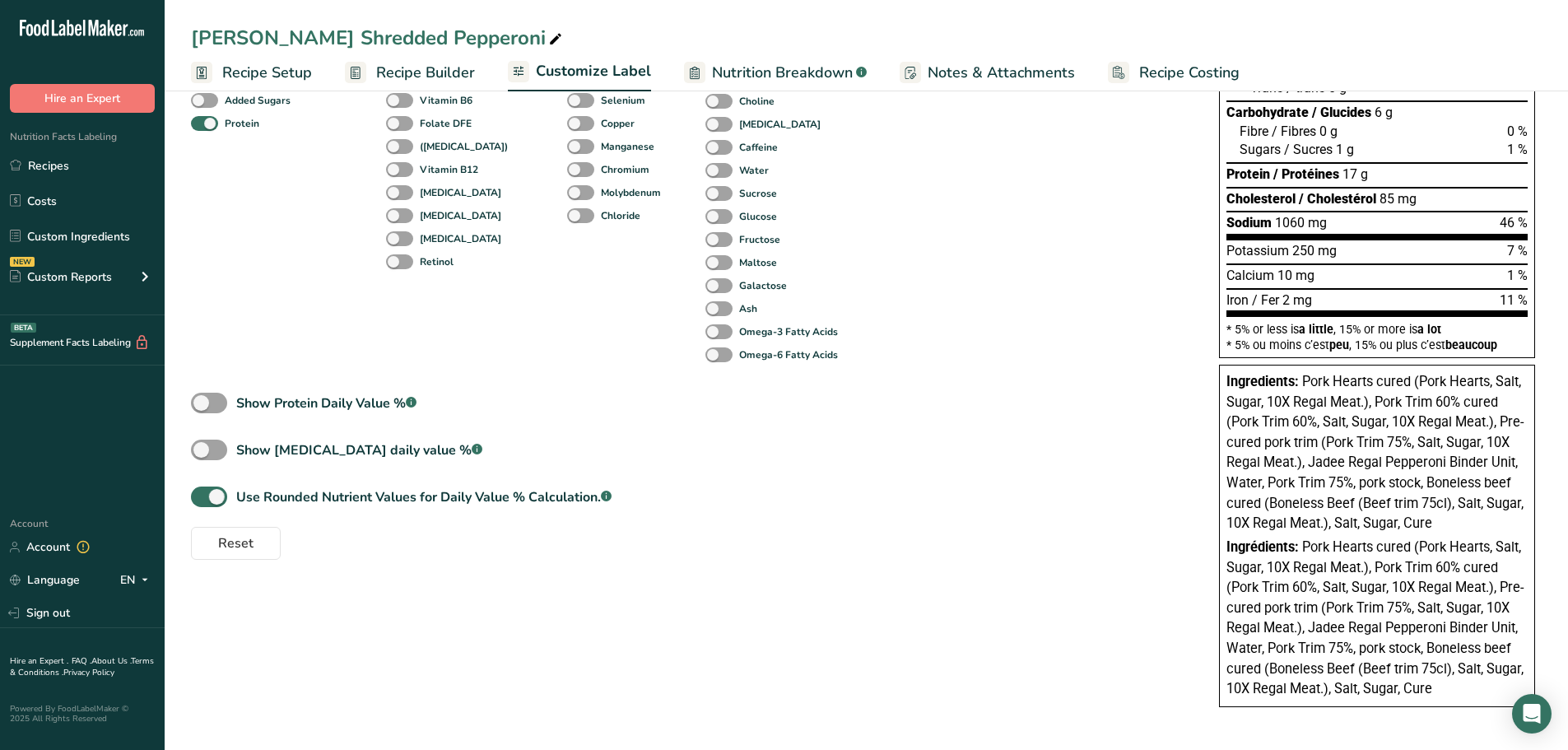
scroll to position [87, 0]
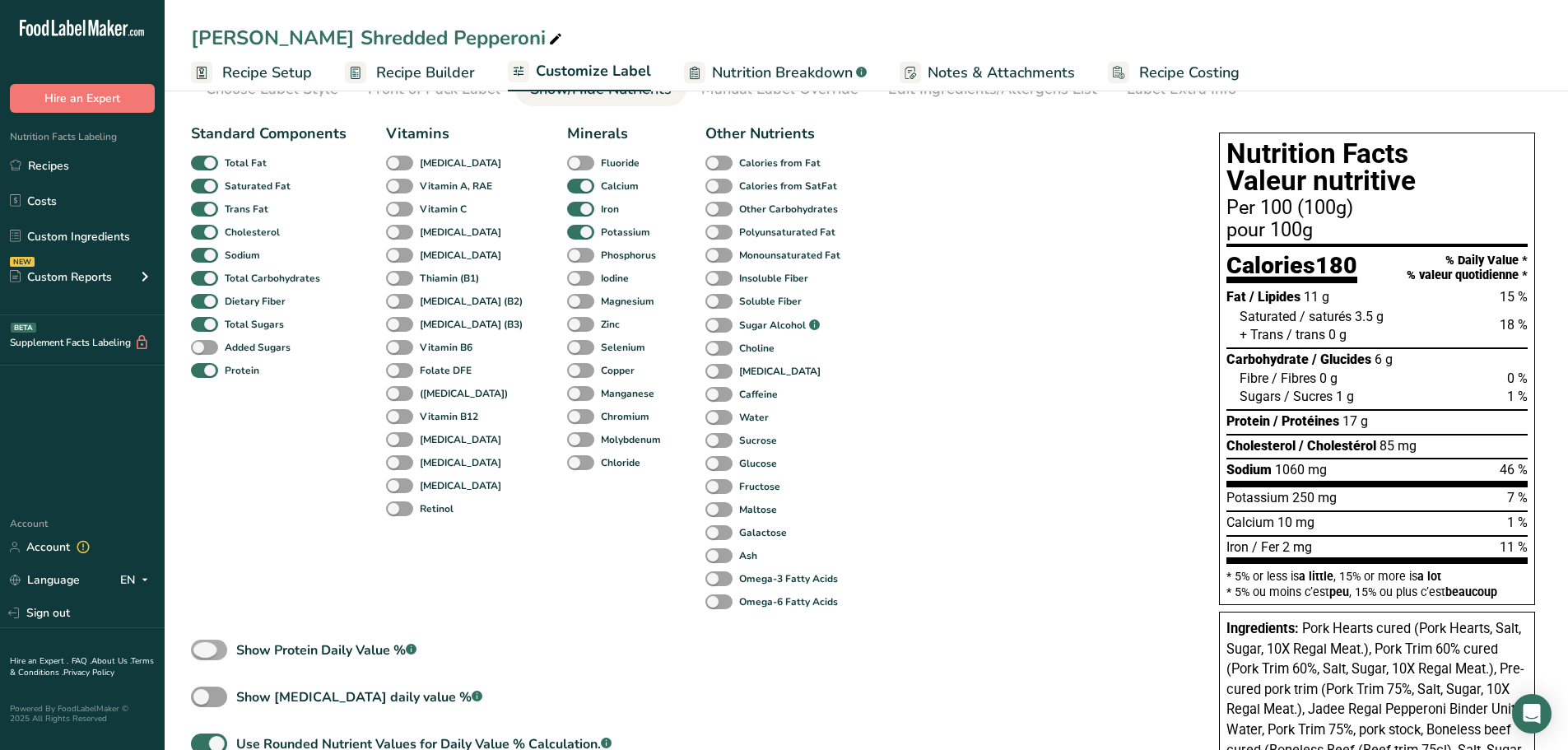
click at [221, 649] on span at bounding box center [208, 650] width 36 height 20
click at [202, 649] on input "Show Protein Daily Value % .a-a{fill:#347362;}.b-a{fill:#fff;}" at bounding box center [196, 650] width 11 height 11
checkbox input "true"
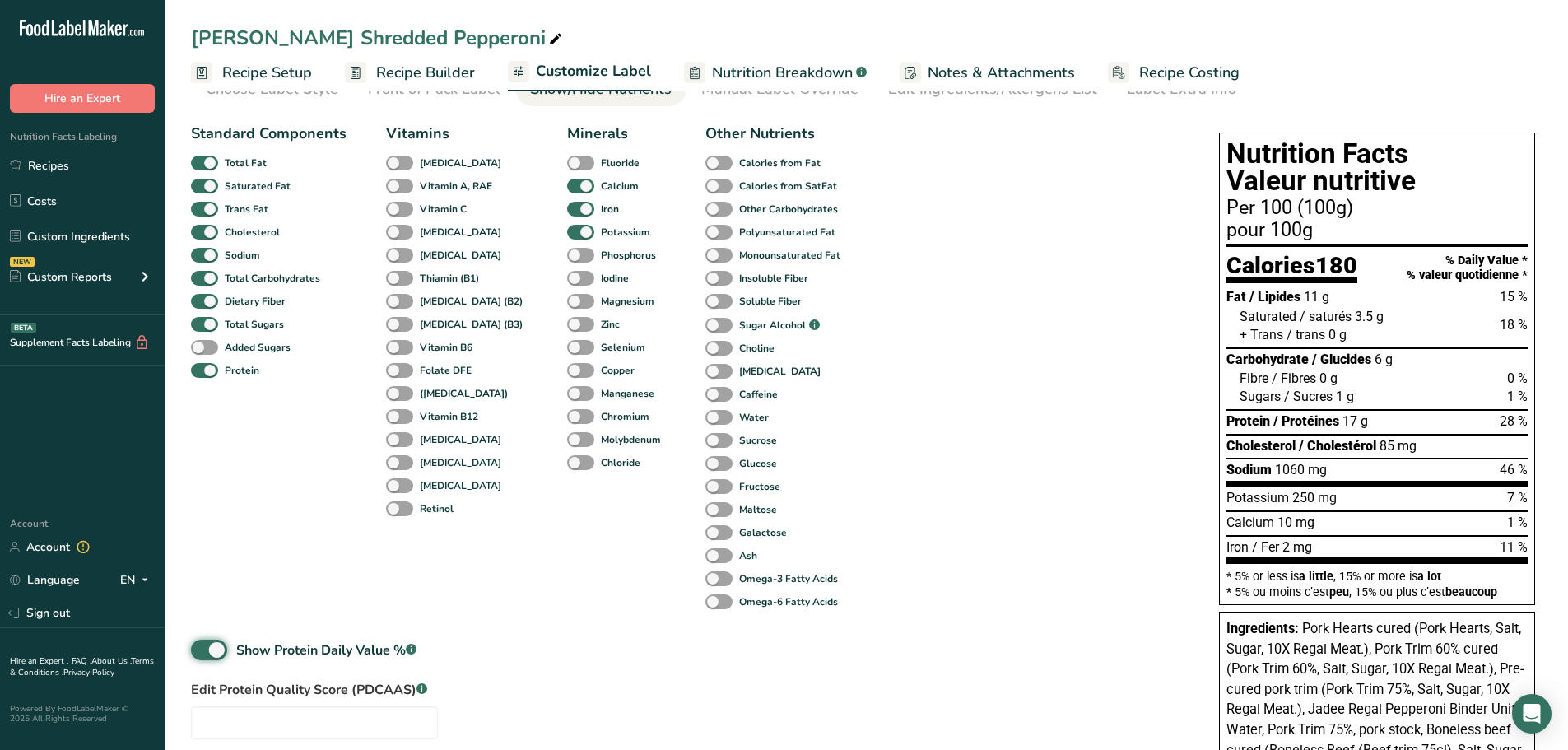
scroll to position [169, 0]
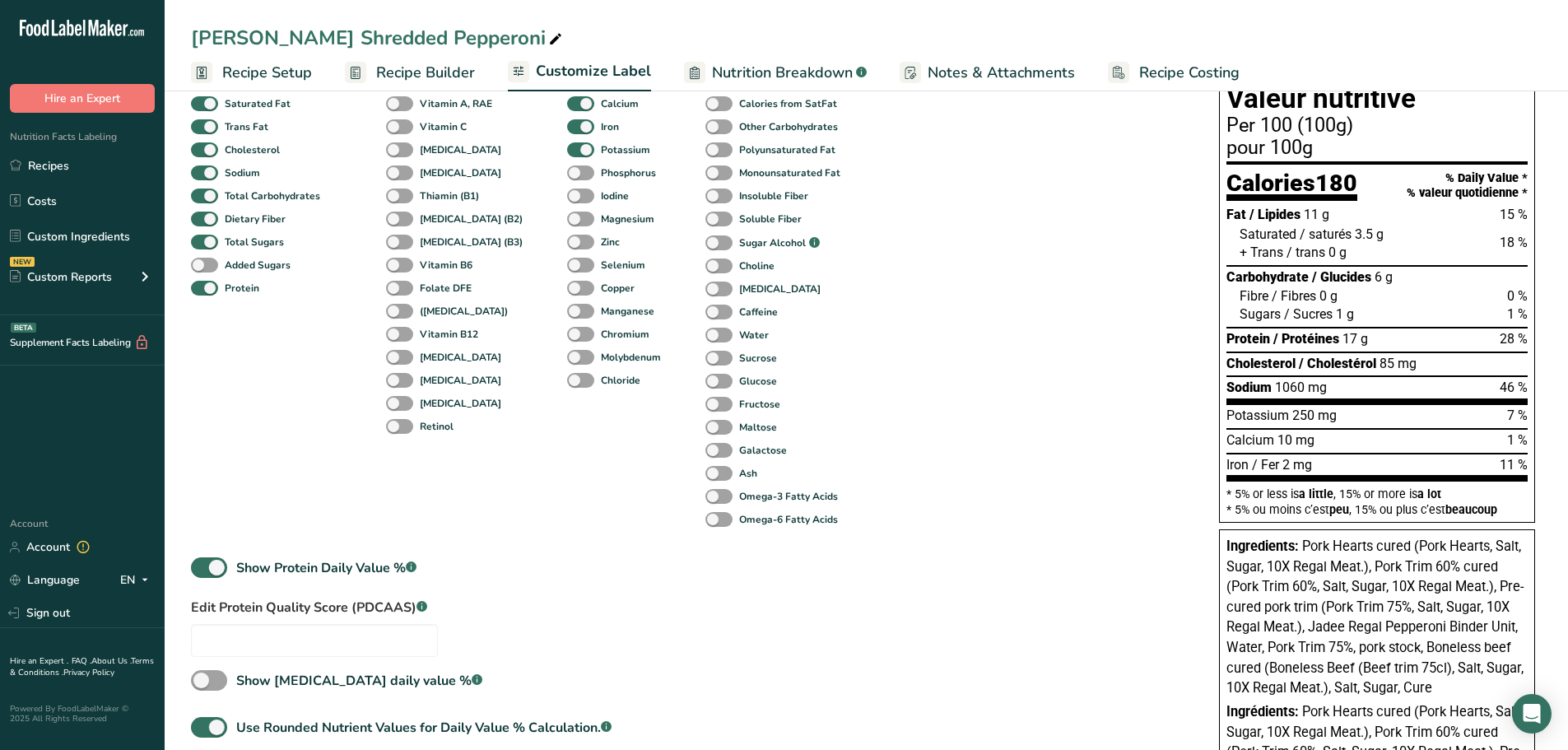
click at [596, 606] on div "Standard Components Total Fat Saturated Fat Trans Fat Cholesterol Sodium Total …" at bounding box center [688, 411] width 996 height 756
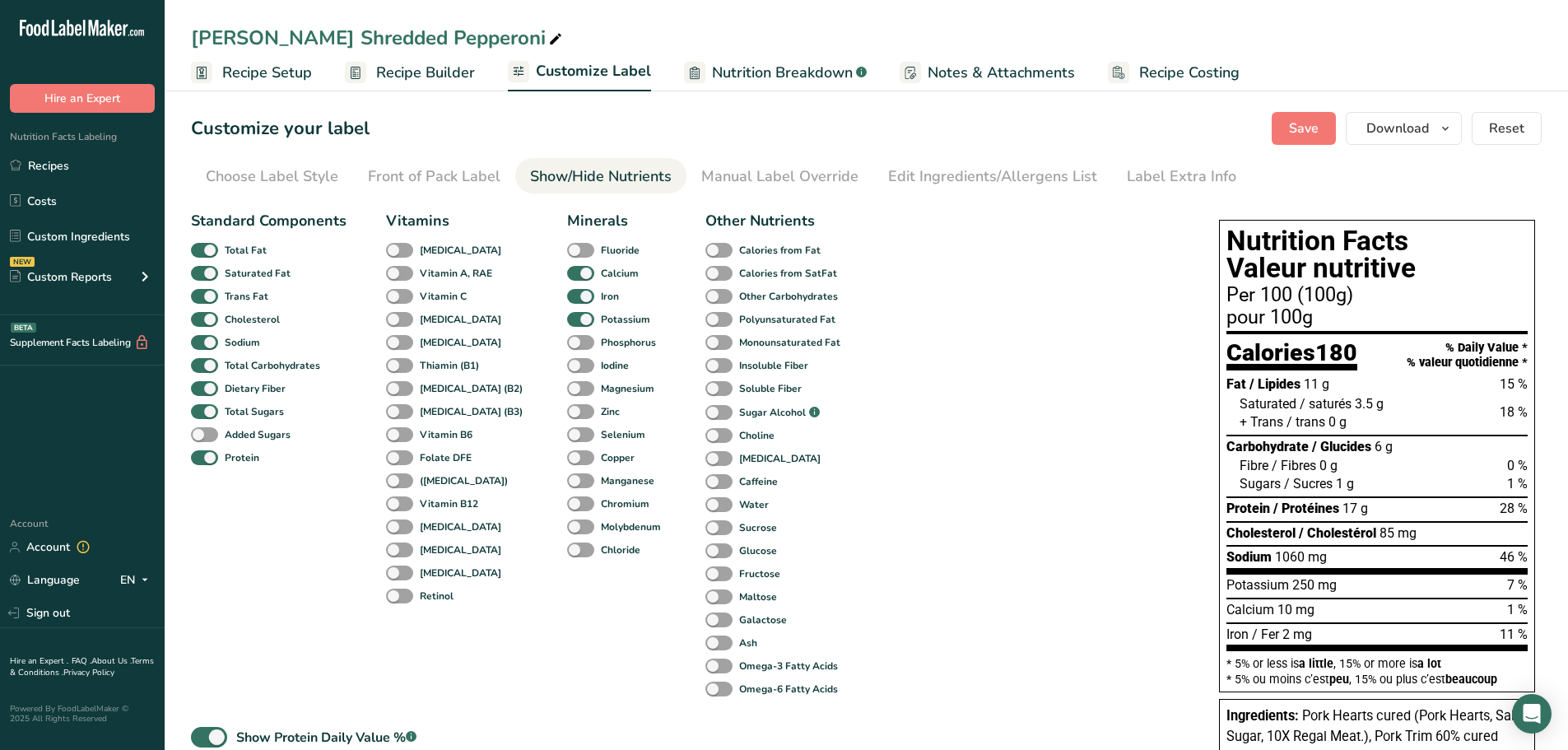
scroll to position [330, 0]
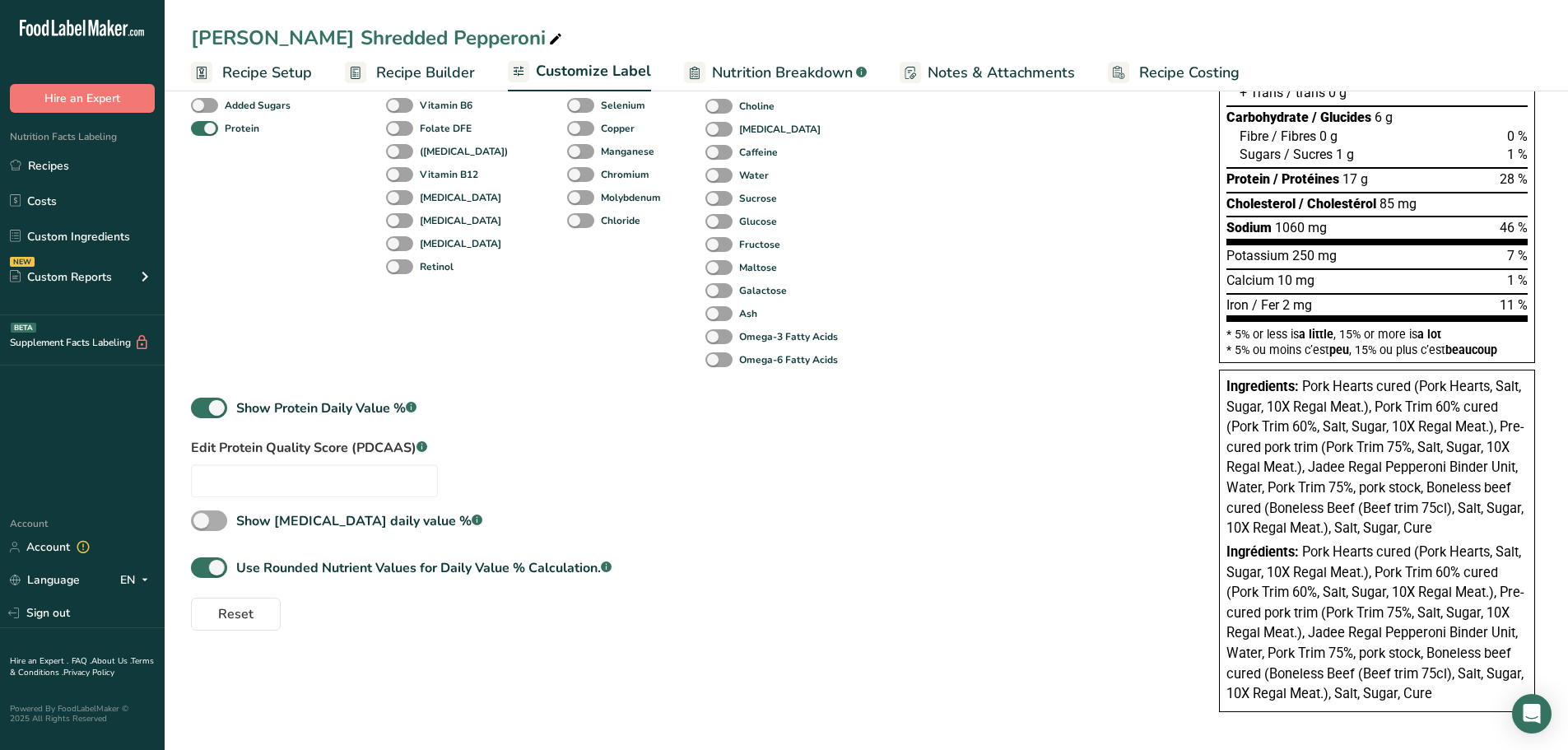
click at [205, 514] on span at bounding box center [208, 520] width 36 height 20
click at [202, 515] on input "Show Cholesterol daily value % .a-a{fill:#347362;}.b-a{fill:#fff;}" at bounding box center [196, 520] width 11 height 11
click at [206, 514] on span at bounding box center [208, 520] width 36 height 20
click at [202, 515] on input "Show Cholesterol daily value % .a-a{fill:#347362;}.b-a{fill:#fff;}" at bounding box center [196, 520] width 11 height 11
checkbox input "false"
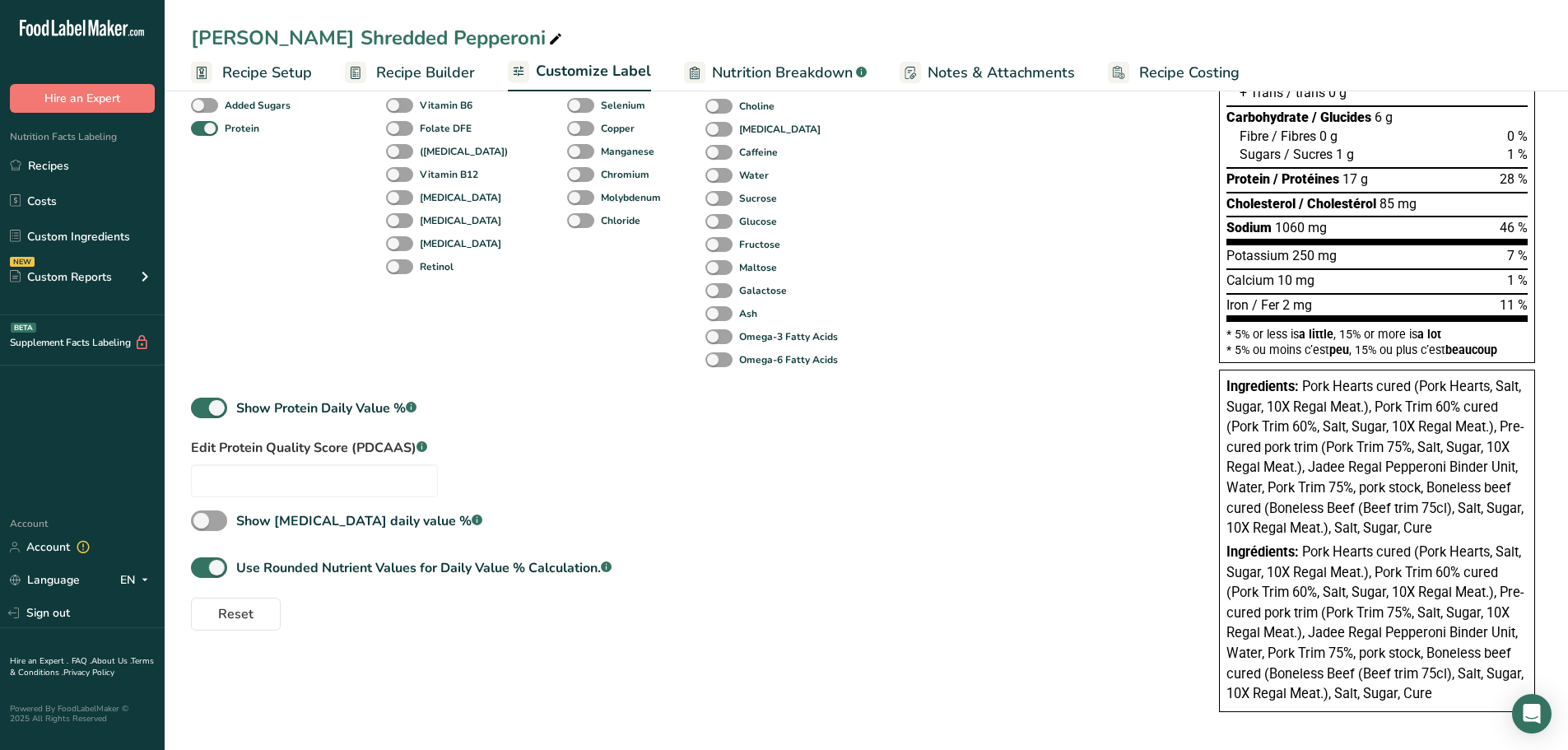
click at [201, 394] on div "Standard Components Total Fat Saturated Fat Trans Fat Cholesterol Sodium Total …" at bounding box center [688, 252] width 996 height 756
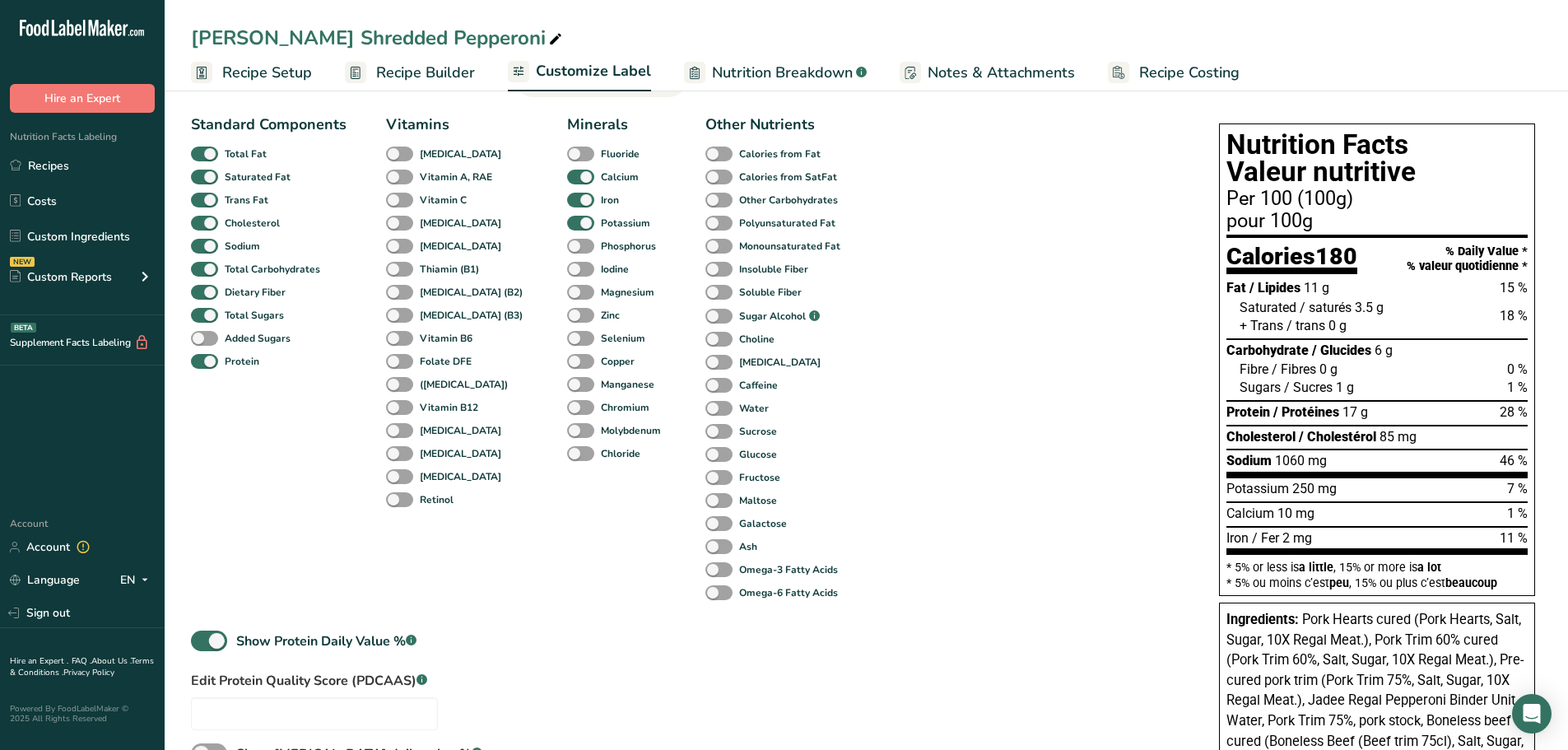
scroll to position [0, 0]
